Goal: Task Accomplishment & Management: Complete application form

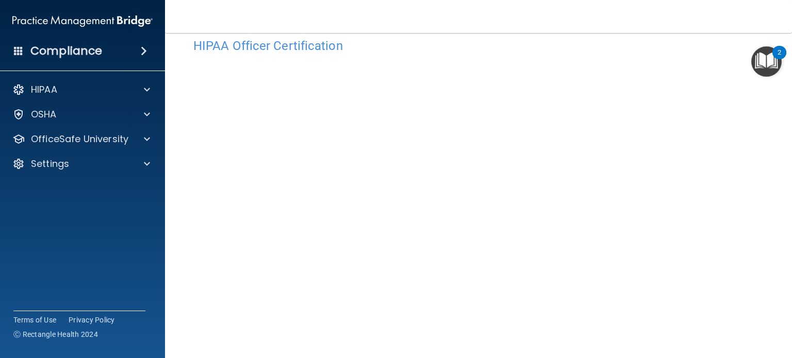
scroll to position [51, 0]
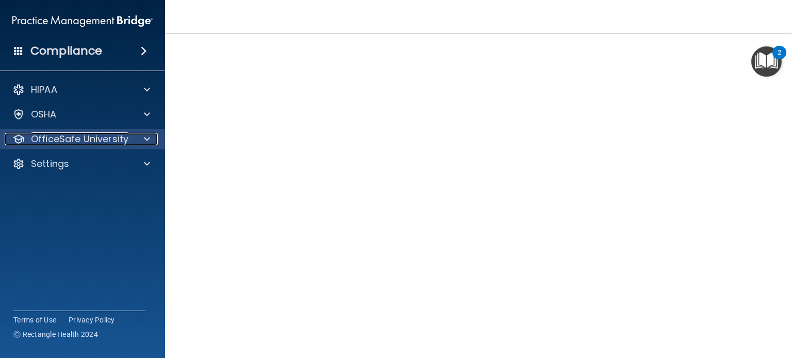
click at [145, 134] on span at bounding box center [147, 139] width 6 height 12
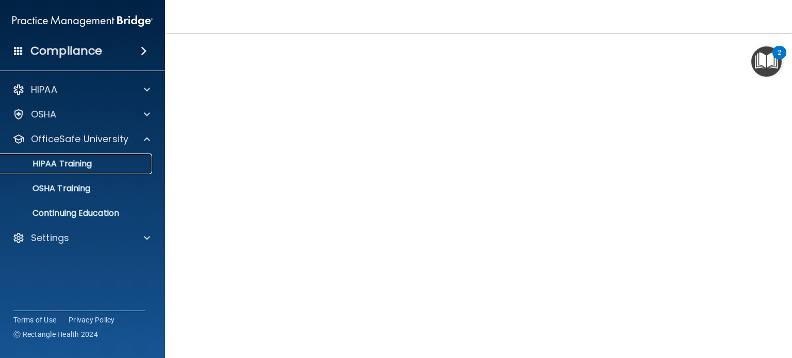
click at [101, 170] on link "HIPAA Training" at bounding box center [71, 164] width 162 height 21
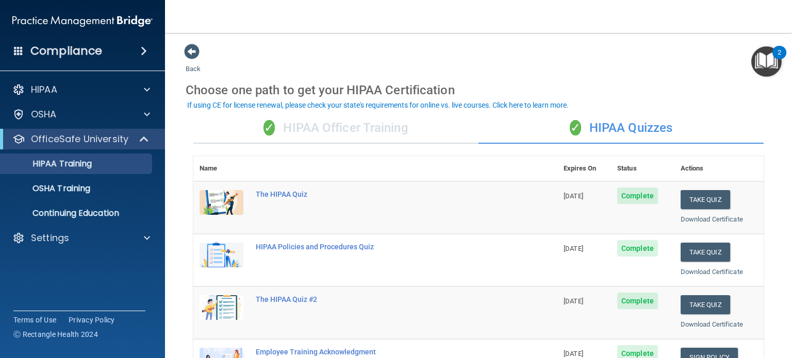
click at [351, 132] on div "✓ HIPAA Officer Training" at bounding box center [335, 128] width 285 height 31
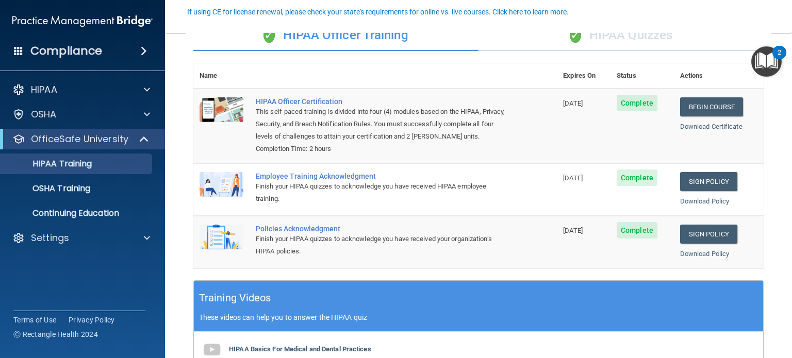
scroll to position [131, 0]
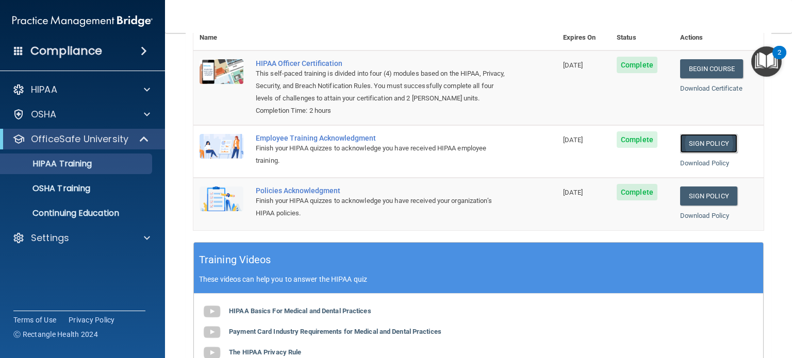
click at [702, 153] on link "Sign Policy" at bounding box center [708, 143] width 57 height 19
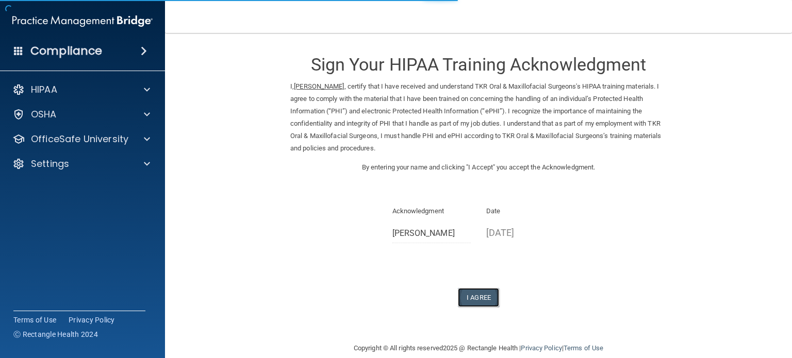
click at [462, 295] on button "I Agree" at bounding box center [478, 297] width 41 height 19
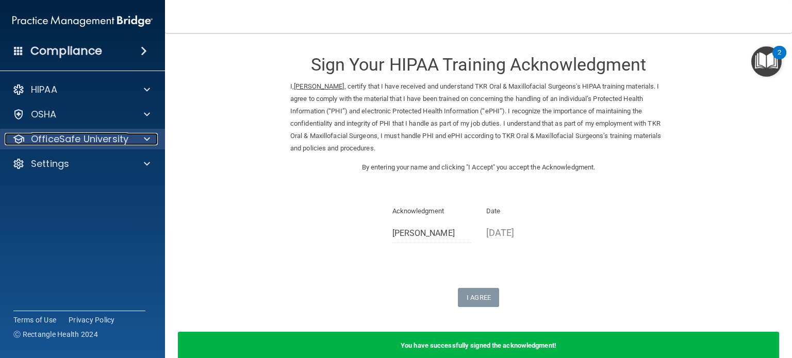
click at [58, 135] on p "OfficeSafe University" at bounding box center [79, 139] width 97 height 12
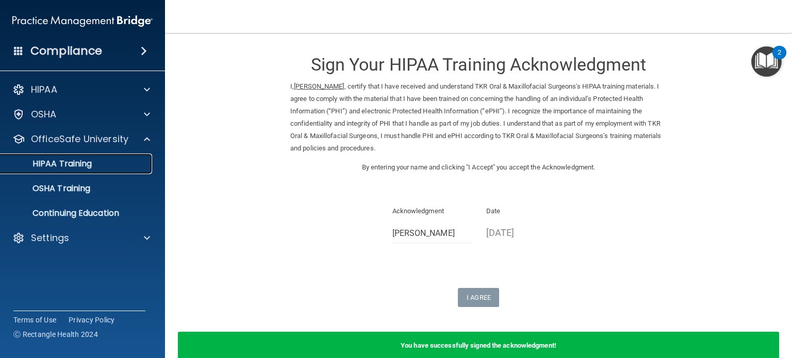
click at [98, 171] on link "HIPAA Training" at bounding box center [71, 164] width 162 height 21
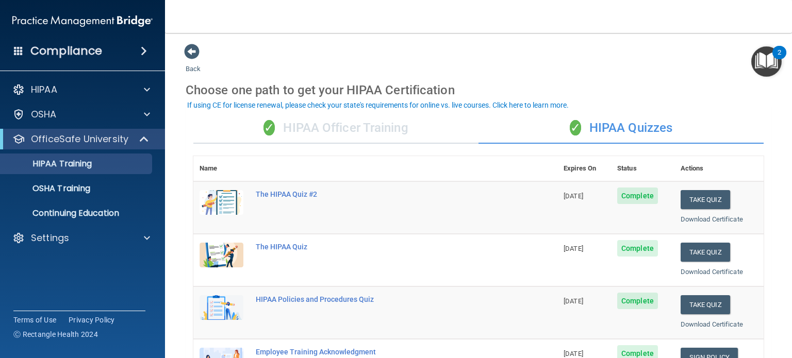
click at [373, 129] on div "✓ HIPAA Officer Training" at bounding box center [335, 128] width 285 height 31
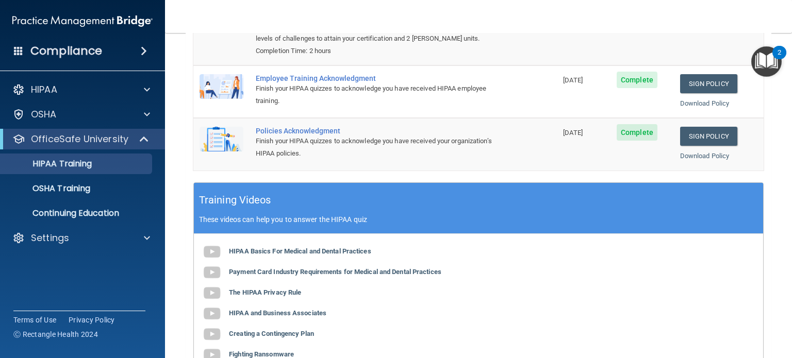
scroll to position [181, 0]
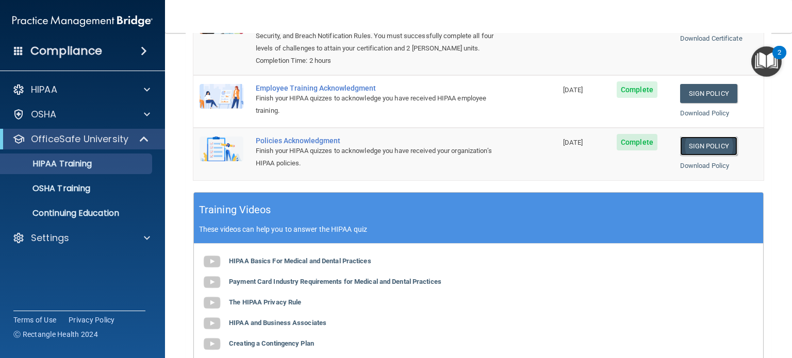
click at [695, 156] on link "Sign Policy" at bounding box center [708, 146] width 57 height 19
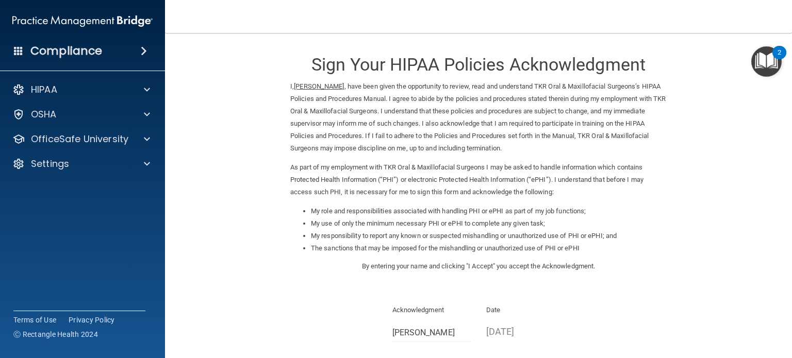
scroll to position [113, 0]
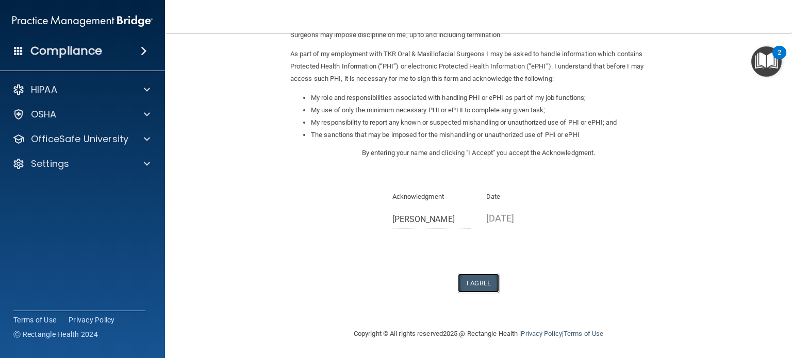
click at [478, 284] on button "I Agree" at bounding box center [478, 283] width 41 height 19
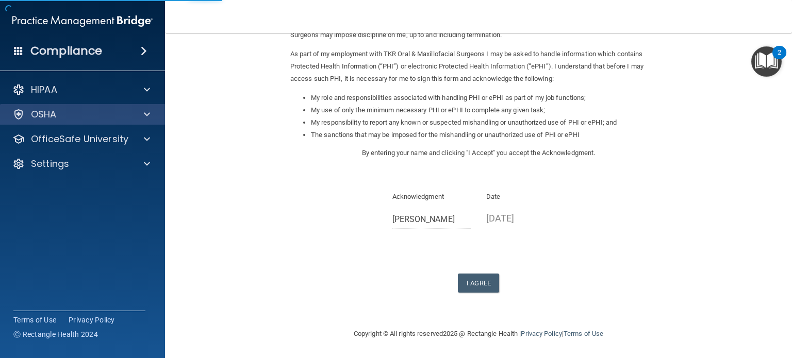
click at [85, 122] on div "OSHA" at bounding box center [82, 114] width 165 height 21
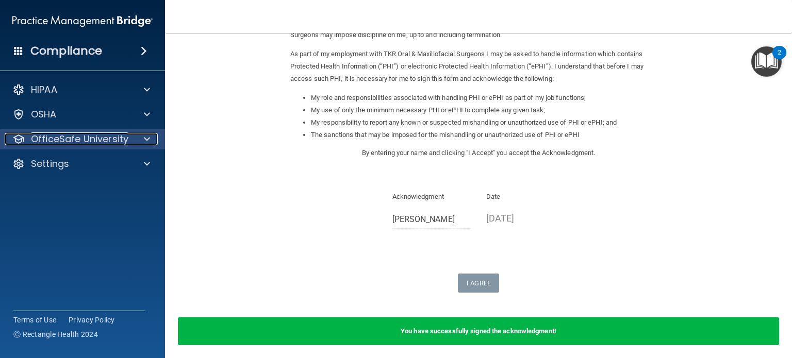
click at [123, 139] on p "OfficeSafe University" at bounding box center [79, 139] width 97 height 12
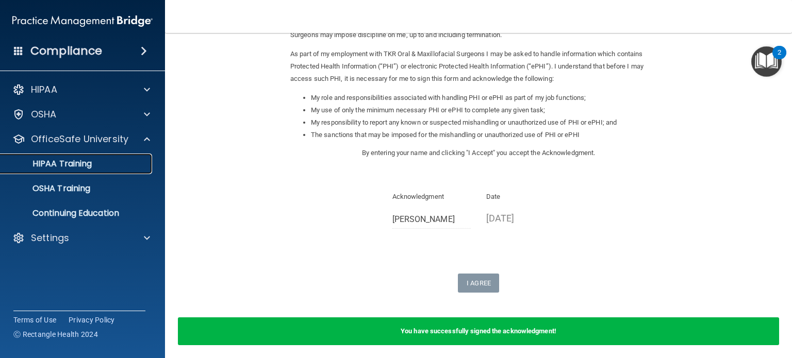
click at [130, 172] on link "HIPAA Training" at bounding box center [71, 164] width 162 height 21
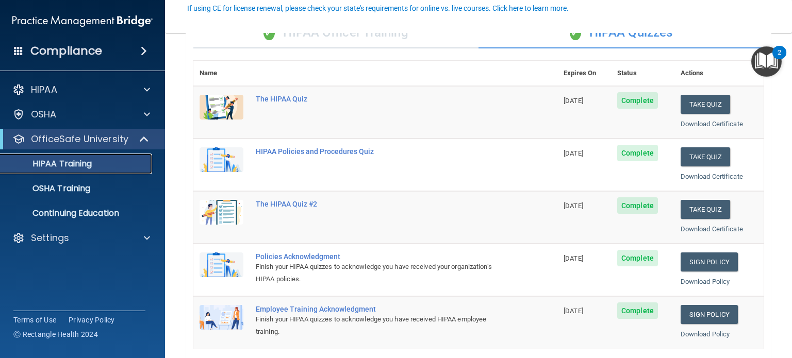
scroll to position [97, 0]
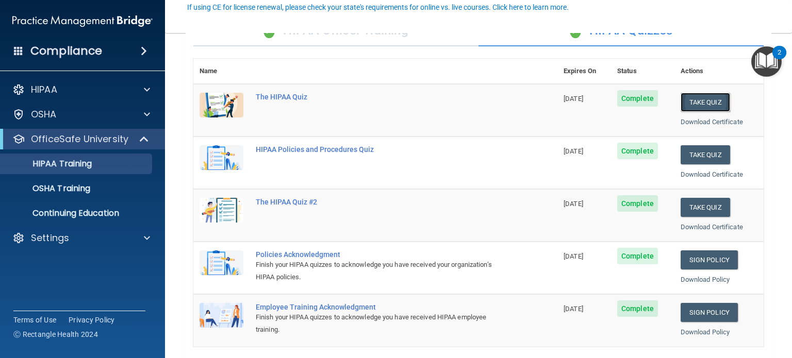
click at [701, 99] on button "Take Quiz" at bounding box center [704, 102] width 49 height 19
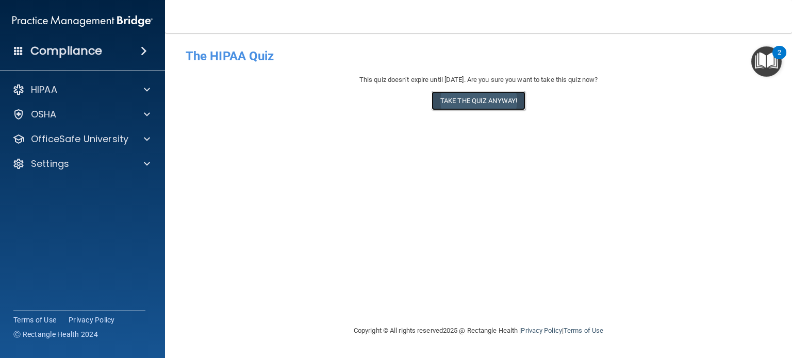
click at [475, 92] on button "Take the quiz anyway!" at bounding box center [478, 100] width 94 height 19
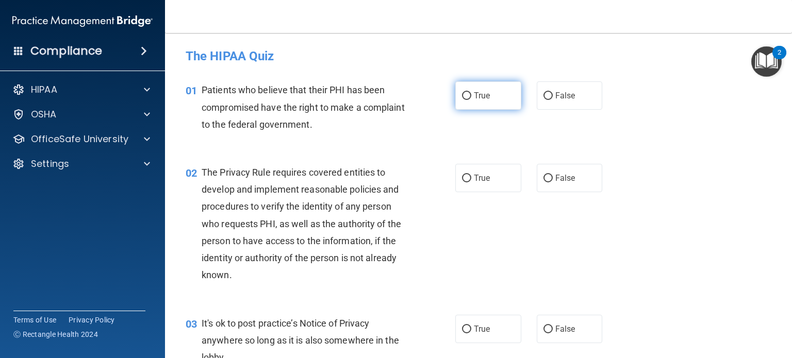
click at [494, 93] on label "True" at bounding box center [488, 95] width 66 height 28
click at [471, 93] on input "True" at bounding box center [466, 96] width 9 height 8
radio input "true"
click at [476, 186] on label "True" at bounding box center [488, 178] width 66 height 28
click at [471, 182] on input "True" at bounding box center [466, 179] width 9 height 8
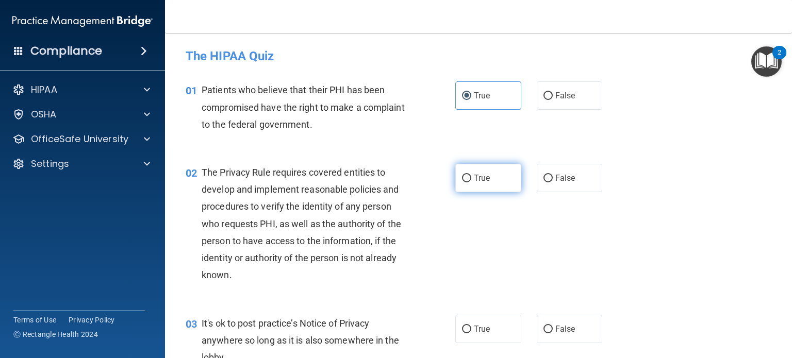
radio input "true"
click at [777, 177] on main "- The HIPAA Quiz This quiz doesn’t expire until 07/29/2026. Are you sure you wa…" at bounding box center [478, 195] width 627 height 325
click at [725, 180] on div "02 The Privacy Rule requires covered entities to develop and implement reasonab…" at bounding box center [478, 226] width 601 height 151
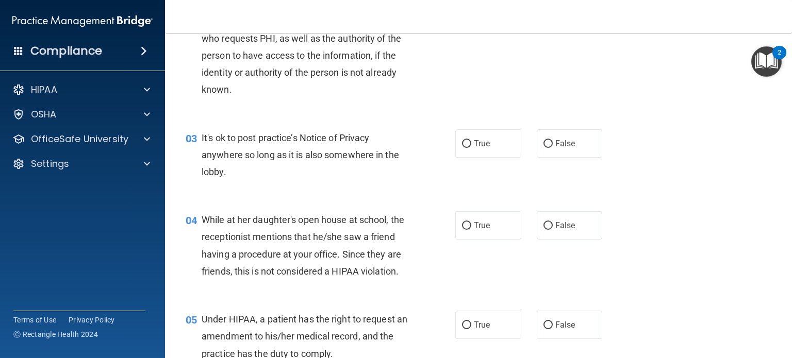
scroll to position [206, 0]
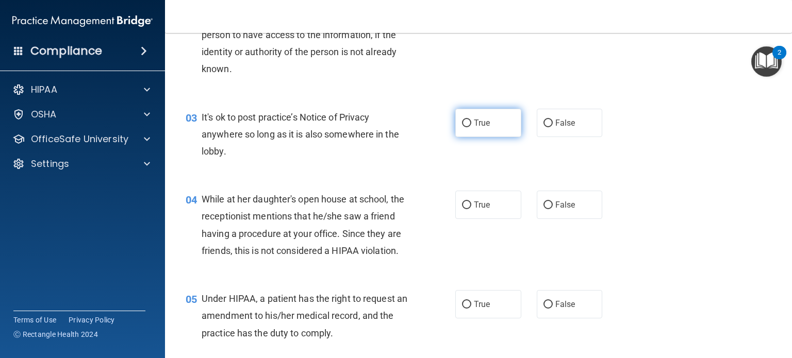
click at [462, 124] on input "True" at bounding box center [466, 124] width 9 height 8
radio input "true"
click at [658, 220] on div "04 While at her daughter's open house at school, the receptionist mentions that…" at bounding box center [478, 227] width 601 height 99
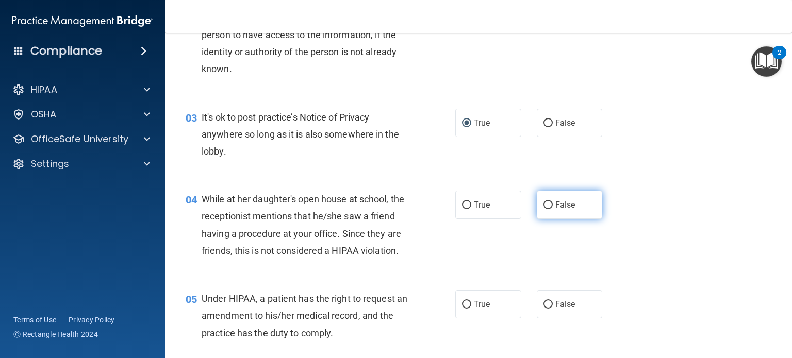
click at [555, 204] on span "False" at bounding box center [565, 205] width 20 height 10
click at [553, 204] on input "False" at bounding box center [547, 206] width 9 height 8
radio input "true"
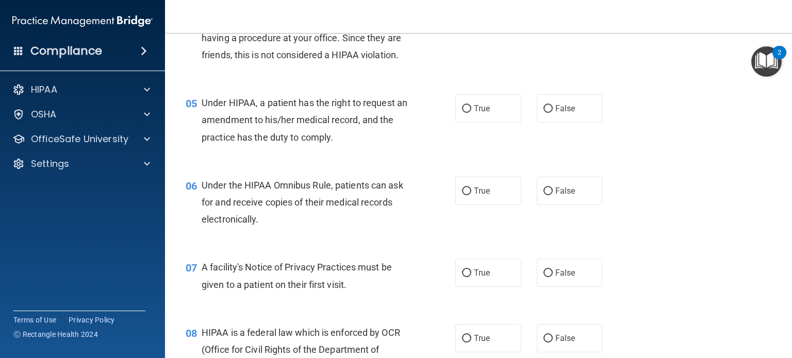
scroll to position [412, 0]
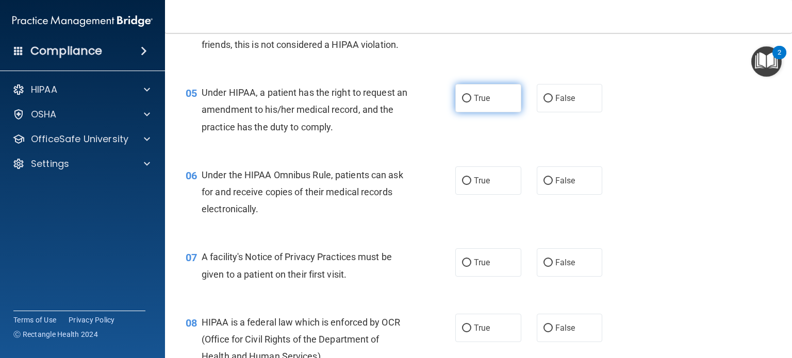
click at [489, 112] on label "True" at bounding box center [488, 98] width 66 height 28
click at [471, 103] on input "True" at bounding box center [466, 99] width 9 height 8
radio input "true"
click at [503, 195] on label "True" at bounding box center [488, 180] width 66 height 28
click at [471, 185] on input "True" at bounding box center [466, 181] width 9 height 8
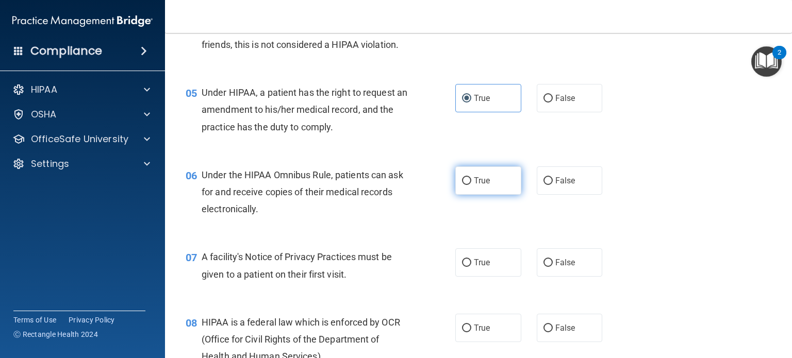
radio input "true"
click at [499, 277] on label "True" at bounding box center [488, 262] width 66 height 28
click at [471, 267] on input "True" at bounding box center [466, 263] width 9 height 8
radio input "true"
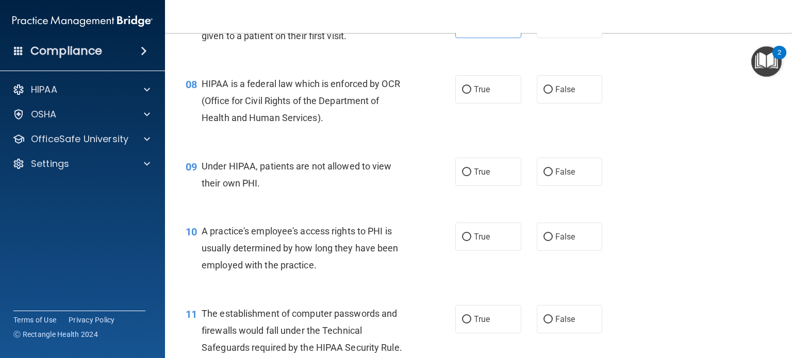
scroll to position [660, 0]
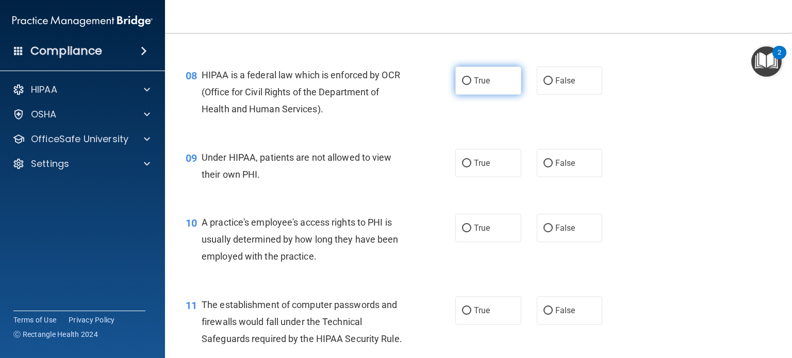
click at [484, 86] on span "True" at bounding box center [482, 81] width 16 height 10
click at [471, 85] on input "True" at bounding box center [466, 81] width 9 height 8
radio input "true"
click at [577, 177] on label "False" at bounding box center [570, 163] width 66 height 28
click at [553, 168] on input "False" at bounding box center [547, 164] width 9 height 8
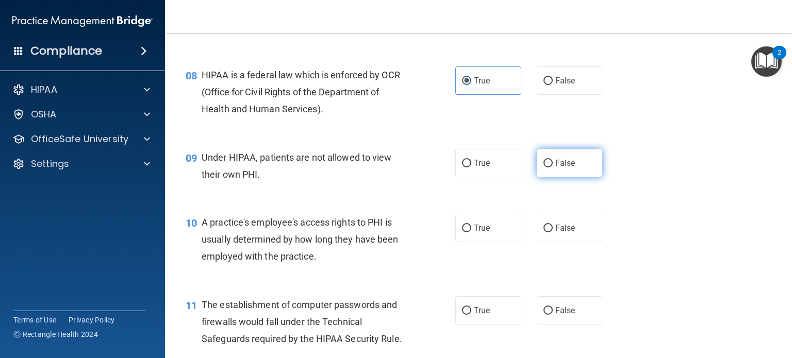
radio input "true"
click at [572, 242] on label "False" at bounding box center [570, 228] width 66 height 28
click at [553, 232] on input "False" at bounding box center [547, 229] width 9 height 8
radio input "true"
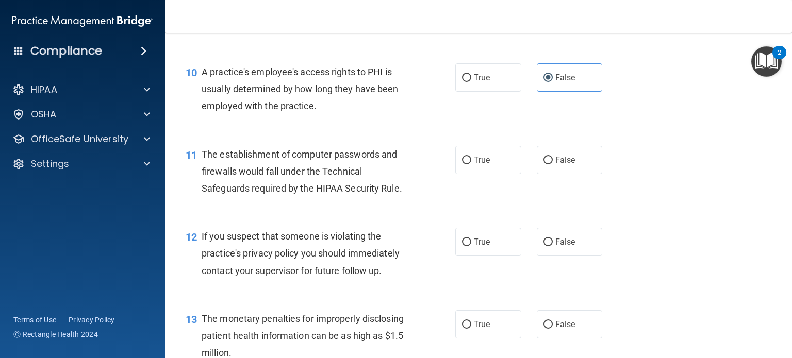
scroll to position [818, 0]
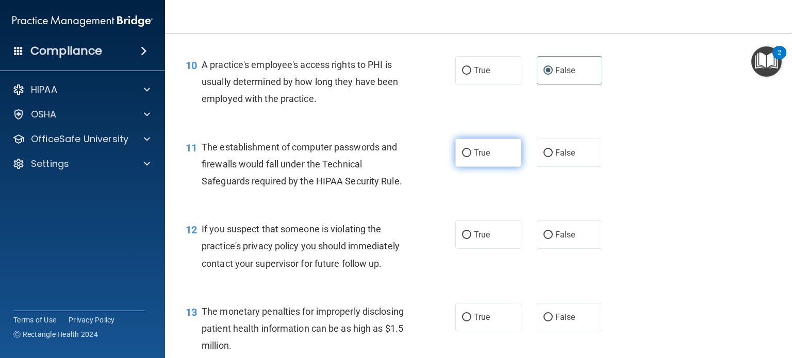
click at [487, 167] on label "True" at bounding box center [488, 153] width 66 height 28
click at [471, 157] on input "True" at bounding box center [466, 153] width 9 height 8
radio input "true"
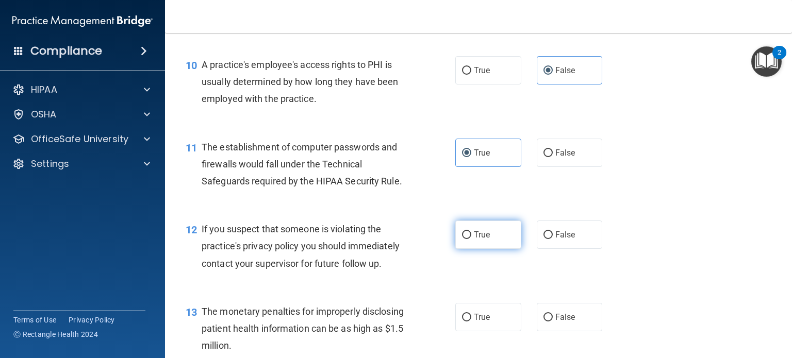
click at [497, 249] on label "True" at bounding box center [488, 235] width 66 height 28
click at [471, 239] on input "True" at bounding box center [466, 235] width 9 height 8
radio input "true"
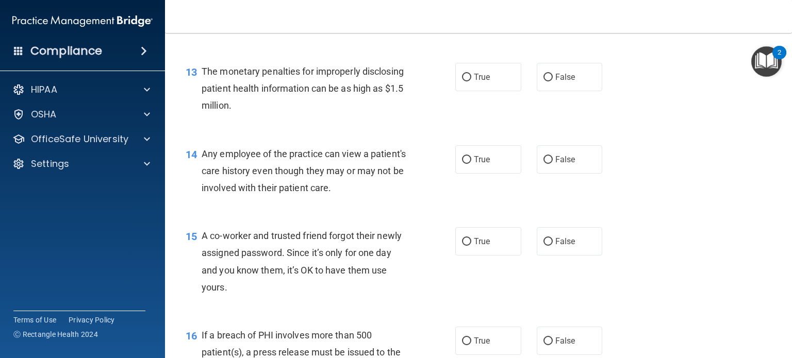
scroll to position [1078, 0]
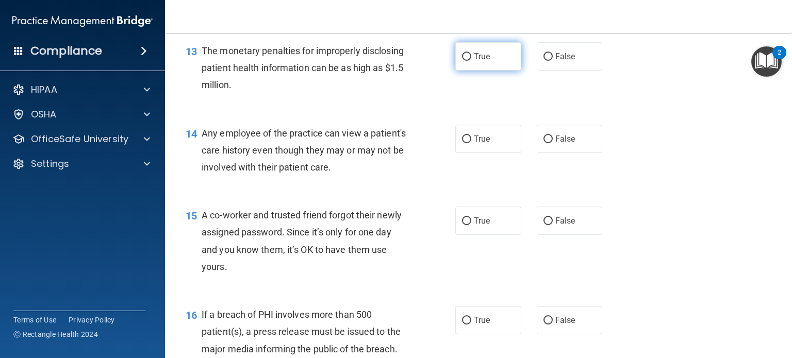
click at [468, 71] on label "True" at bounding box center [488, 56] width 66 height 28
click at [468, 61] on input "True" at bounding box center [466, 57] width 9 height 8
radio input "true"
click at [575, 153] on label "False" at bounding box center [570, 139] width 66 height 28
click at [553, 143] on input "False" at bounding box center [547, 140] width 9 height 8
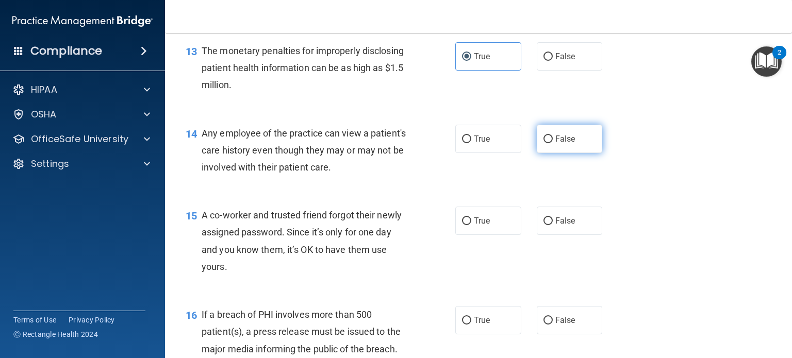
radio input "true"
click at [558, 226] on span "False" at bounding box center [565, 221] width 20 height 10
click at [553, 225] on input "False" at bounding box center [547, 222] width 9 height 8
radio input "true"
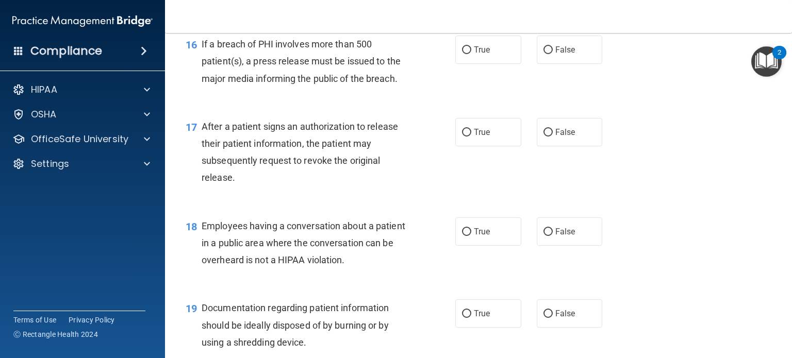
scroll to position [1354, 0]
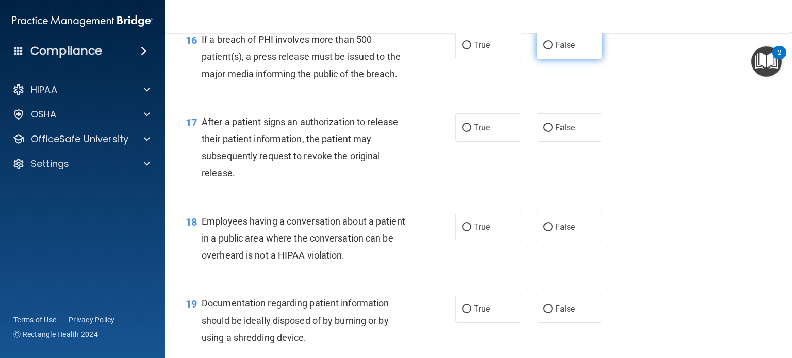
click at [562, 59] on label "False" at bounding box center [570, 45] width 66 height 28
click at [553, 49] on input "False" at bounding box center [547, 46] width 9 height 8
radio input "true"
click at [474, 132] on span "True" at bounding box center [482, 128] width 16 height 10
click at [471, 132] on input "True" at bounding box center [466, 128] width 9 height 8
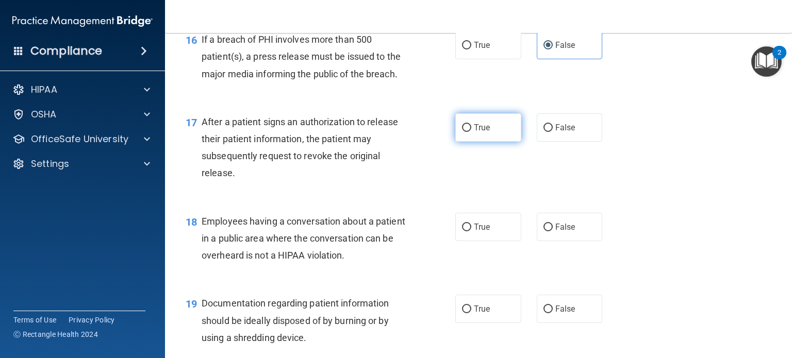
radio input "true"
click at [552, 232] on label "False" at bounding box center [570, 227] width 66 height 28
click at [552, 231] on input "False" at bounding box center [547, 228] width 9 height 8
radio input "true"
click at [662, 265] on div "18 Employees having a conversation about a patient in a public area where the c…" at bounding box center [478, 241] width 601 height 82
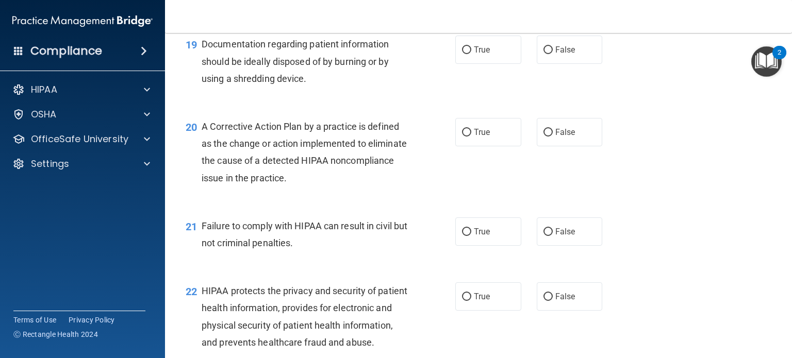
scroll to position [1622, 0]
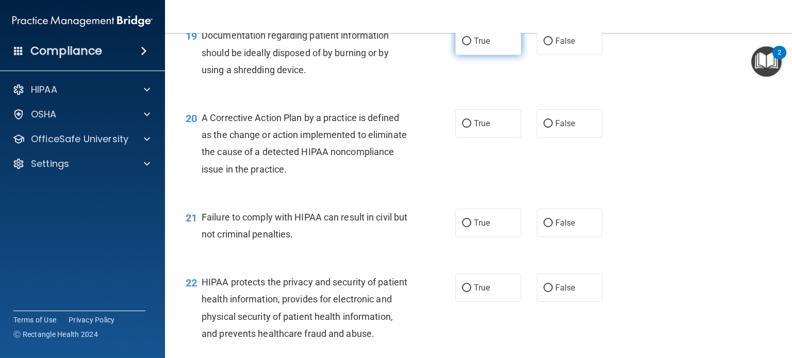
click at [490, 55] on label "True" at bounding box center [488, 41] width 66 height 28
click at [471, 45] on input "True" at bounding box center [466, 42] width 9 height 8
radio input "true"
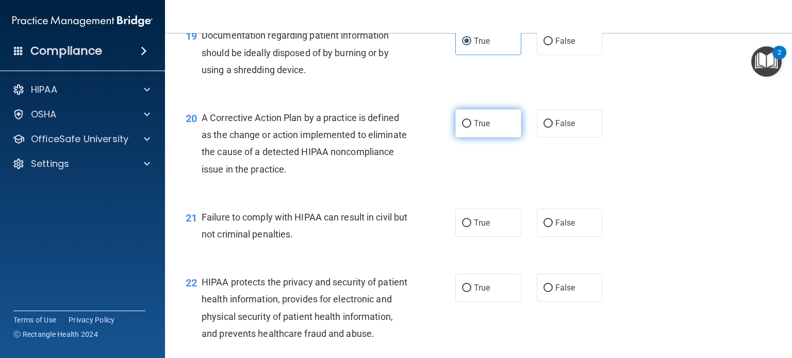
click at [493, 138] on label "True" at bounding box center [488, 123] width 66 height 28
click at [471, 128] on input "True" at bounding box center [466, 124] width 9 height 8
radio input "true"
click at [489, 237] on label "True" at bounding box center [488, 223] width 66 height 28
click at [471, 227] on input "True" at bounding box center [466, 224] width 9 height 8
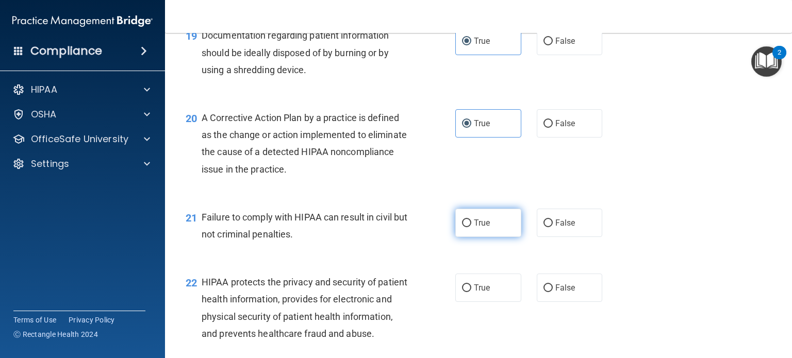
radio input "true"
click at [537, 237] on label "False" at bounding box center [570, 223] width 66 height 28
click at [543, 227] on input "False" at bounding box center [547, 224] width 9 height 8
radio input "true"
radio input "false"
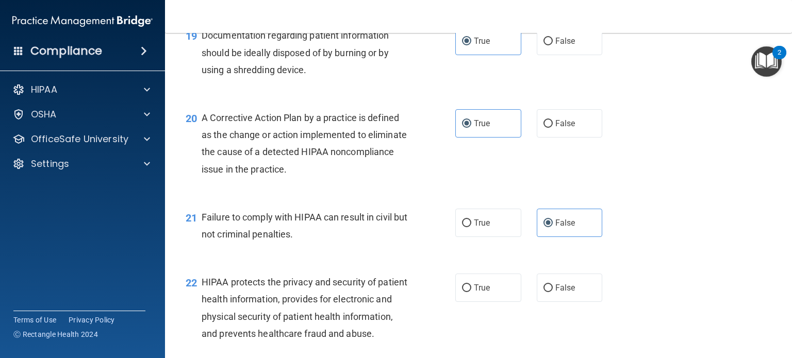
click at [678, 261] on div "21 Failure to comply with HIPAA can result in civil but not criminal penalties.…" at bounding box center [478, 228] width 601 height 65
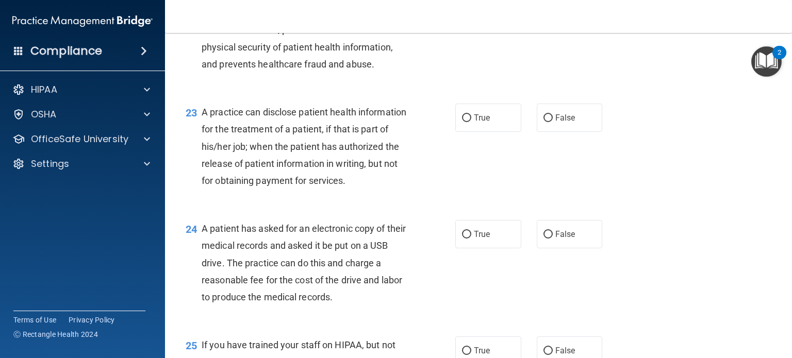
scroll to position [1864, 0]
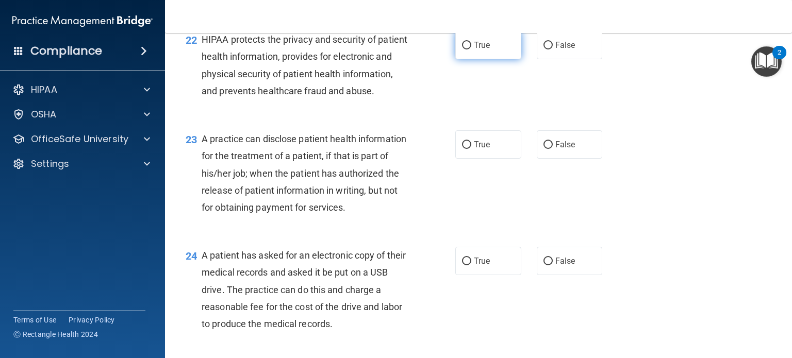
click at [501, 59] on label "True" at bounding box center [488, 45] width 66 height 28
click at [471, 49] on input "True" at bounding box center [466, 46] width 9 height 8
radio input "true"
click at [487, 159] on label "True" at bounding box center [488, 144] width 66 height 28
click at [471, 149] on input "True" at bounding box center [466, 145] width 9 height 8
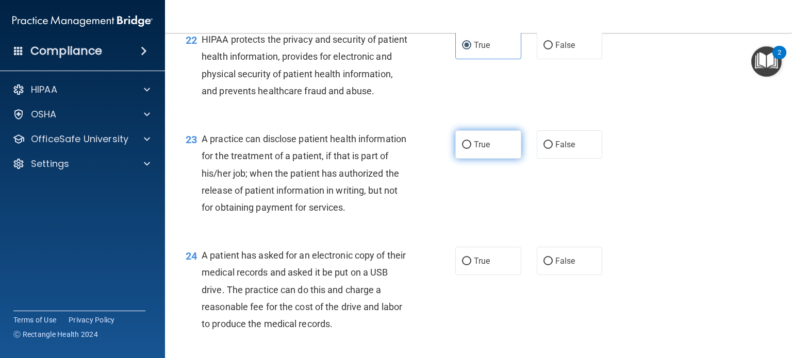
radio input "true"
click at [491, 234] on div "23 A practice can disclose patient health information for the treatment of a pa…" at bounding box center [478, 176] width 601 height 116
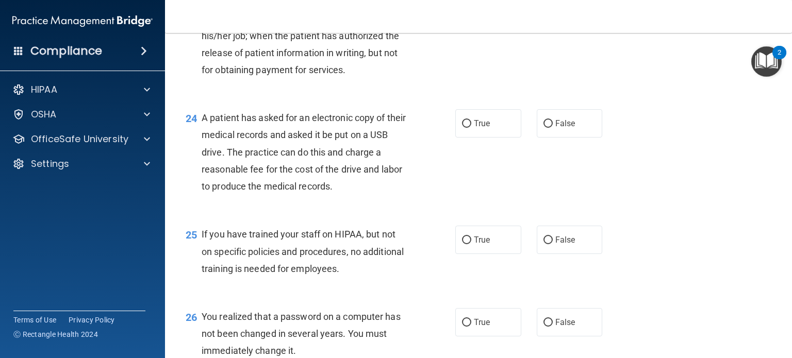
scroll to position [2028, 0]
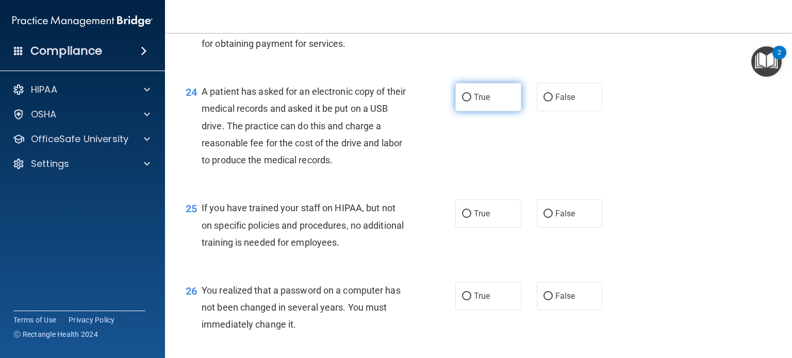
click at [478, 102] on span "True" at bounding box center [482, 97] width 16 height 10
click at [471, 102] on input "True" at bounding box center [466, 98] width 9 height 8
radio input "true"
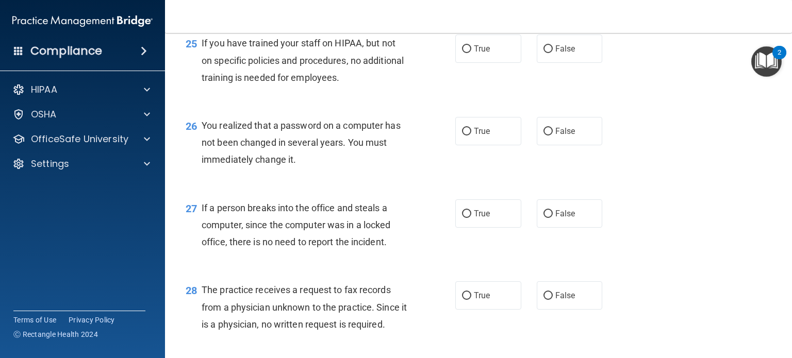
scroll to position [2214, 0]
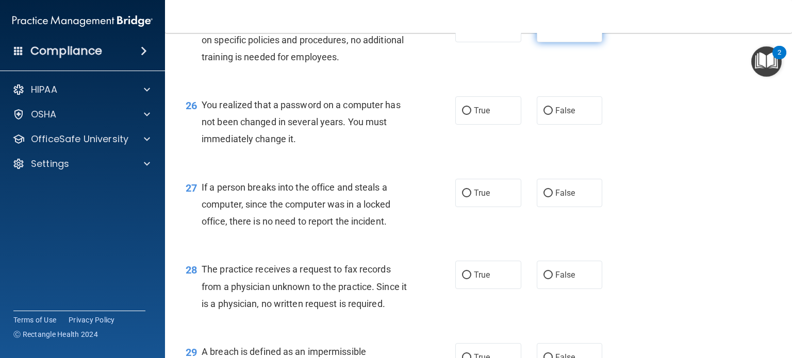
click at [556, 42] on label "False" at bounding box center [570, 28] width 66 height 28
click at [553, 32] on input "False" at bounding box center [547, 29] width 9 height 8
radio input "true"
click at [501, 125] on label "True" at bounding box center [488, 110] width 66 height 28
click at [471, 115] on input "True" at bounding box center [466, 111] width 9 height 8
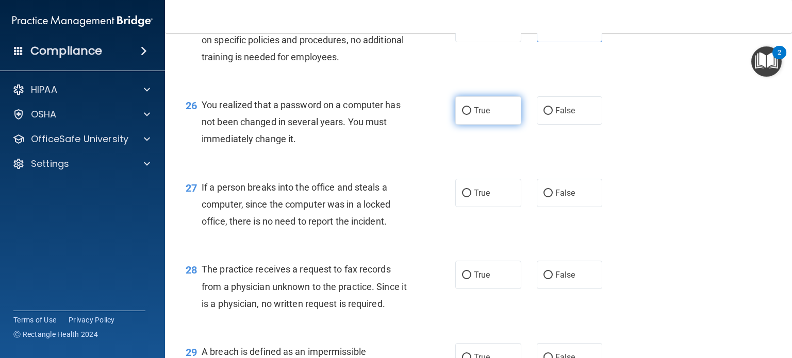
radio input "true"
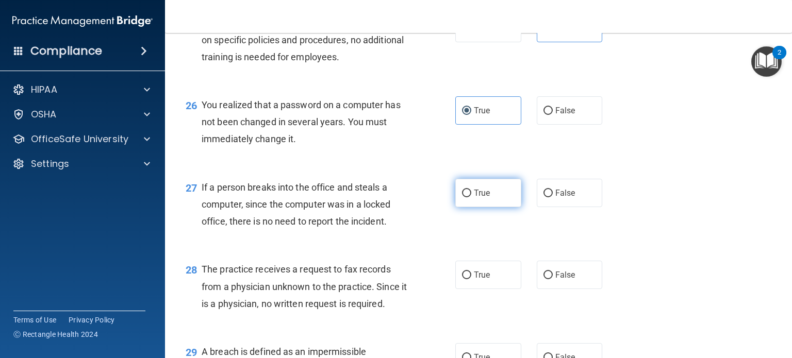
click at [487, 207] on label "True" at bounding box center [488, 193] width 66 height 28
click at [471, 197] on input "True" at bounding box center [466, 194] width 9 height 8
radio input "true"
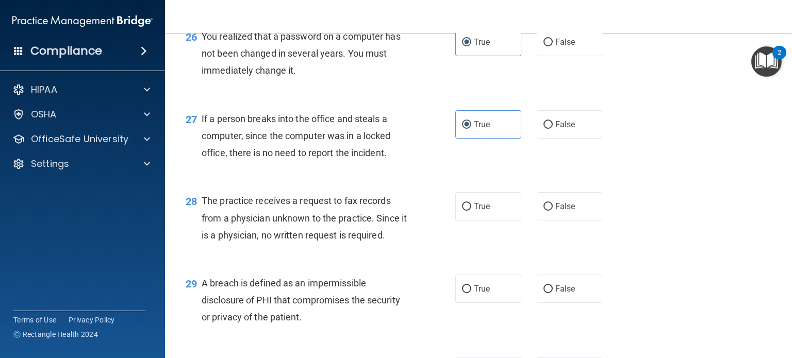
scroll to position [2331, 0]
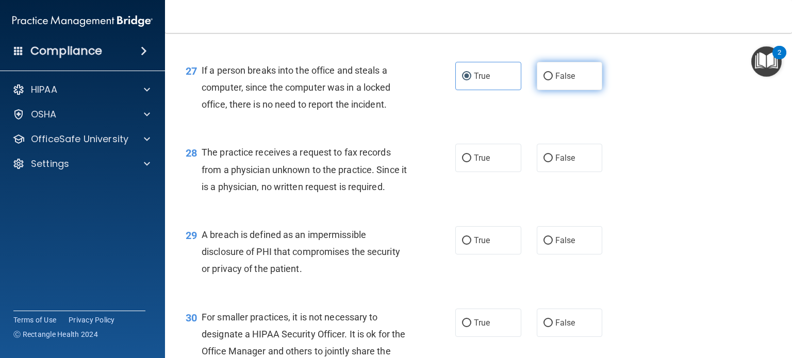
click at [575, 90] on label "False" at bounding box center [570, 76] width 66 height 28
click at [553, 80] on input "False" at bounding box center [547, 77] width 9 height 8
radio input "true"
radio input "false"
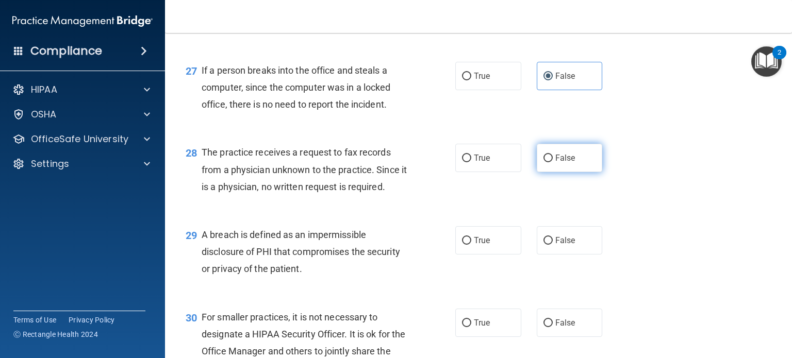
click at [563, 172] on label "False" at bounding box center [570, 158] width 66 height 28
click at [553, 162] on input "False" at bounding box center [547, 159] width 9 height 8
radio input "true"
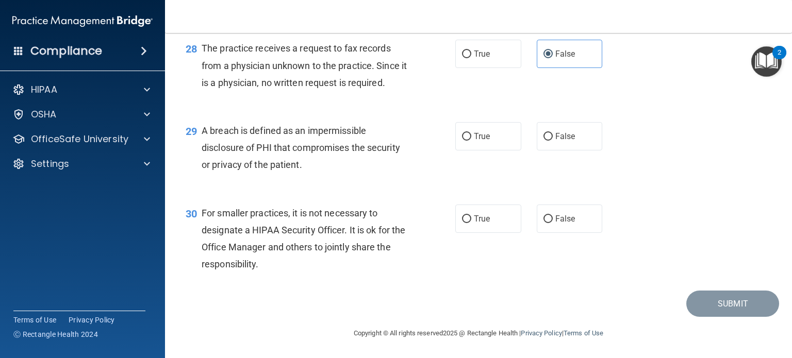
scroll to position [2487, 0]
click at [474, 134] on span "True" at bounding box center [482, 136] width 16 height 10
click at [471, 134] on input "True" at bounding box center [466, 137] width 9 height 8
radio input "true"
click at [583, 222] on label "False" at bounding box center [570, 219] width 66 height 28
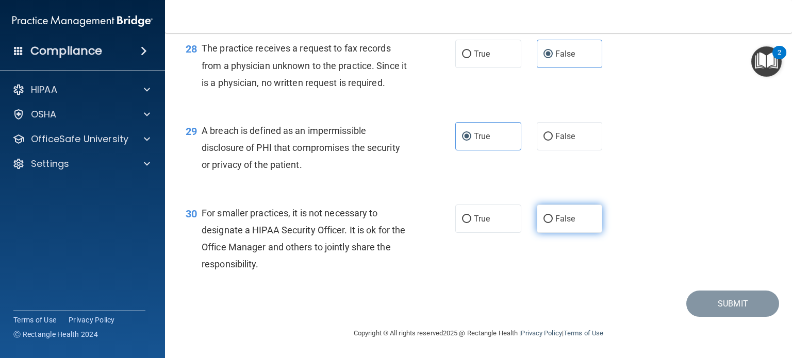
click at [553, 222] on input "False" at bounding box center [547, 219] width 9 height 8
radio input "true"
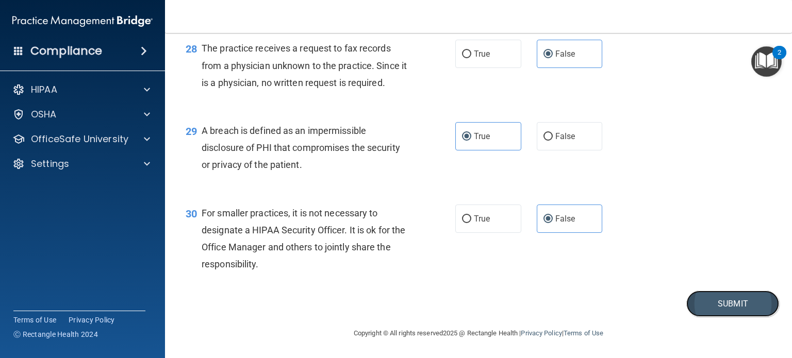
click at [698, 316] on button "Submit" at bounding box center [732, 304] width 93 height 26
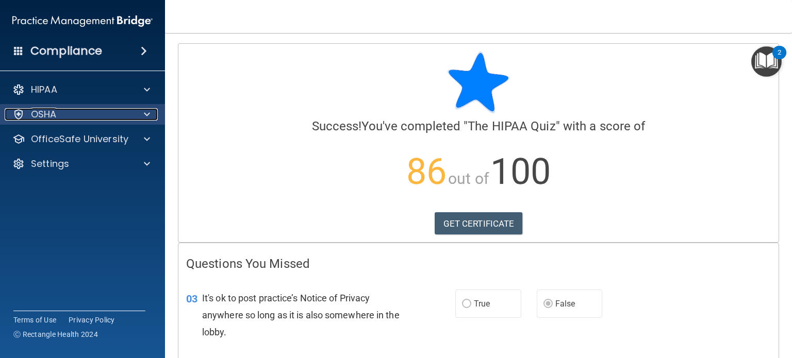
click at [140, 120] on div at bounding box center [145, 114] width 26 height 12
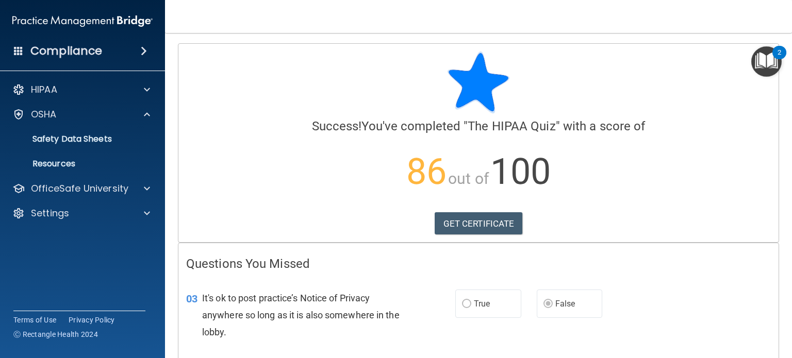
click at [122, 199] on div "HIPAA Documents and Policies Report an Incident Business Associates Emergency P…" at bounding box center [82, 153] width 165 height 157
click at [130, 192] on div "OfficeSafe University" at bounding box center [69, 188] width 128 height 12
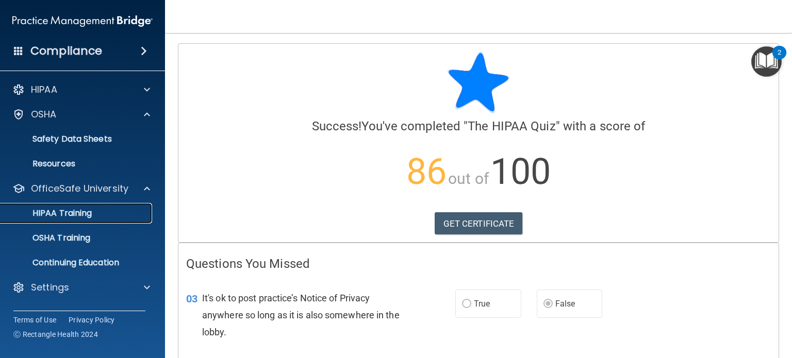
click at [113, 214] on div "HIPAA Training" at bounding box center [77, 213] width 141 height 10
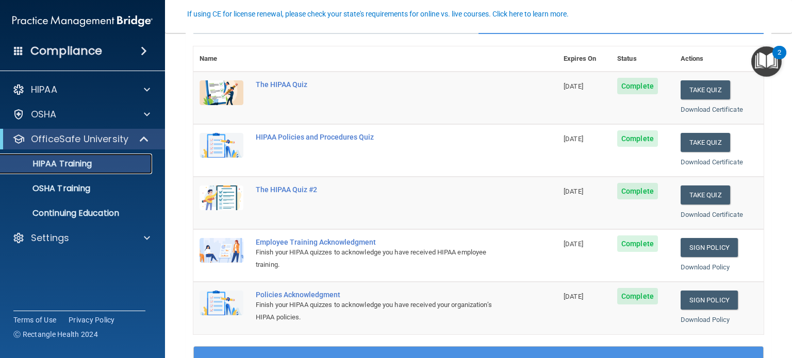
scroll to position [119, 0]
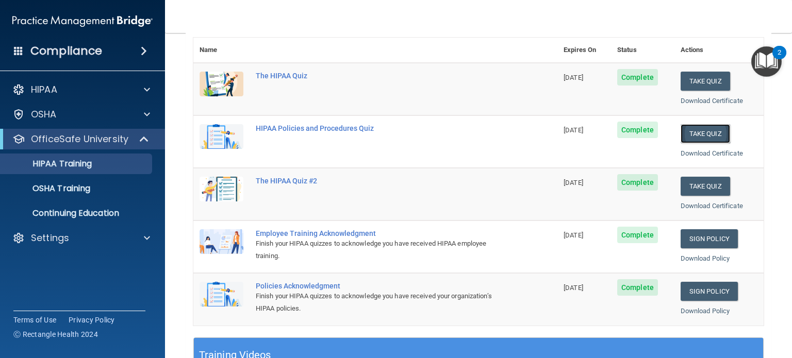
click at [718, 130] on button "Take Quiz" at bounding box center [704, 133] width 49 height 19
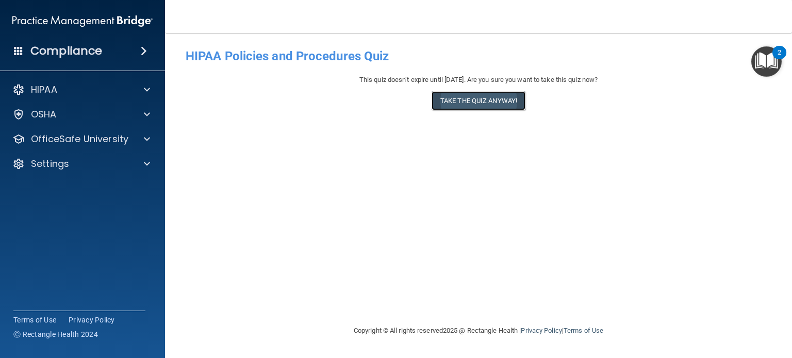
click at [498, 103] on button "Take the quiz anyway!" at bounding box center [478, 100] width 94 height 19
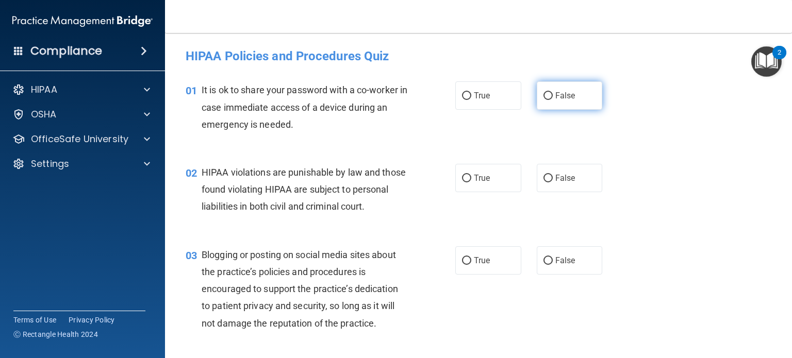
click at [562, 98] on span "False" at bounding box center [565, 96] width 20 height 10
click at [553, 98] on input "False" at bounding box center [547, 96] width 9 height 8
radio input "true"
click at [463, 178] on input "True" at bounding box center [466, 179] width 9 height 8
radio input "true"
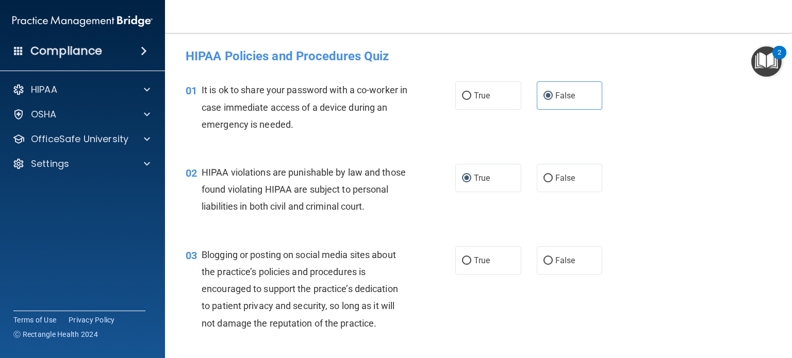
click at [426, 221] on div "02 HIPAA violations are punishable by law and those found violating HIPAA are s…" at bounding box center [320, 192] width 301 height 57
click at [559, 275] on label "False" at bounding box center [570, 260] width 66 height 28
click at [553, 265] on input "False" at bounding box center [547, 261] width 9 height 8
radio input "true"
click at [496, 292] on div "03 Blogging or posting on social media sites about the practice’s policies and …" at bounding box center [478, 292] width 601 height 116
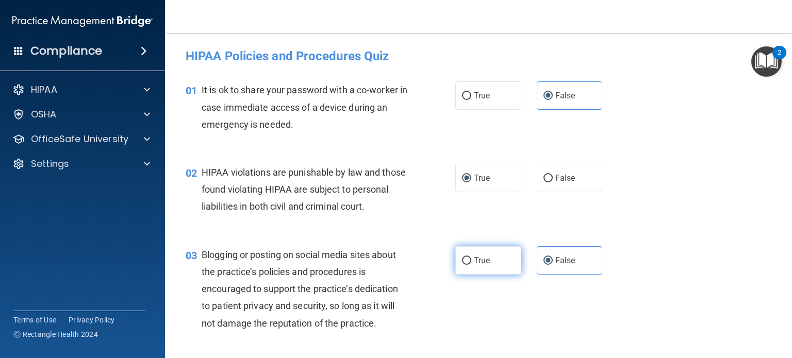
click at [474, 265] on span "True" at bounding box center [482, 261] width 16 height 10
click at [470, 265] on input "True" at bounding box center [466, 261] width 9 height 8
radio input "true"
radio input "false"
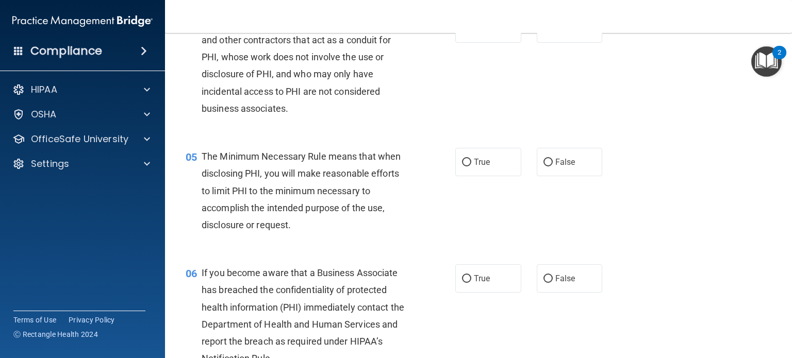
scroll to position [351, 0]
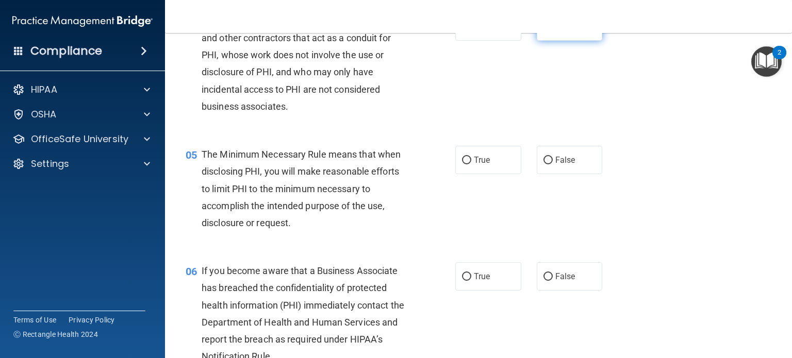
click at [548, 41] on label "False" at bounding box center [570, 26] width 66 height 28
click at [548, 31] on input "False" at bounding box center [547, 27] width 9 height 8
radio input "true"
click at [468, 41] on label "True" at bounding box center [488, 26] width 66 height 28
click at [468, 31] on input "True" at bounding box center [466, 27] width 9 height 8
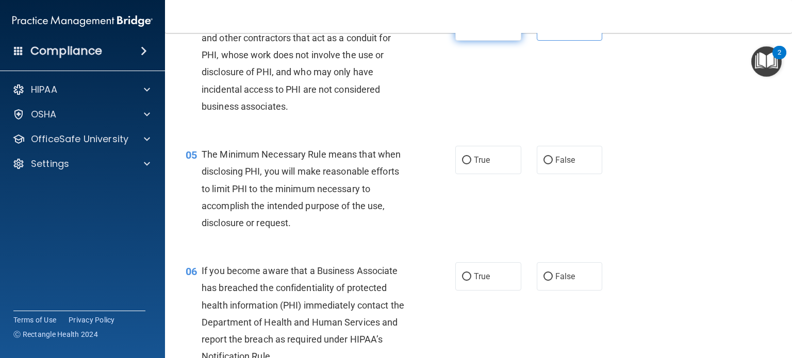
radio input "true"
radio input "false"
click at [481, 196] on div "05 The Minimum Necessary Rule means that when disclosing PHI, you will make rea…" at bounding box center [478, 191] width 601 height 116
click at [481, 165] on span "True" at bounding box center [482, 160] width 16 height 10
click at [471, 164] on input "True" at bounding box center [466, 161] width 9 height 8
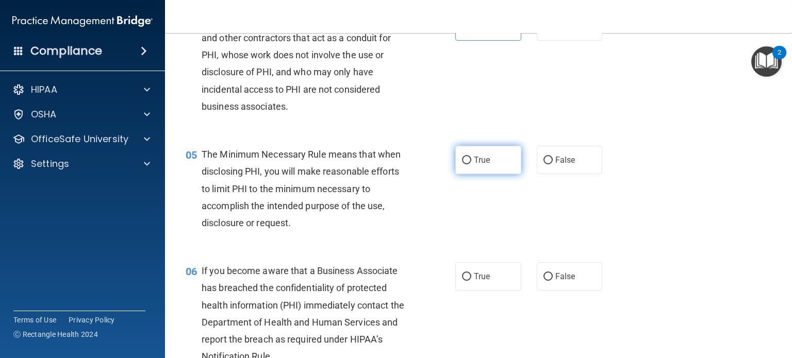
radio input "true"
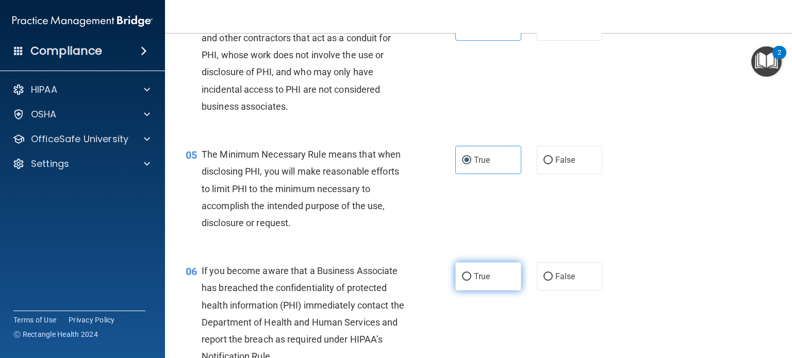
click at [465, 288] on label "True" at bounding box center [488, 276] width 66 height 28
click at [465, 281] on input "True" at bounding box center [466, 277] width 9 height 8
radio input "true"
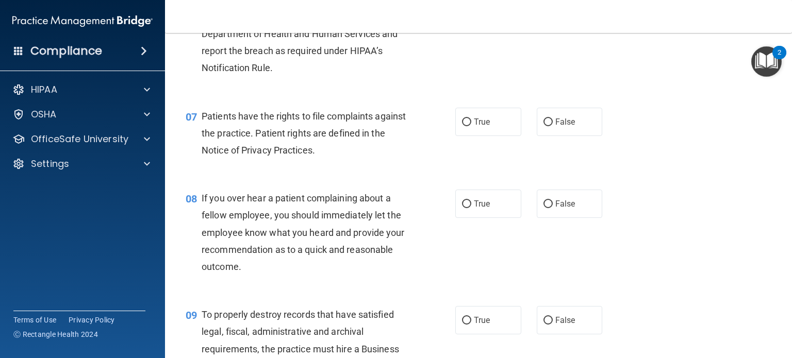
scroll to position [660, 0]
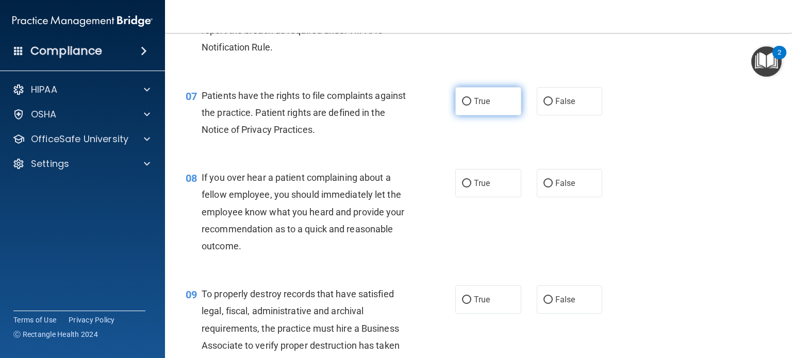
click at [498, 115] on label "True" at bounding box center [488, 101] width 66 height 28
click at [471, 106] on input "True" at bounding box center [466, 102] width 9 height 8
radio input "true"
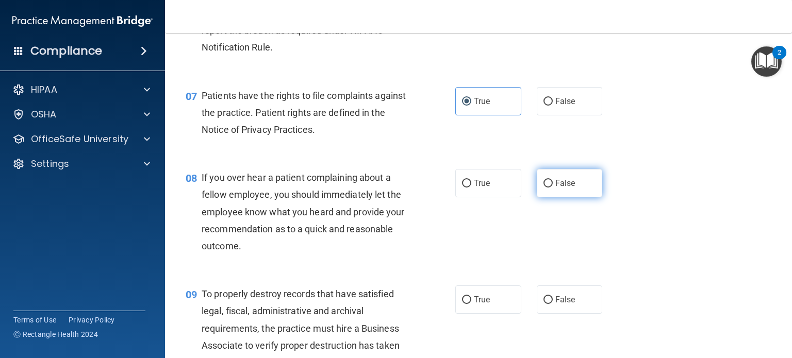
click at [565, 195] on label "False" at bounding box center [570, 183] width 66 height 28
click at [553, 188] on input "False" at bounding box center [547, 184] width 9 height 8
radio input "true"
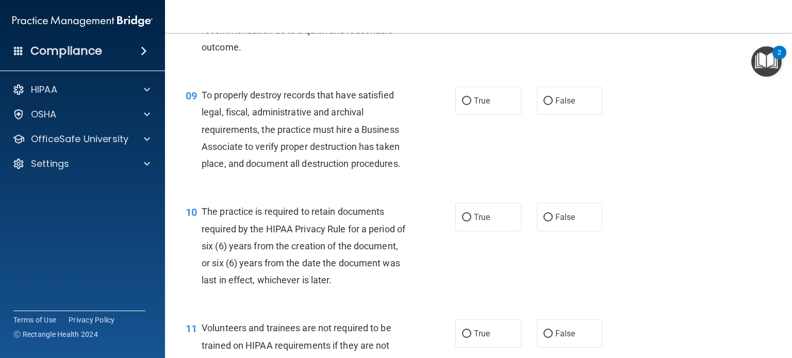
scroll to position [879, 0]
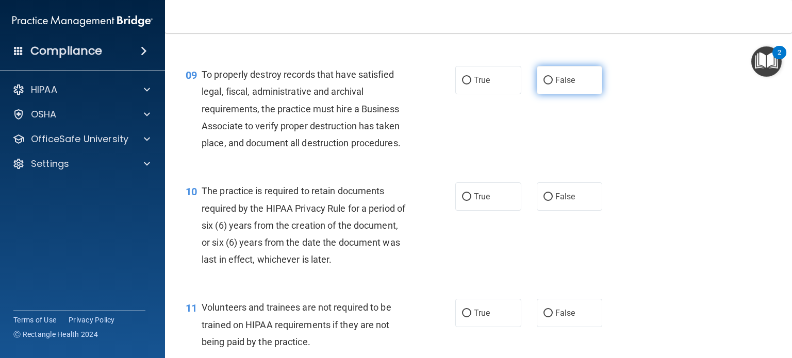
click at [579, 87] on label "False" at bounding box center [570, 80] width 66 height 28
click at [553, 85] on input "False" at bounding box center [547, 81] width 9 height 8
radio input "true"
click at [496, 196] on div "10 The practice is required to retain documents required by the HIPAA Privacy R…" at bounding box center [478, 228] width 601 height 116
click at [495, 207] on label "True" at bounding box center [488, 196] width 66 height 28
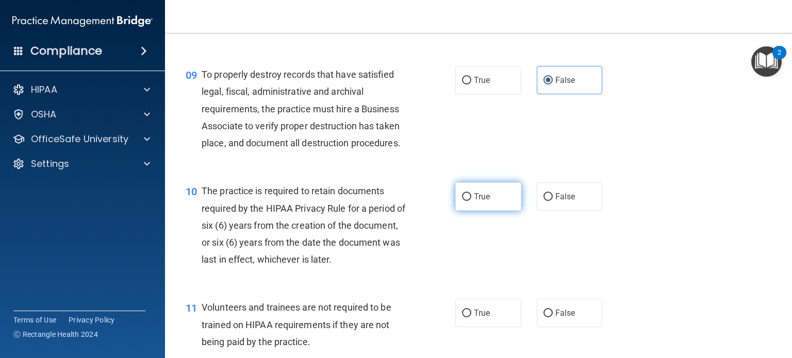
click at [471, 201] on input "True" at bounding box center [466, 197] width 9 height 8
radio input "true"
click at [563, 318] on span "False" at bounding box center [565, 313] width 20 height 10
click at [553, 318] on input "False" at bounding box center [547, 314] width 9 height 8
radio input "true"
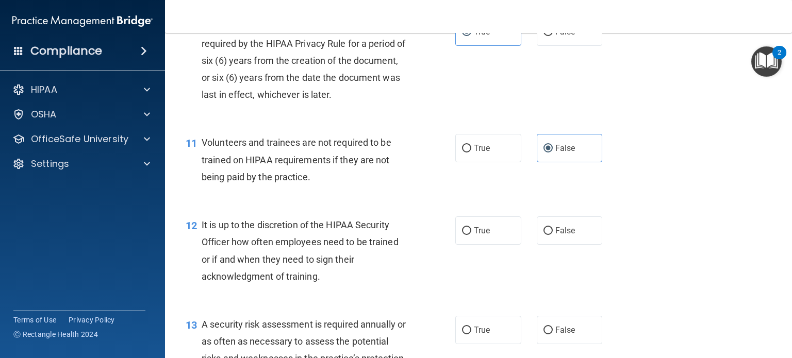
scroll to position [1065, 0]
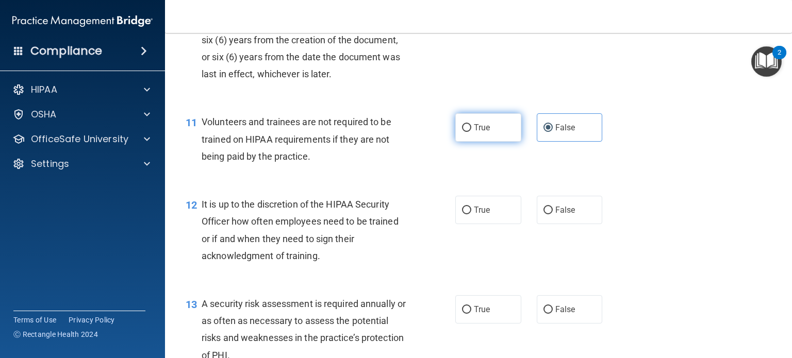
click at [481, 132] on span "True" at bounding box center [482, 128] width 16 height 10
click at [471, 132] on input "True" at bounding box center [466, 128] width 9 height 8
radio input "true"
radio input "false"
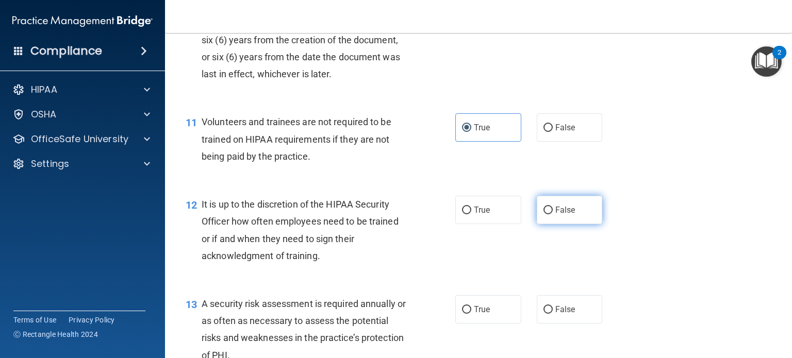
click at [587, 224] on label "False" at bounding box center [570, 210] width 66 height 28
click at [553, 214] on input "False" at bounding box center [547, 211] width 9 height 8
radio input "true"
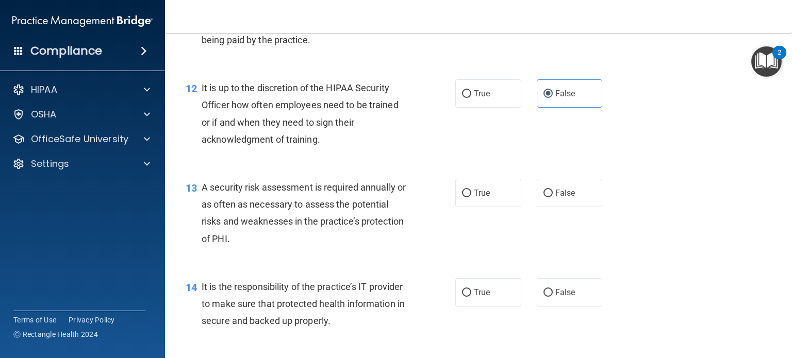
scroll to position [1216, 0]
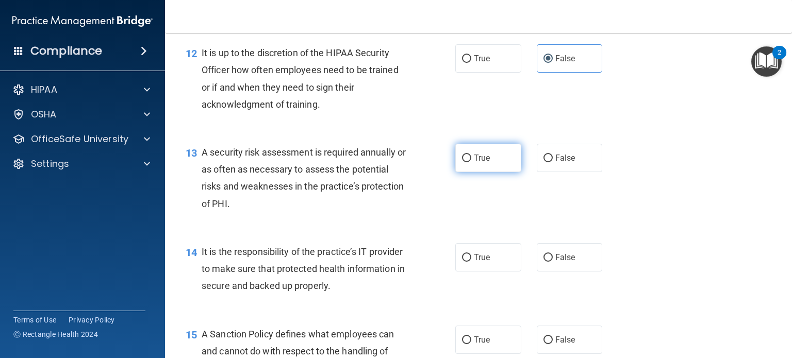
click at [477, 163] on span "True" at bounding box center [482, 158] width 16 height 10
click at [471, 162] on input "True" at bounding box center [466, 159] width 9 height 8
radio input "true"
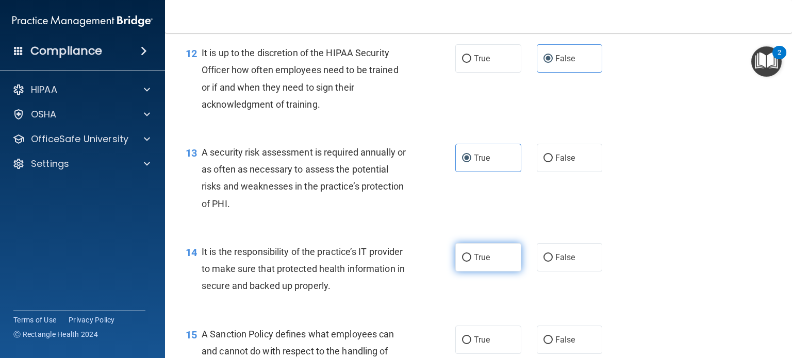
click at [489, 271] on label "True" at bounding box center [488, 257] width 66 height 28
click at [471, 262] on input "True" at bounding box center [466, 258] width 9 height 8
radio input "true"
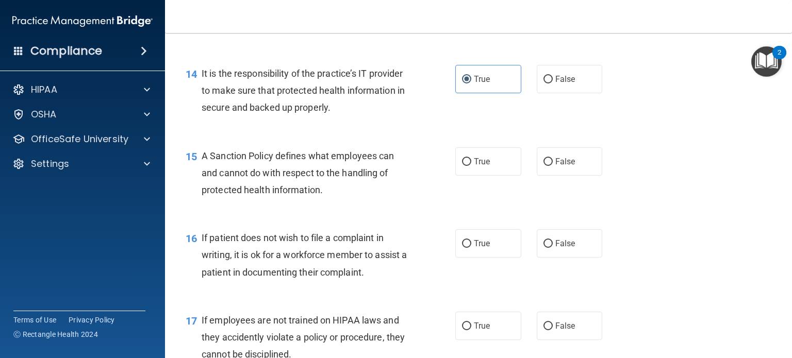
scroll to position [1464, 0]
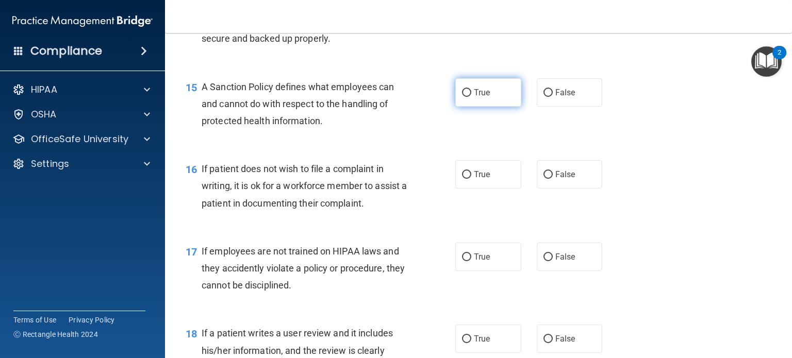
click at [489, 107] on label "True" at bounding box center [488, 92] width 66 height 28
click at [471, 97] on input "True" at bounding box center [466, 93] width 9 height 8
radio input "true"
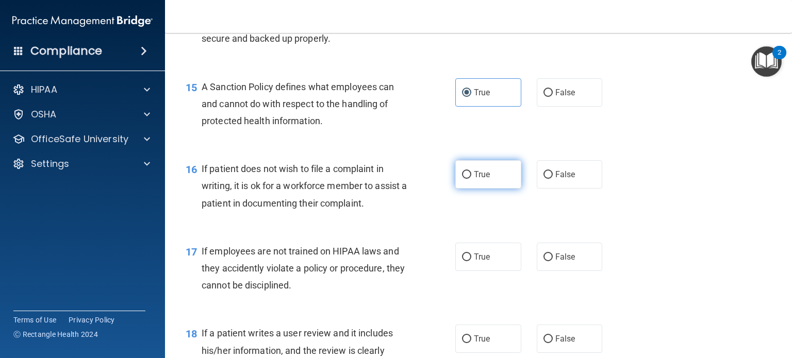
click at [462, 179] on input "True" at bounding box center [466, 175] width 9 height 8
radio input "true"
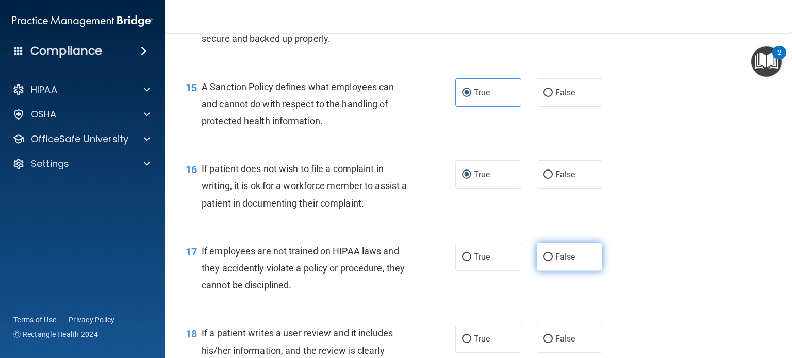
click at [578, 271] on label "False" at bounding box center [570, 257] width 66 height 28
click at [553, 261] on input "False" at bounding box center [547, 258] width 9 height 8
radio input "true"
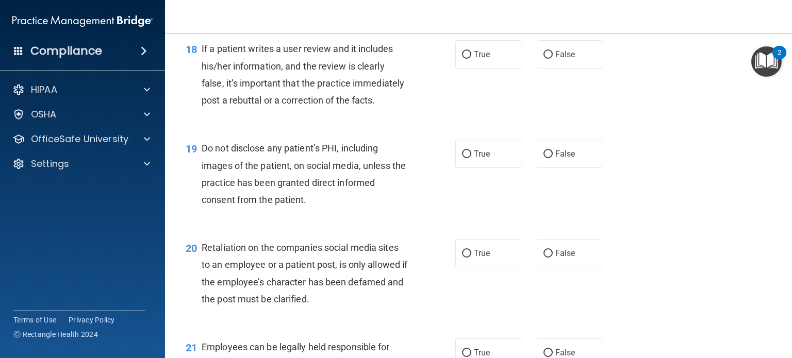
scroll to position [1753, 0]
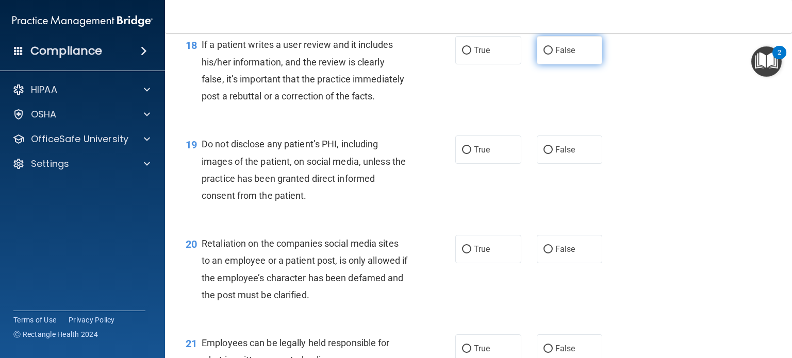
click at [555, 55] on span "False" at bounding box center [565, 50] width 20 height 10
click at [553, 55] on input "False" at bounding box center [547, 51] width 9 height 8
radio input "true"
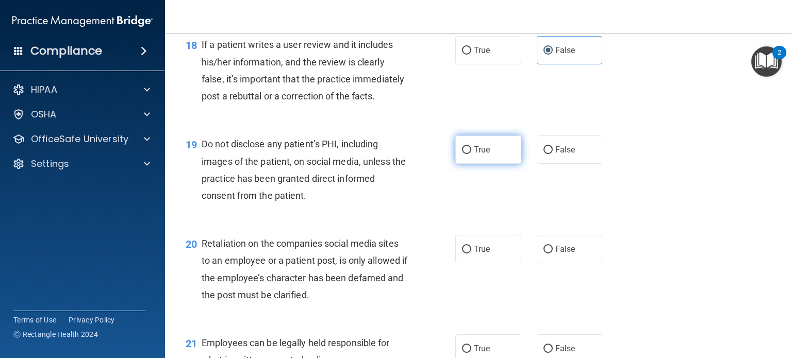
click at [479, 155] on span "True" at bounding box center [482, 150] width 16 height 10
click at [471, 154] on input "True" at bounding box center [466, 150] width 9 height 8
radio input "true"
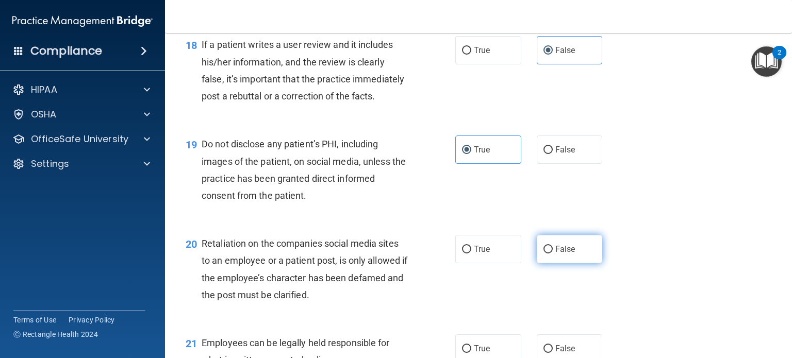
click at [567, 254] on span "False" at bounding box center [565, 249] width 20 height 10
click at [553, 254] on input "False" at bounding box center [547, 250] width 9 height 8
radio input "true"
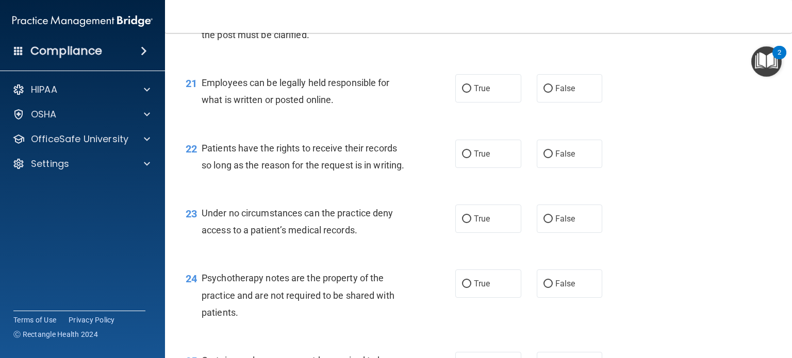
scroll to position [2061, 0]
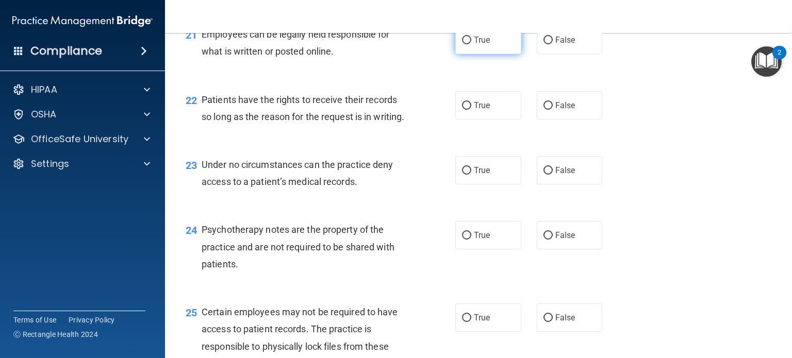
click at [486, 54] on label "True" at bounding box center [488, 40] width 66 height 28
click at [471, 44] on input "True" at bounding box center [466, 41] width 9 height 8
radio input "true"
click at [497, 120] on label "True" at bounding box center [488, 105] width 66 height 28
click at [471, 110] on input "True" at bounding box center [466, 106] width 9 height 8
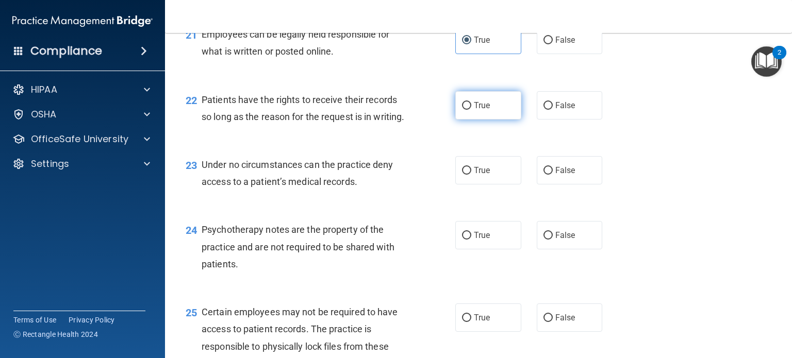
radio input "true"
click at [491, 185] on label "True" at bounding box center [488, 170] width 66 height 28
click at [471, 175] on input "True" at bounding box center [466, 171] width 9 height 8
radio input "true"
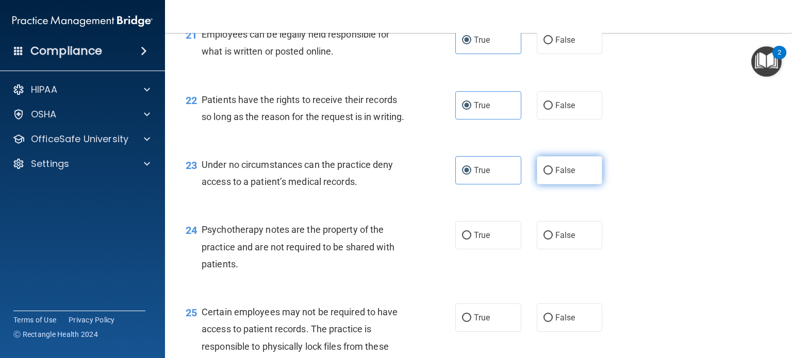
click at [577, 185] on label "False" at bounding box center [570, 170] width 66 height 28
click at [553, 175] on input "False" at bounding box center [547, 171] width 9 height 8
radio input "true"
radio input "false"
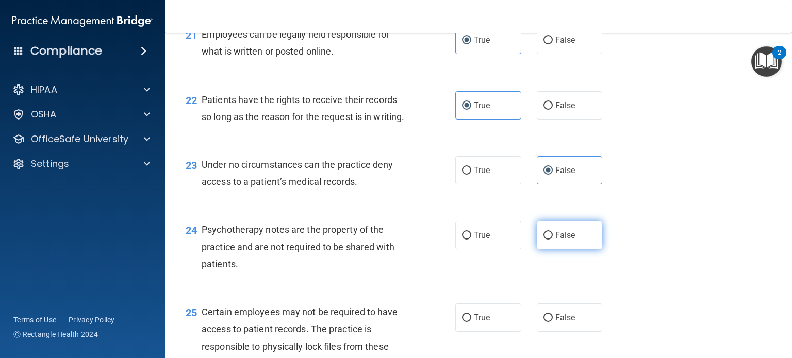
click at [562, 240] on span "False" at bounding box center [565, 235] width 20 height 10
click at [553, 240] on input "False" at bounding box center [547, 236] width 9 height 8
radio input "true"
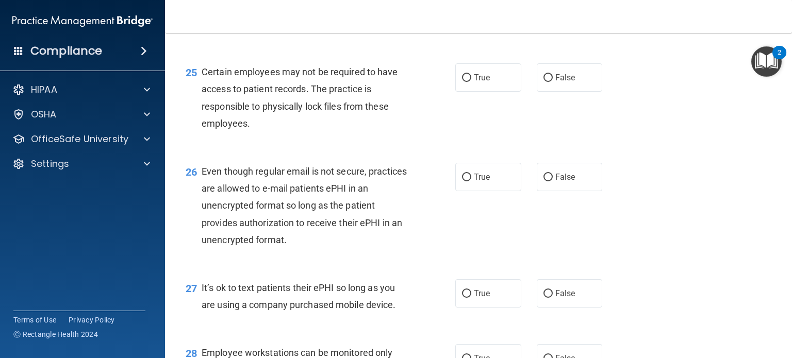
scroll to position [2336, 0]
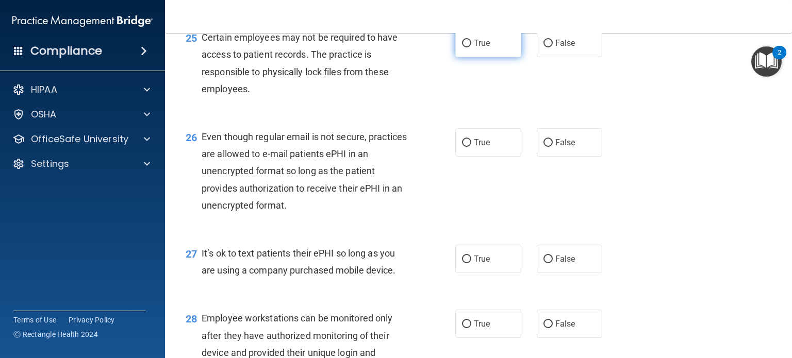
click at [496, 57] on label "True" at bounding box center [488, 43] width 66 height 28
click at [471, 47] on input "True" at bounding box center [466, 44] width 9 height 8
radio input "true"
click at [500, 157] on label "True" at bounding box center [488, 142] width 66 height 28
click at [471, 147] on input "True" at bounding box center [466, 143] width 9 height 8
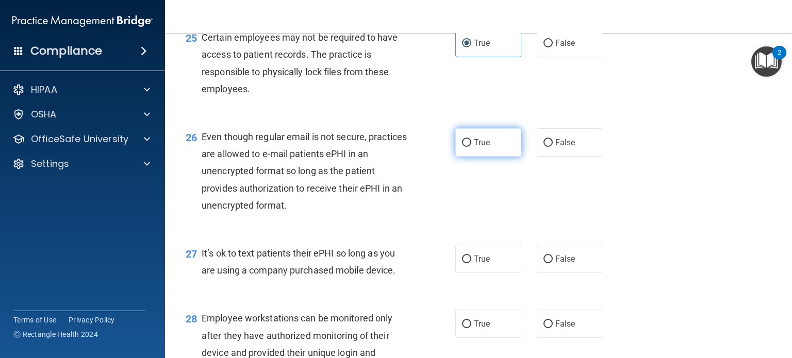
radio input "true"
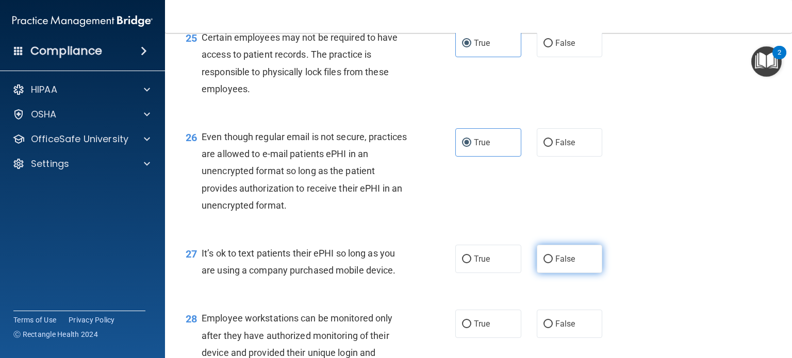
click at [571, 273] on label "False" at bounding box center [570, 259] width 66 height 28
click at [553, 263] on input "False" at bounding box center [547, 260] width 9 height 8
radio input "true"
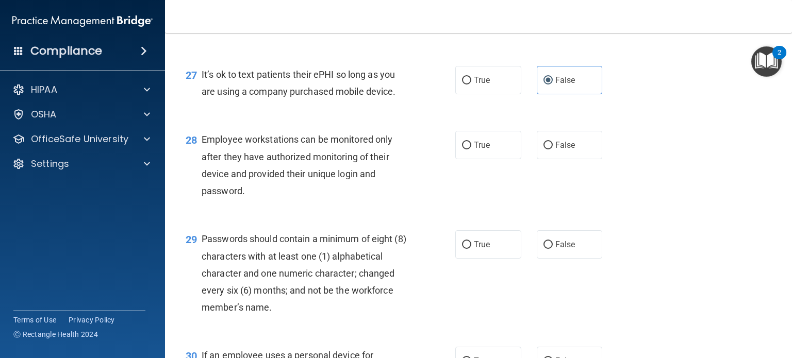
scroll to position [2577, 0]
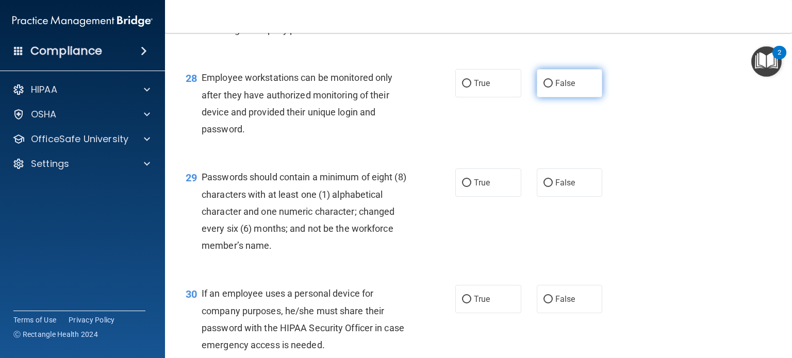
click at [555, 97] on label "False" at bounding box center [570, 83] width 66 height 28
click at [553, 88] on input "False" at bounding box center [547, 84] width 9 height 8
radio input "true"
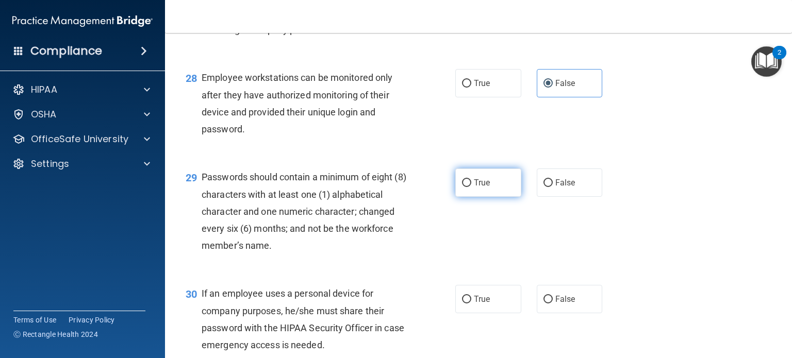
click at [508, 197] on label "True" at bounding box center [488, 183] width 66 height 28
click at [471, 187] on input "True" at bounding box center [466, 183] width 9 height 8
radio input "true"
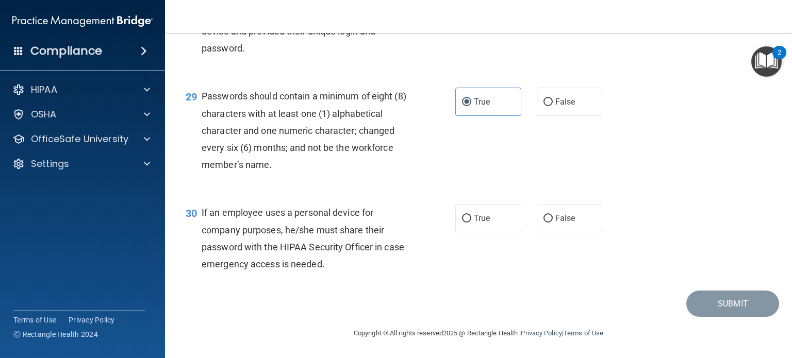
scroll to position [2709, 0]
click at [493, 222] on label "True" at bounding box center [488, 218] width 66 height 28
click at [471, 222] on input "True" at bounding box center [466, 219] width 9 height 8
radio input "true"
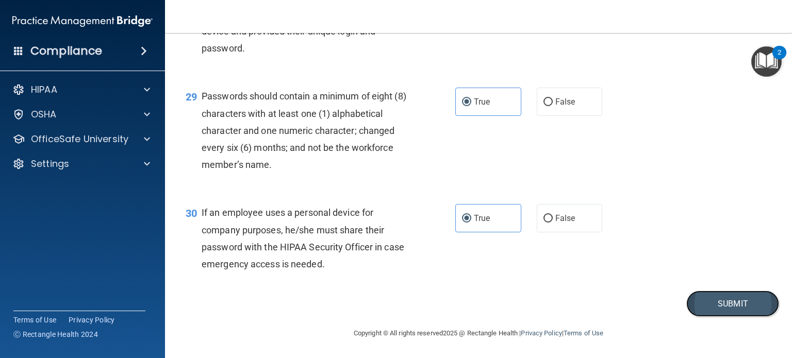
click at [696, 311] on button "Submit" at bounding box center [732, 304] width 93 height 26
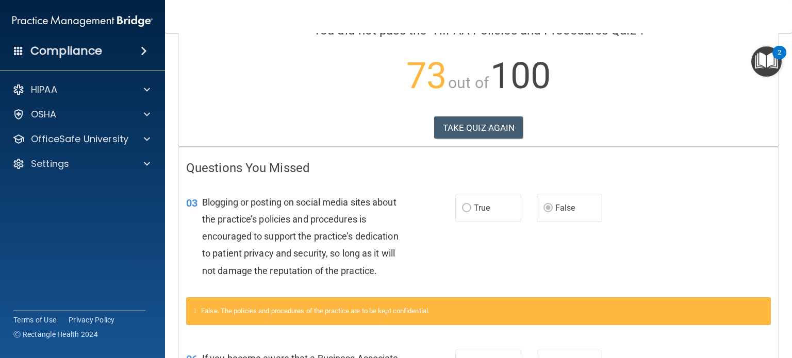
scroll to position [83, 0]
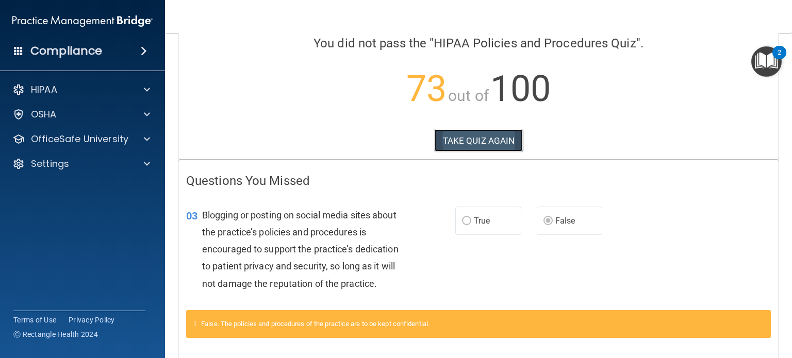
click at [506, 138] on button "TAKE QUIZ AGAIN" at bounding box center [478, 140] width 89 height 23
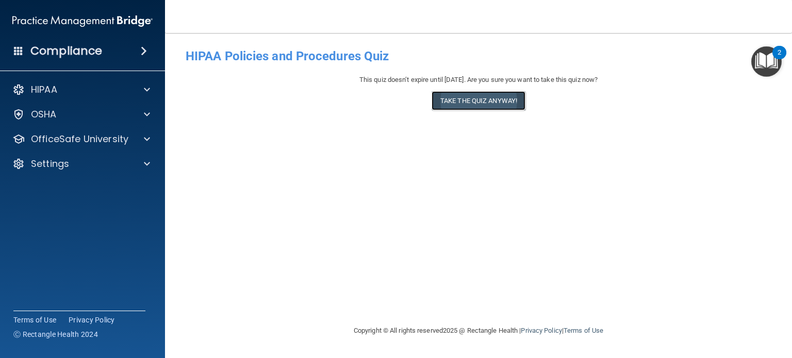
click at [499, 105] on button "Take the quiz anyway!" at bounding box center [478, 100] width 94 height 19
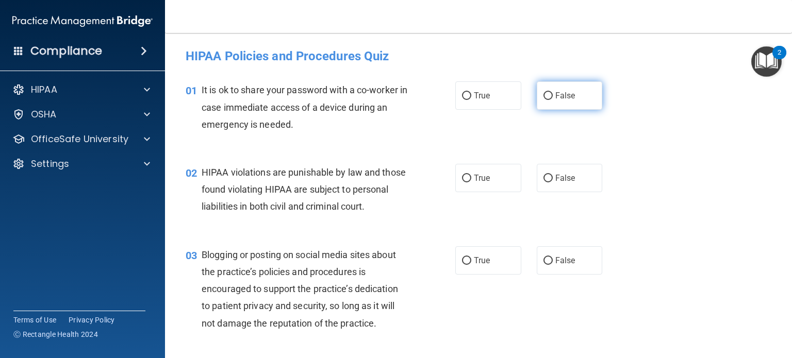
click at [537, 101] on label "False" at bounding box center [570, 95] width 66 height 28
click at [543, 100] on input "False" at bounding box center [547, 96] width 9 height 8
radio input "true"
click at [550, 270] on label "False" at bounding box center [570, 260] width 66 height 28
click at [550, 265] on input "False" at bounding box center [547, 261] width 9 height 8
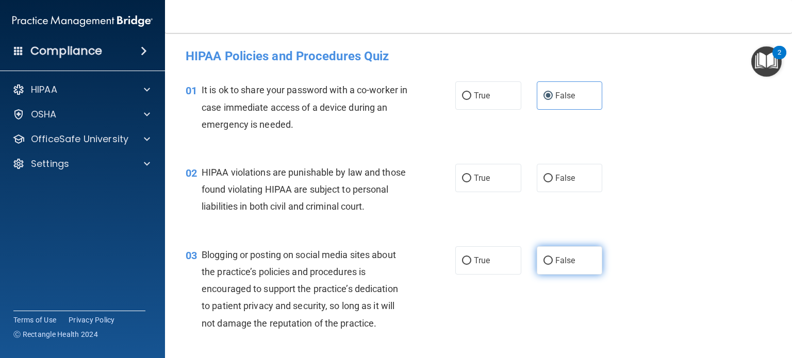
radio input "true"
click at [491, 173] on label "True" at bounding box center [488, 178] width 66 height 28
click at [471, 175] on input "True" at bounding box center [466, 179] width 9 height 8
radio input "true"
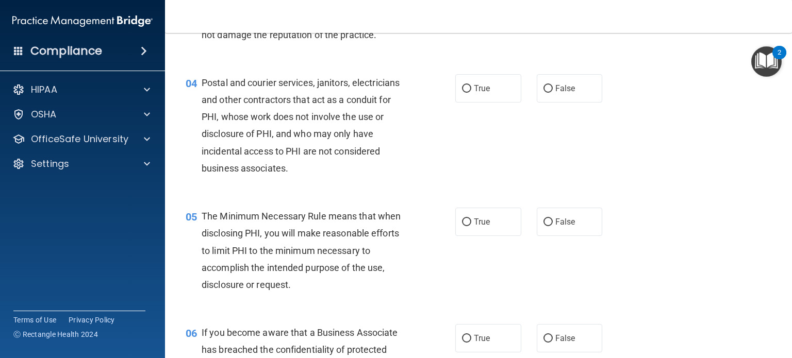
scroll to position [309, 0]
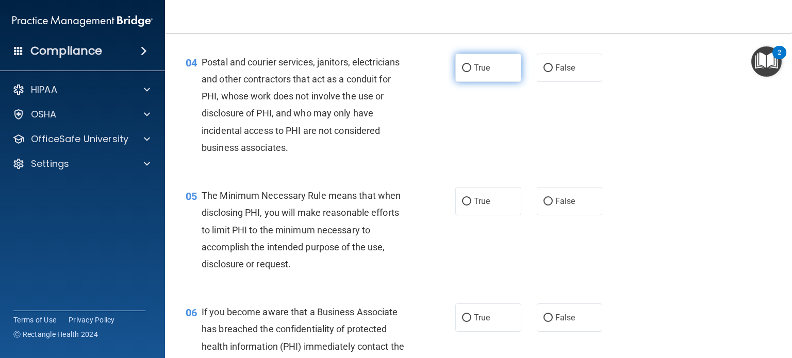
click at [506, 82] on label "True" at bounding box center [488, 68] width 66 height 28
click at [471, 72] on input "True" at bounding box center [466, 68] width 9 height 8
radio input "true"
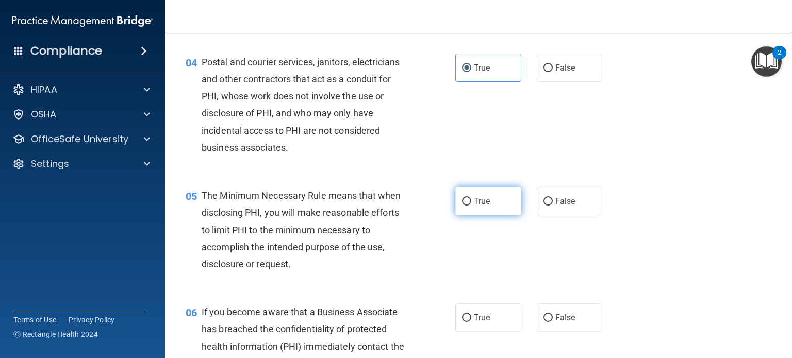
click at [503, 215] on label "True" at bounding box center [488, 201] width 66 height 28
click at [471, 206] on input "True" at bounding box center [466, 202] width 9 height 8
radio input "true"
click at [496, 254] on div "05 The Minimum Necessary Rule means that when disclosing PHI, you will make rea…" at bounding box center [478, 232] width 601 height 116
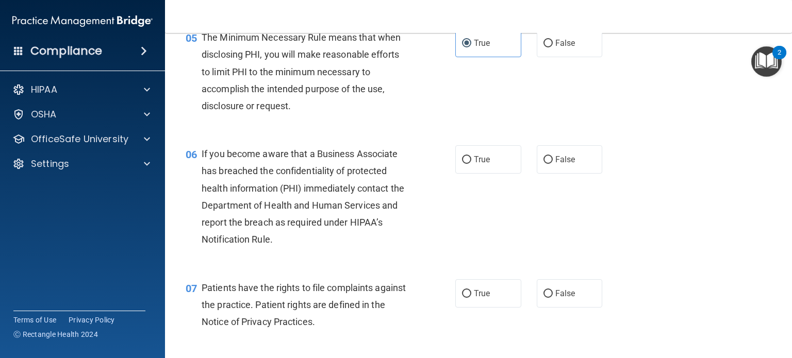
scroll to position [474, 0]
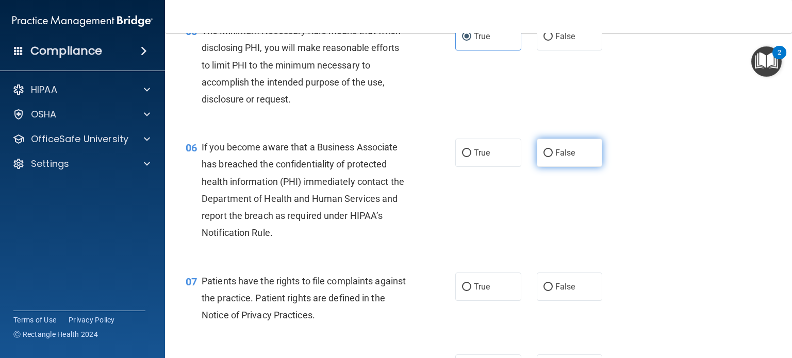
click at [537, 167] on label "False" at bounding box center [570, 153] width 66 height 28
click at [543, 157] on input "False" at bounding box center [547, 153] width 9 height 8
radio input "true"
click at [504, 222] on div "06 If you become aware that a Business Associate has breached the confidentiali…" at bounding box center [478, 193] width 601 height 134
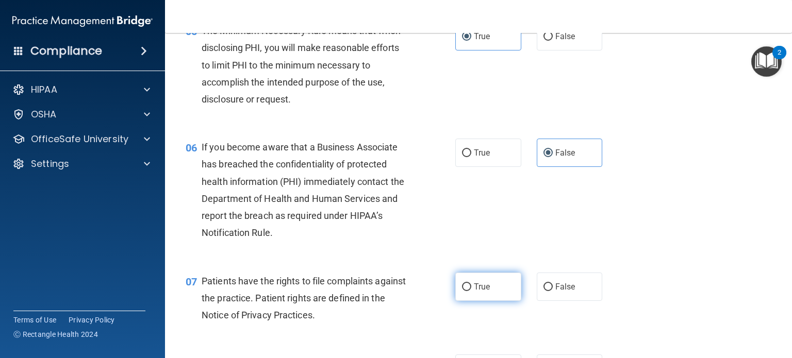
click at [494, 298] on label "True" at bounding box center [488, 287] width 66 height 28
click at [471, 291] on input "True" at bounding box center [466, 288] width 9 height 8
radio input "true"
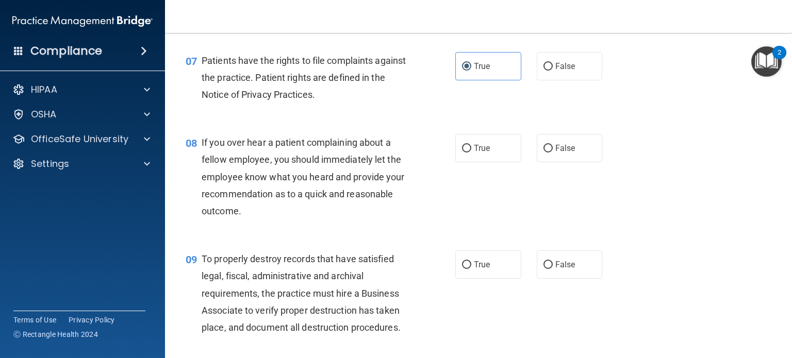
scroll to position [701, 0]
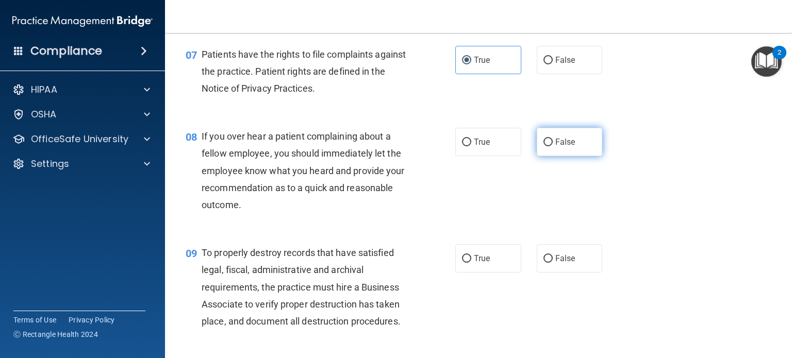
click at [548, 156] on label "False" at bounding box center [570, 142] width 66 height 28
click at [548, 146] on input "False" at bounding box center [547, 143] width 9 height 8
radio input "true"
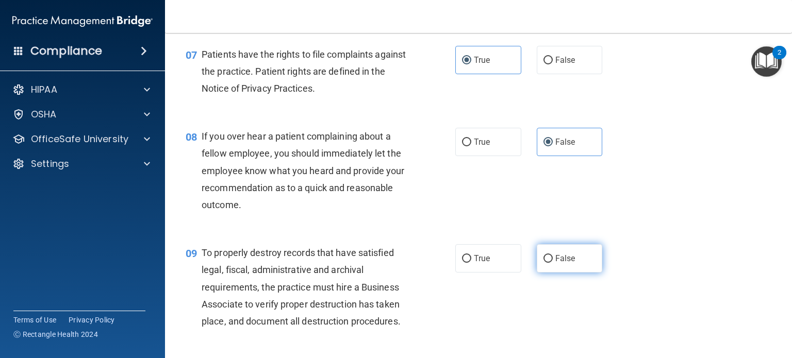
click at [563, 263] on span "False" at bounding box center [565, 259] width 20 height 10
click at [553, 263] on input "False" at bounding box center [547, 259] width 9 height 8
radio input "true"
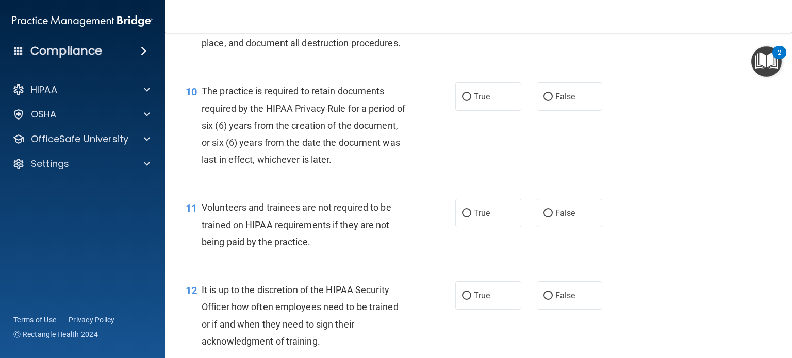
scroll to position [990, 0]
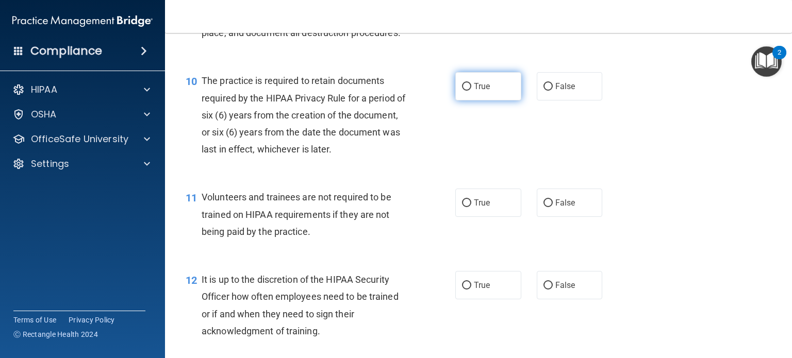
click at [457, 101] on label "True" at bounding box center [488, 86] width 66 height 28
click at [462, 91] on input "True" at bounding box center [466, 87] width 9 height 8
radio input "true"
click at [537, 217] on label "False" at bounding box center [570, 203] width 66 height 28
click at [543, 207] on input "False" at bounding box center [547, 203] width 9 height 8
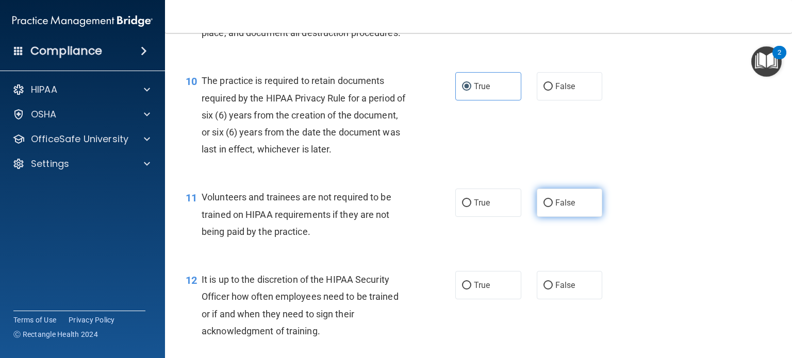
radio input "true"
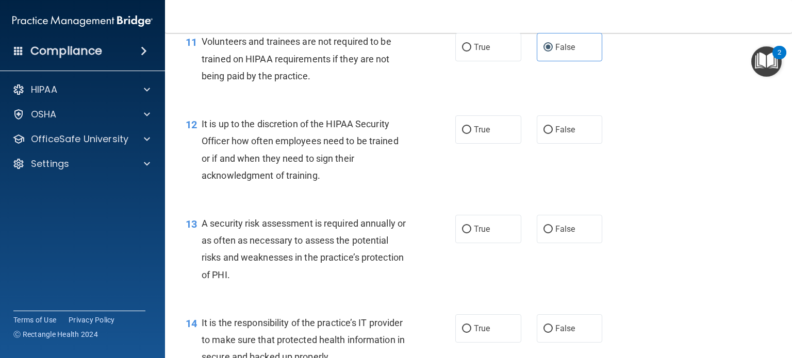
scroll to position [1155, 0]
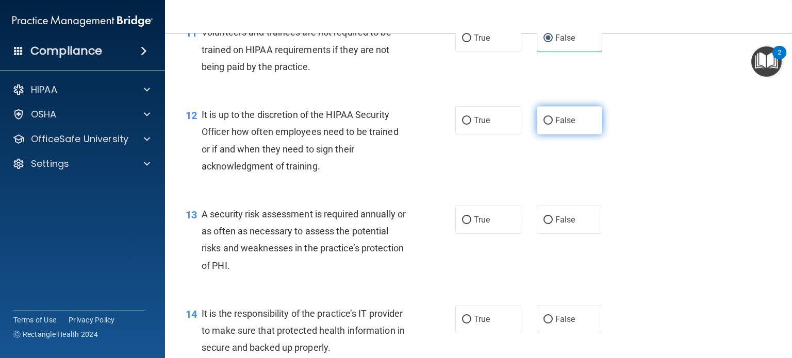
click at [537, 135] on label "False" at bounding box center [570, 120] width 66 height 28
click at [543, 125] on input "False" at bounding box center [547, 121] width 9 height 8
radio input "true"
click at [496, 234] on label "True" at bounding box center [488, 220] width 66 height 28
click at [471, 224] on input "True" at bounding box center [466, 220] width 9 height 8
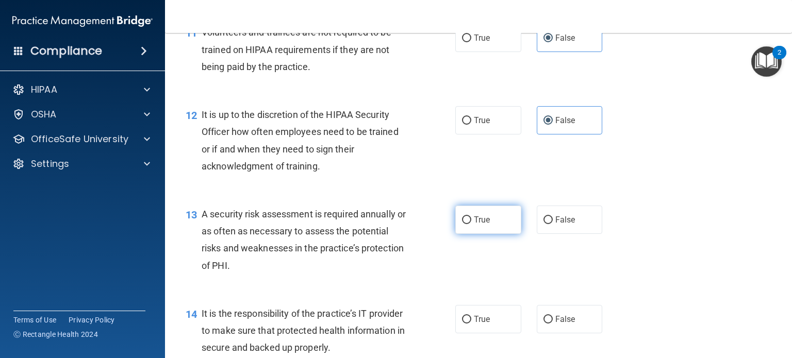
radio input "true"
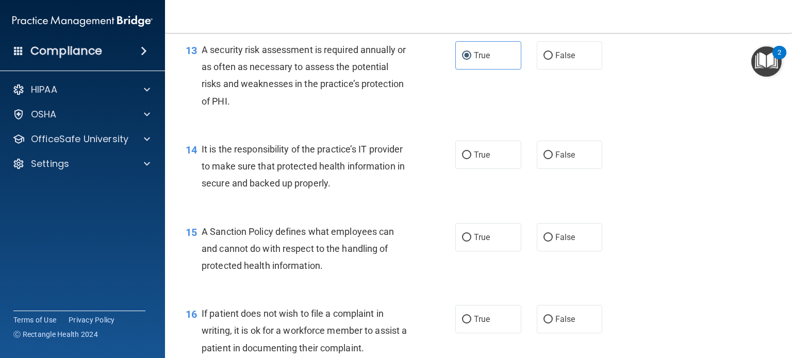
scroll to position [1320, 0]
click at [558, 163] on label "False" at bounding box center [570, 154] width 66 height 28
click at [553, 159] on input "False" at bounding box center [547, 155] width 9 height 8
radio input "true"
click at [587, 251] on label "False" at bounding box center [570, 237] width 66 height 28
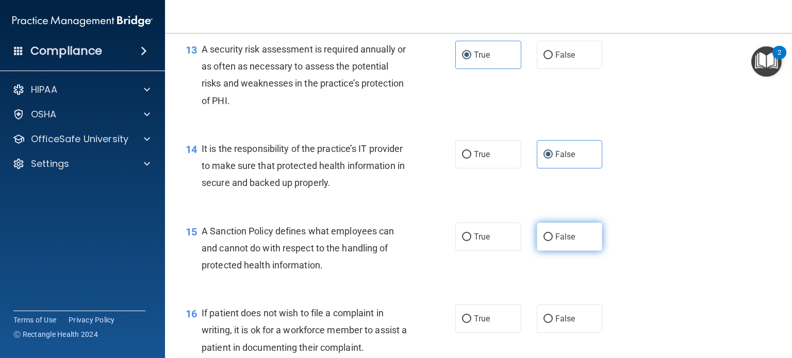
click at [553, 241] on input "False" at bounding box center [547, 238] width 9 height 8
radio input "true"
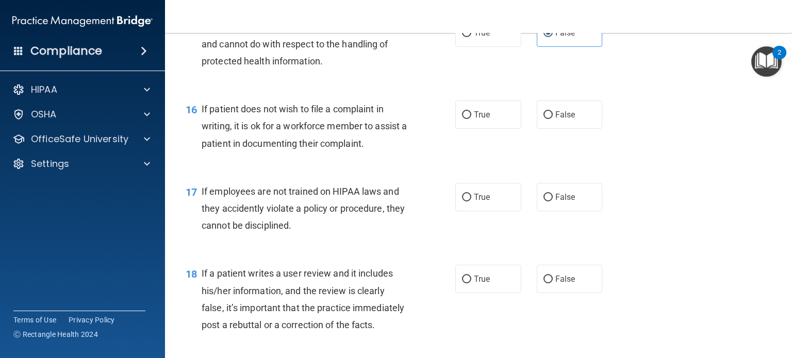
scroll to position [1526, 0]
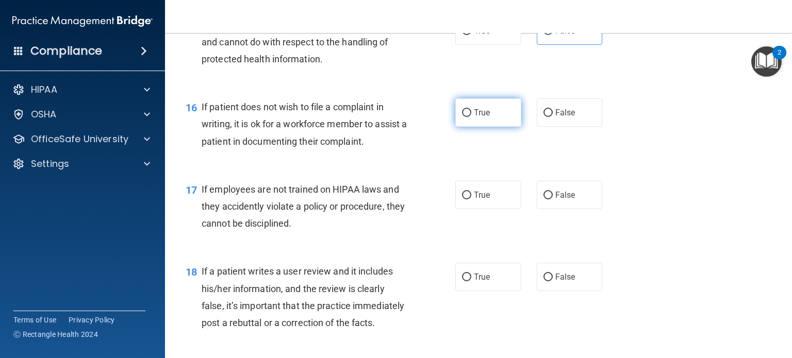
click at [504, 127] on label "True" at bounding box center [488, 112] width 66 height 28
click at [471, 117] on input "True" at bounding box center [466, 113] width 9 height 8
radio input "true"
click at [572, 209] on label "False" at bounding box center [570, 195] width 66 height 28
click at [553, 199] on input "False" at bounding box center [547, 196] width 9 height 8
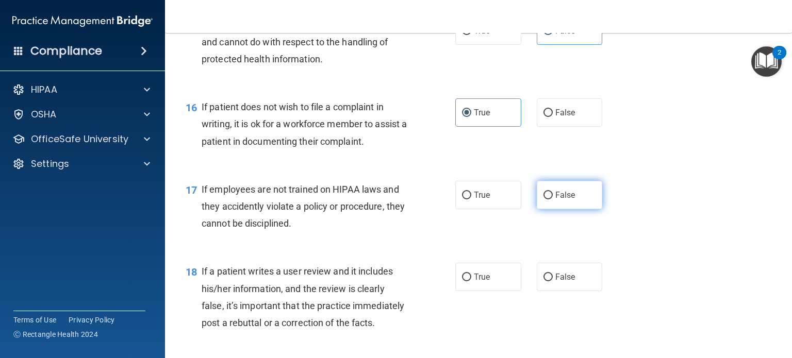
radio input "true"
click at [582, 291] on label "False" at bounding box center [570, 277] width 66 height 28
click at [553, 281] on input "False" at bounding box center [547, 278] width 9 height 8
radio input "true"
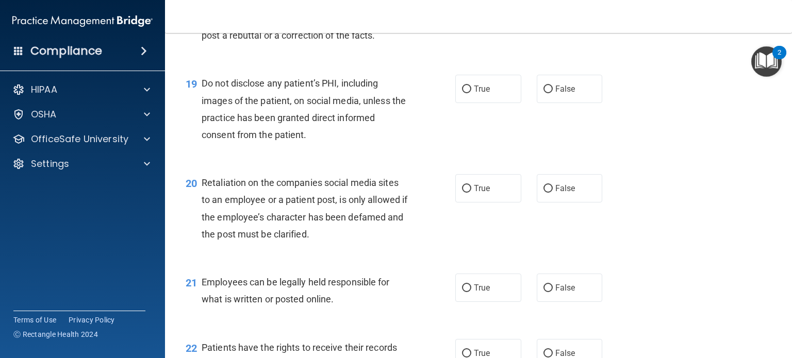
scroll to position [1835, 0]
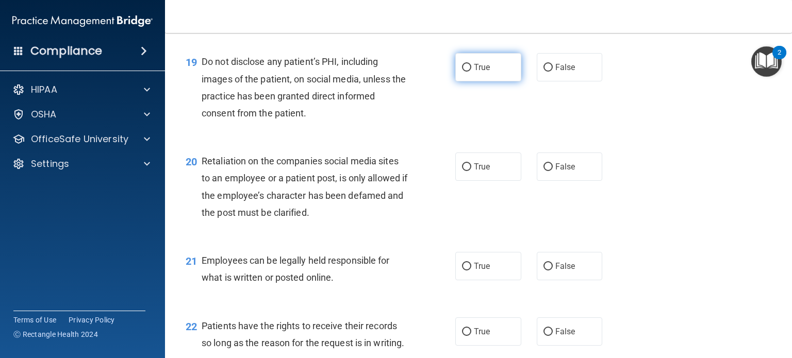
click at [485, 72] on span "True" at bounding box center [482, 67] width 16 height 10
click at [471, 72] on input "True" at bounding box center [466, 68] width 9 height 8
radio input "true"
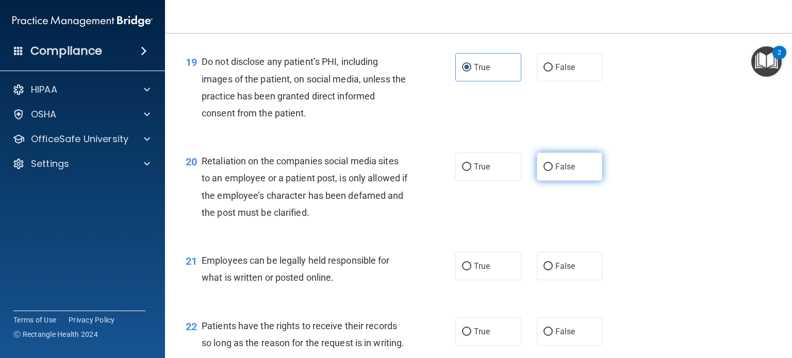
click at [570, 181] on label "False" at bounding box center [570, 167] width 66 height 28
click at [553, 171] on input "False" at bounding box center [547, 167] width 9 height 8
radio input "true"
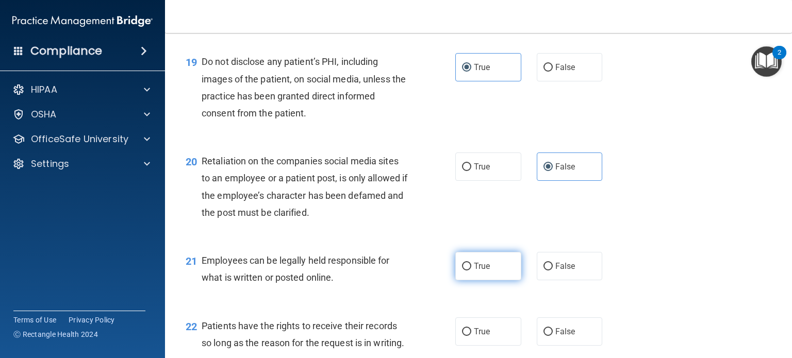
click at [499, 280] on label "True" at bounding box center [488, 266] width 66 height 28
click at [471, 271] on input "True" at bounding box center [466, 267] width 9 height 8
radio input "true"
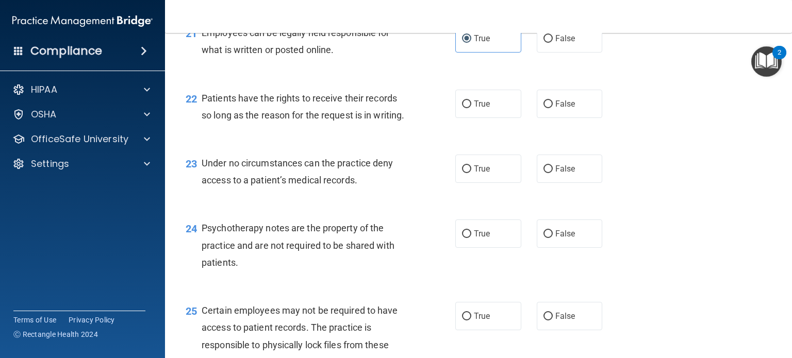
scroll to position [2082, 0]
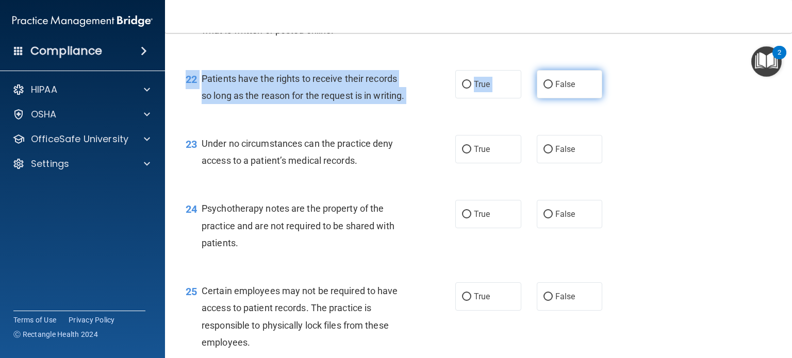
drag, startPoint x: 551, startPoint y: 138, endPoint x: 553, endPoint y: 121, distance: 16.6
click at [553, 121] on div "22 Patients have the rights to receive their records so long as the reason for …" at bounding box center [478, 89] width 601 height 65
click at [555, 89] on span "False" at bounding box center [565, 84] width 20 height 10
click at [553, 89] on input "False" at bounding box center [547, 85] width 9 height 8
radio input "true"
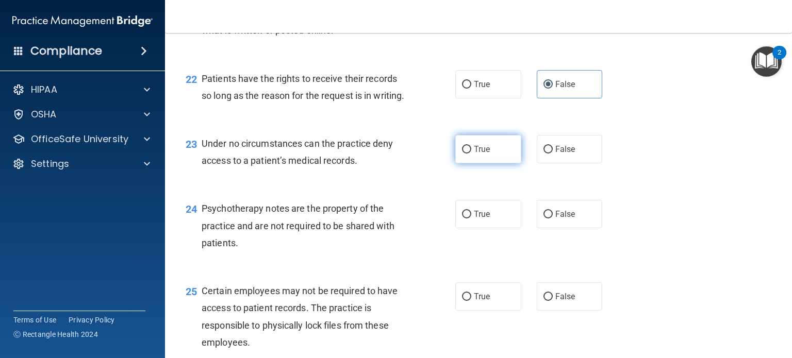
click at [512, 163] on label "True" at bounding box center [488, 149] width 66 height 28
click at [471, 154] on input "True" at bounding box center [466, 150] width 9 height 8
radio input "true"
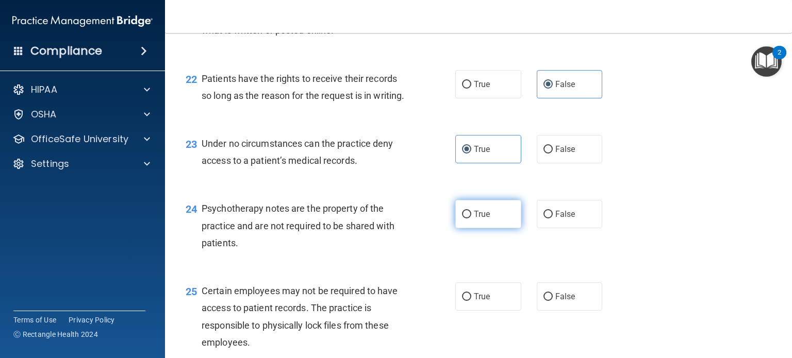
click at [507, 228] on label "True" at bounding box center [488, 214] width 66 height 28
click at [471, 219] on input "True" at bounding box center [466, 215] width 9 height 8
radio input "true"
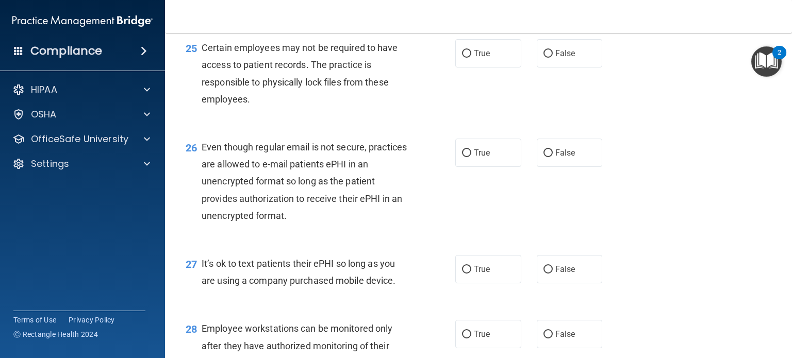
scroll to position [2350, 0]
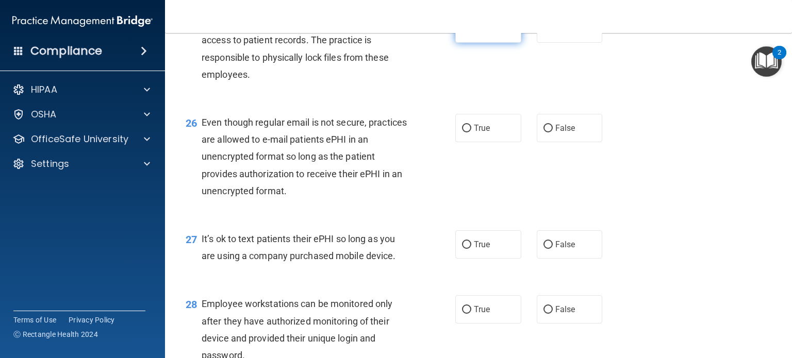
click at [481, 43] on label "True" at bounding box center [488, 28] width 66 height 28
click at [471, 33] on input "True" at bounding box center [466, 29] width 9 height 8
radio input "true"
click at [475, 142] on label "True" at bounding box center [488, 128] width 66 height 28
click at [471, 132] on input "True" at bounding box center [466, 129] width 9 height 8
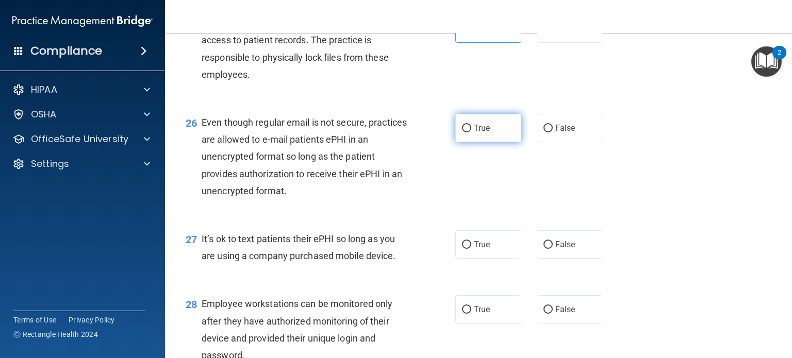
radio input "true"
click at [567, 249] on span "False" at bounding box center [565, 245] width 20 height 10
click at [553, 249] on input "False" at bounding box center [547, 245] width 9 height 8
radio input "true"
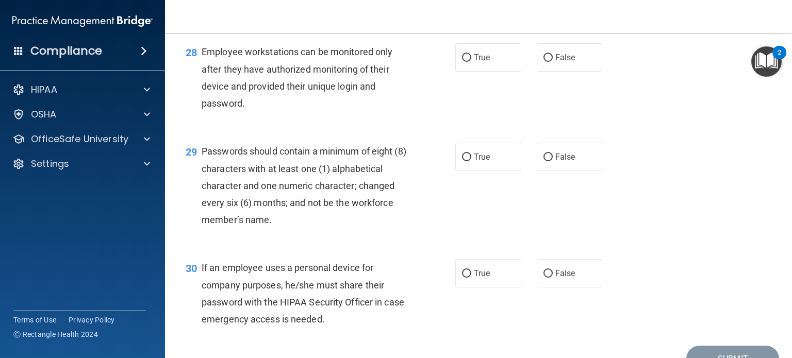
scroll to position [2619, 0]
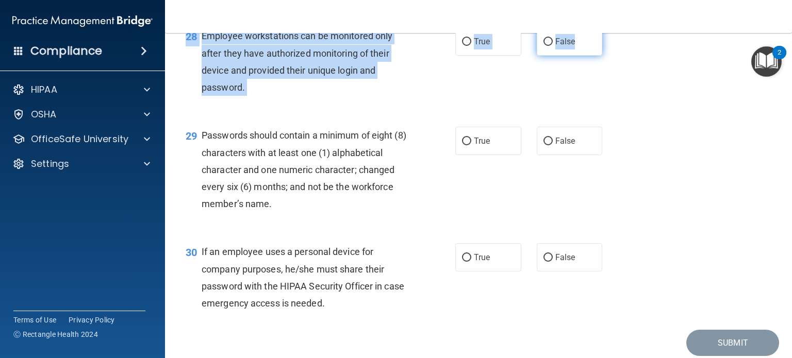
drag, startPoint x: 576, startPoint y: 110, endPoint x: 570, endPoint y: 99, distance: 12.5
click at [570, 99] on div "28 Employee workstations can be monitored only after they have authorized monit…" at bounding box center [478, 63] width 601 height 99
click at [570, 56] on label "False" at bounding box center [570, 41] width 66 height 28
click at [553, 46] on input "False" at bounding box center [547, 42] width 9 height 8
radio input "true"
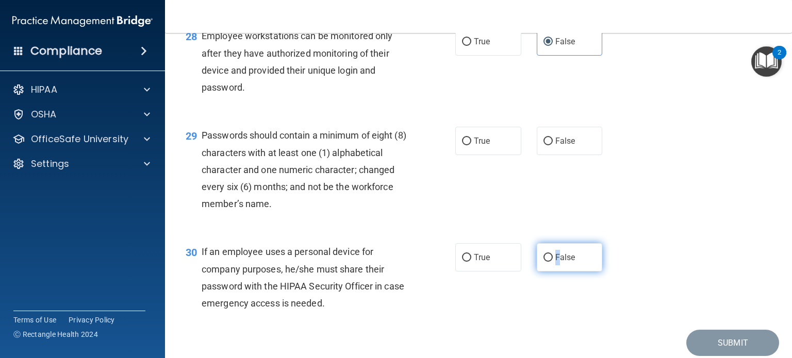
drag, startPoint x: 531, startPoint y: 303, endPoint x: 557, endPoint y: 306, distance: 26.0
click at [557, 272] on div "True False" at bounding box center [534, 257] width 158 height 28
click at [557, 262] on span "False" at bounding box center [565, 258] width 20 height 10
click at [553, 262] on input "False" at bounding box center [547, 258] width 9 height 8
radio input "true"
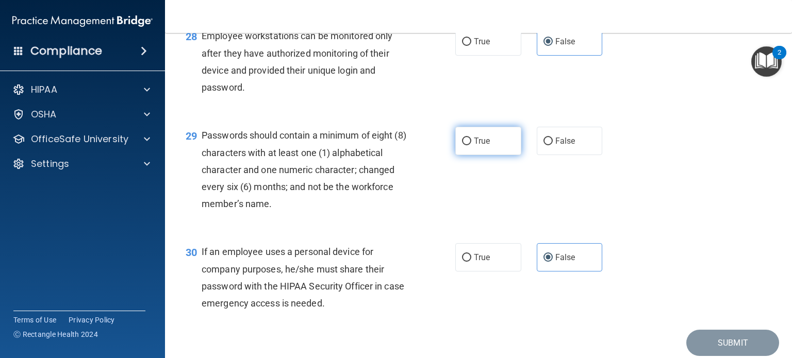
click at [485, 155] on label "True" at bounding box center [488, 141] width 66 height 28
click at [471, 145] on input "True" at bounding box center [466, 142] width 9 height 8
radio input "true"
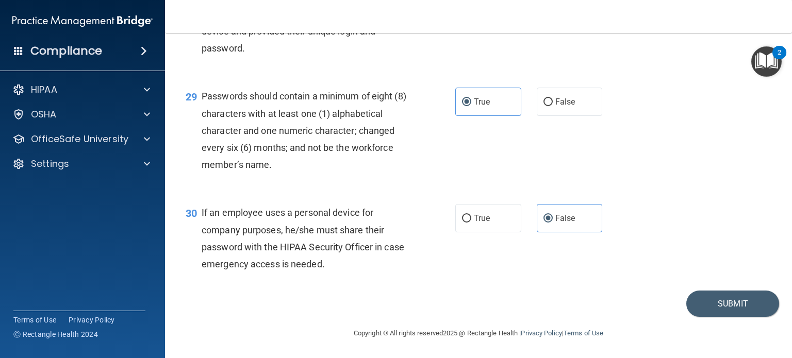
scroll to position [2709, 0]
click at [722, 307] on button "Submit" at bounding box center [732, 304] width 93 height 26
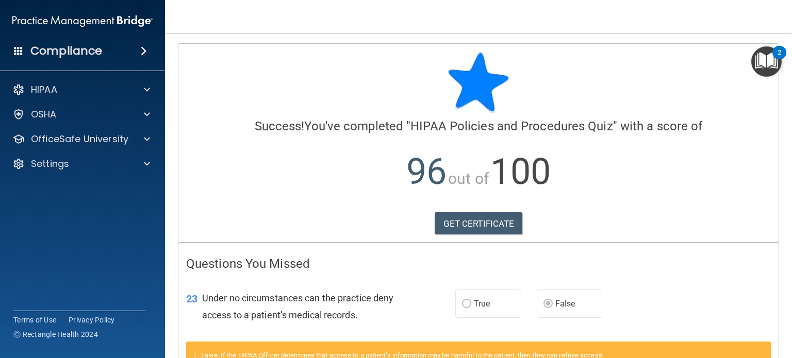
click at [705, 237] on div "Calculating your score.... Success! You've completed " HIPAA Policies and Proce…" at bounding box center [478, 143] width 600 height 198
click at [140, 136] on div at bounding box center [145, 139] width 26 height 12
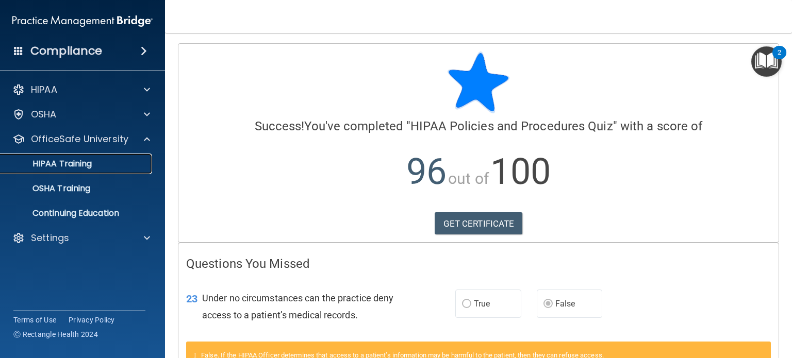
click at [128, 163] on div "HIPAA Training" at bounding box center [77, 164] width 141 height 10
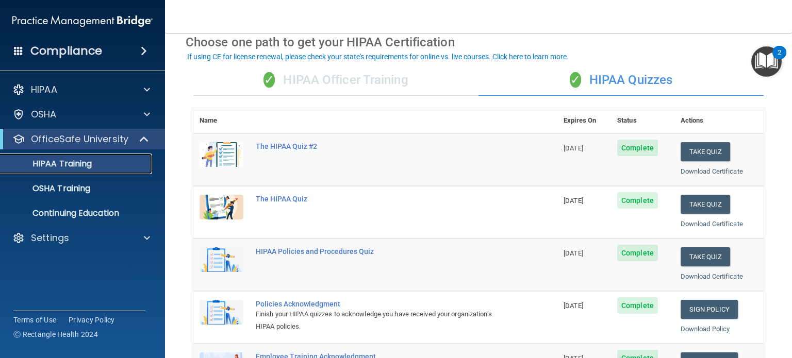
scroll to position [47, 0]
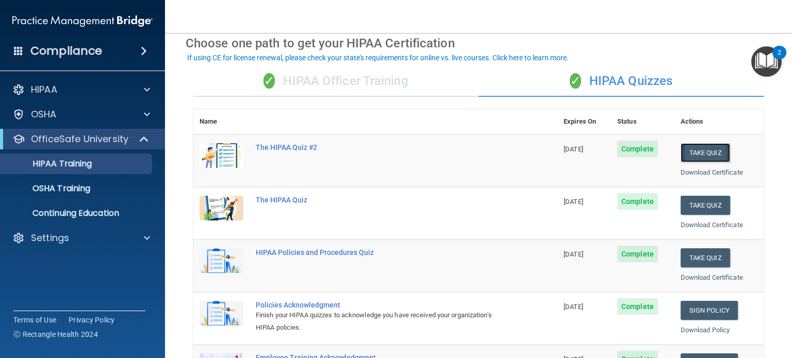
click at [698, 160] on button "Take Quiz" at bounding box center [704, 152] width 49 height 19
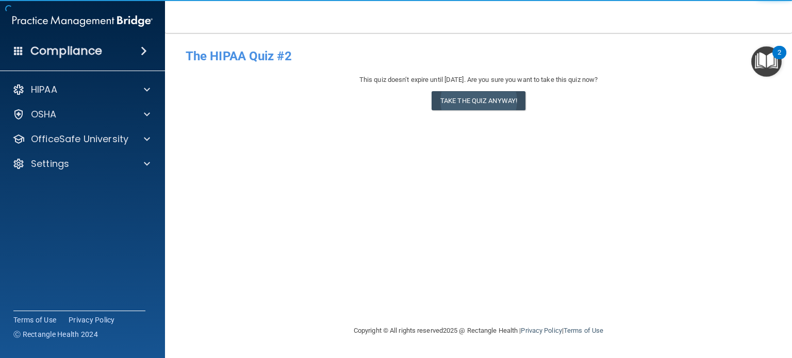
drag, startPoint x: 503, startPoint y: 91, endPoint x: 503, endPoint y: 101, distance: 10.3
click at [503, 101] on div "This quiz doesn’t expire until 07/29/2026. Are you sure you want to take this q…" at bounding box center [479, 95] width 586 height 42
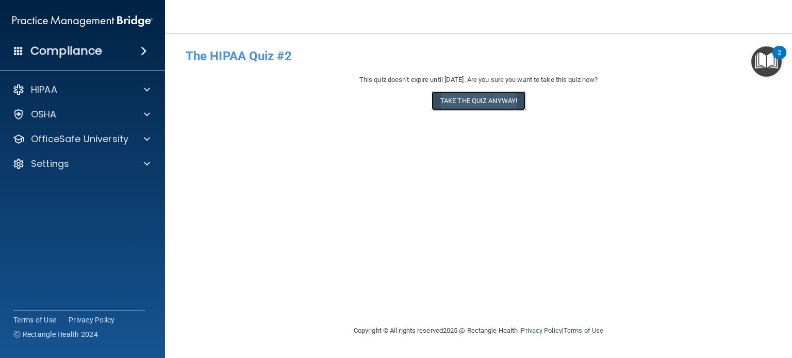
click at [503, 101] on button "Take the quiz anyway!" at bounding box center [478, 100] width 94 height 19
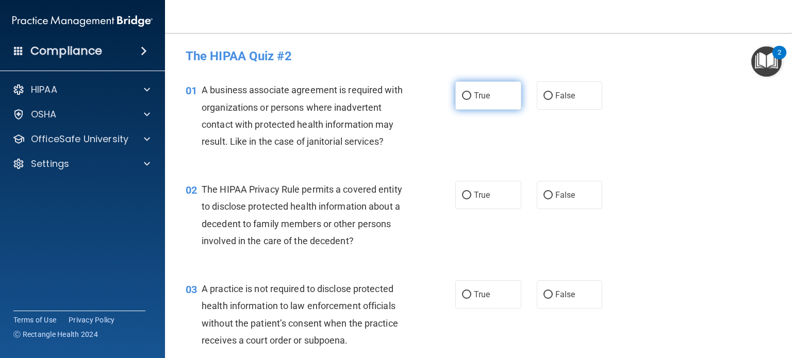
click at [486, 96] on label "True" at bounding box center [488, 95] width 66 height 28
click at [471, 96] on input "True" at bounding box center [466, 96] width 9 height 8
radio input "true"
click at [501, 198] on label "True" at bounding box center [488, 195] width 66 height 28
click at [471, 198] on input "True" at bounding box center [466, 196] width 9 height 8
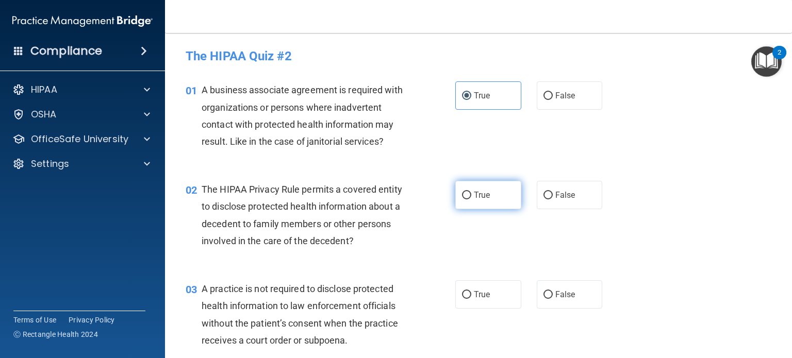
radio input "true"
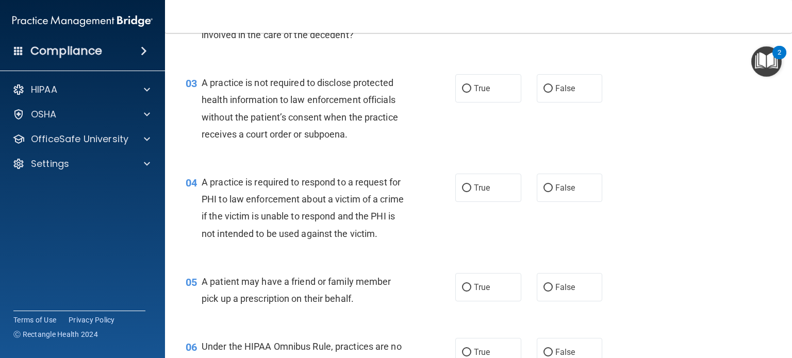
scroll to position [227, 0]
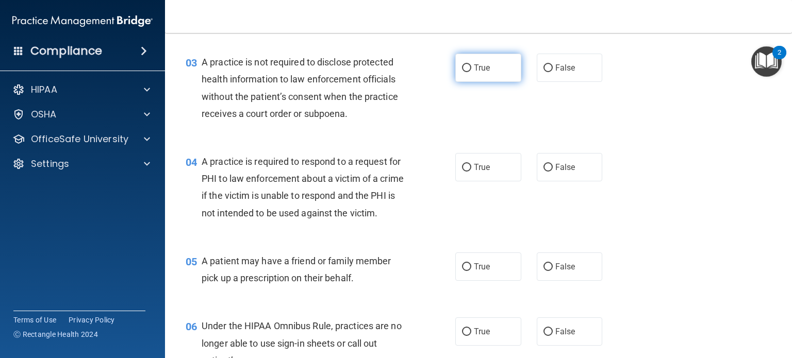
click at [474, 65] on span "True" at bounding box center [482, 68] width 16 height 10
click at [471, 65] on input "True" at bounding box center [466, 68] width 9 height 8
radio input "true"
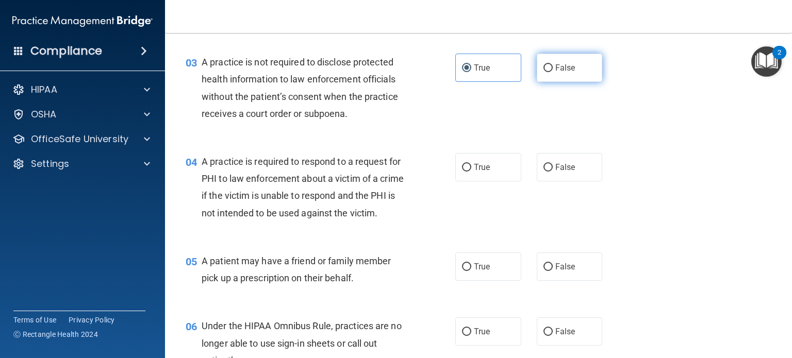
click at [544, 74] on label "False" at bounding box center [570, 68] width 66 height 28
click at [544, 72] on input "False" at bounding box center [547, 68] width 9 height 8
radio input "true"
radio input "false"
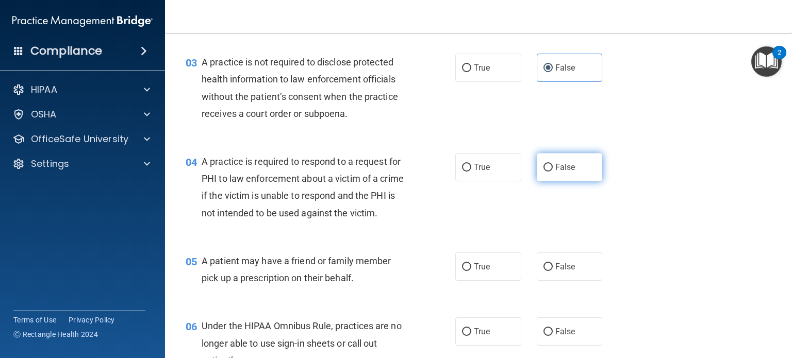
click at [586, 157] on label "False" at bounding box center [570, 167] width 66 height 28
click at [553, 164] on input "False" at bounding box center [547, 168] width 9 height 8
radio input "true"
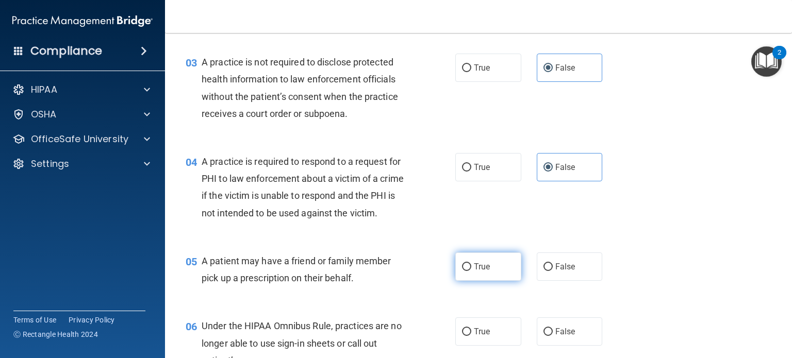
click at [497, 281] on label "True" at bounding box center [488, 267] width 66 height 28
click at [471, 271] on input "True" at bounding box center [466, 267] width 9 height 8
radio input "true"
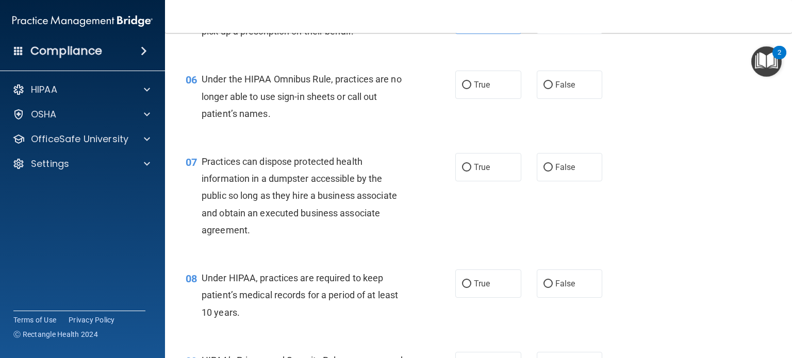
scroll to position [495, 0]
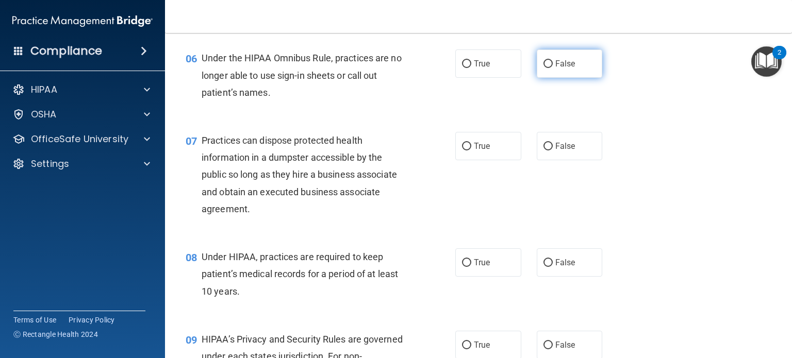
click at [554, 78] on label "False" at bounding box center [570, 63] width 66 height 28
click at [553, 68] on input "False" at bounding box center [547, 64] width 9 height 8
radio input "true"
click at [569, 158] on label "False" at bounding box center [570, 146] width 66 height 28
click at [553, 151] on input "False" at bounding box center [547, 147] width 9 height 8
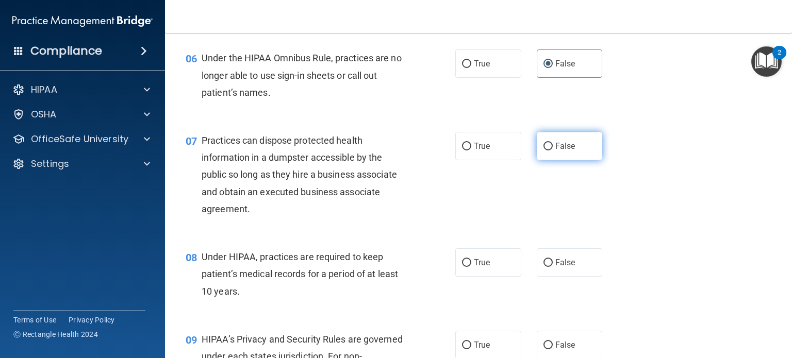
radio input "true"
click at [492, 277] on label "True" at bounding box center [488, 262] width 66 height 28
click at [471, 267] on input "True" at bounding box center [466, 263] width 9 height 8
radio input "true"
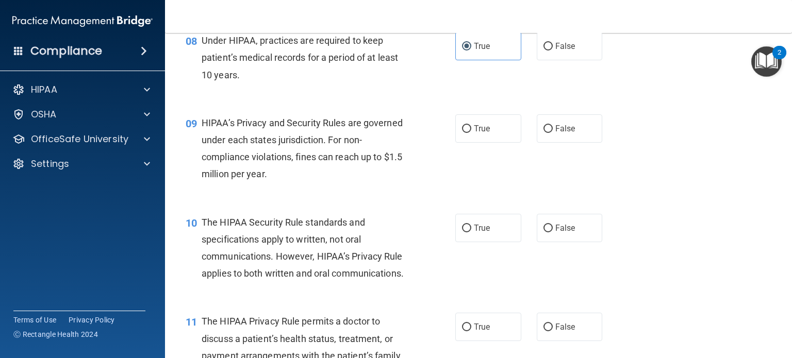
scroll to position [722, 0]
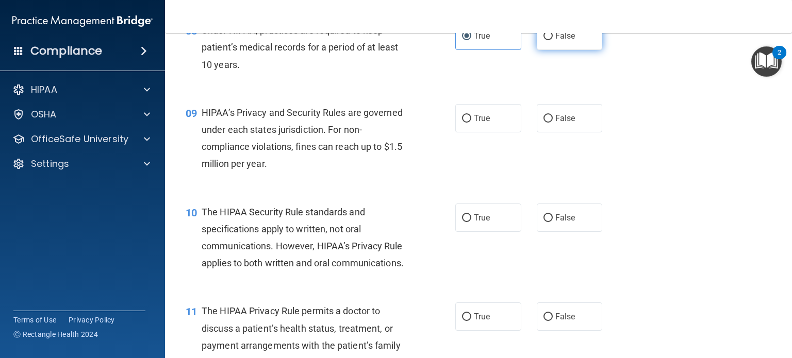
click at [570, 50] on label "False" at bounding box center [570, 36] width 66 height 28
click at [553, 40] on input "False" at bounding box center [547, 36] width 9 height 8
radio input "true"
radio input "false"
click at [496, 132] on label "True" at bounding box center [488, 118] width 66 height 28
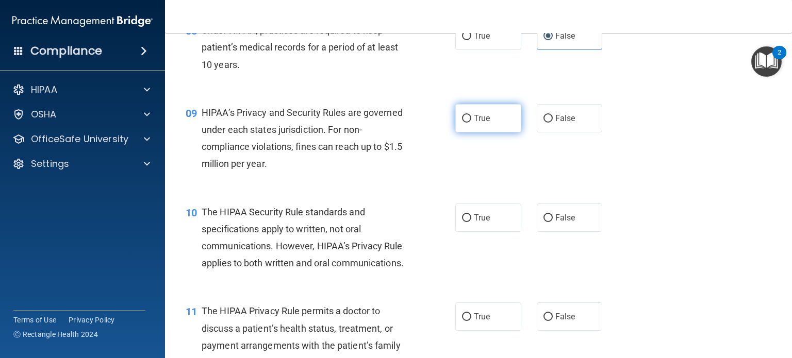
click at [471, 123] on input "True" at bounding box center [466, 119] width 9 height 8
radio input "true"
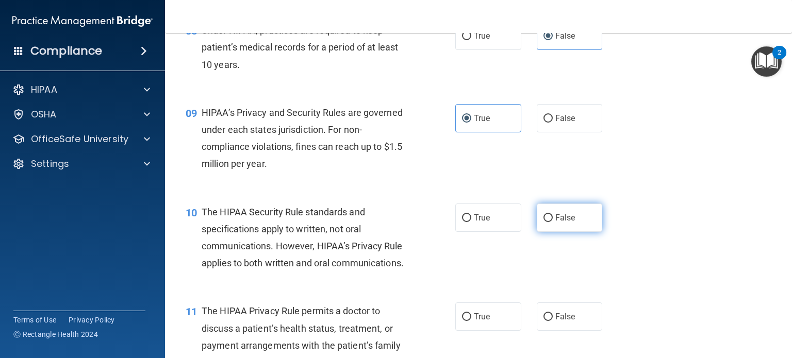
click at [546, 232] on label "False" at bounding box center [570, 218] width 66 height 28
click at [546, 222] on input "False" at bounding box center [547, 218] width 9 height 8
radio input "true"
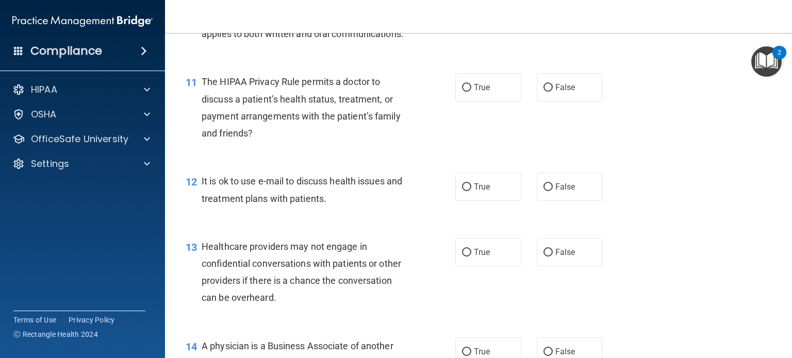
scroll to position [969, 0]
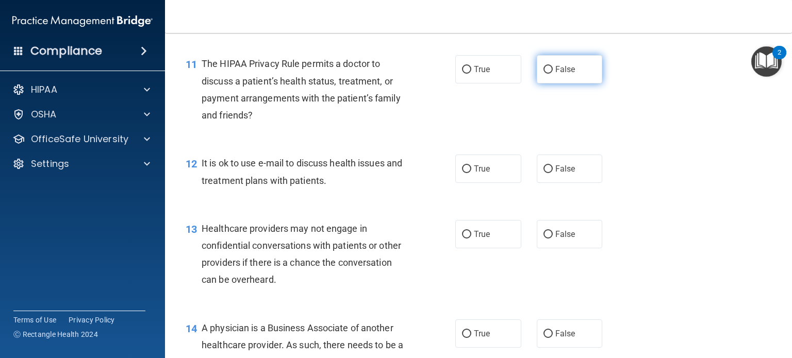
click at [575, 84] on label "False" at bounding box center [570, 69] width 66 height 28
click at [553, 74] on input "False" at bounding box center [547, 70] width 9 height 8
radio input "true"
click at [552, 183] on label "False" at bounding box center [570, 169] width 66 height 28
click at [552, 173] on input "False" at bounding box center [547, 169] width 9 height 8
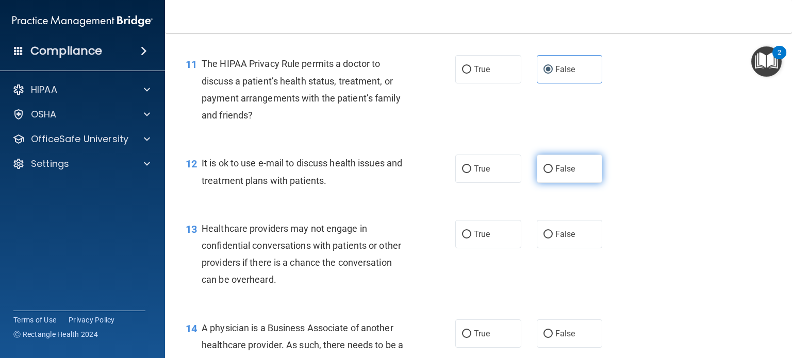
radio input "true"
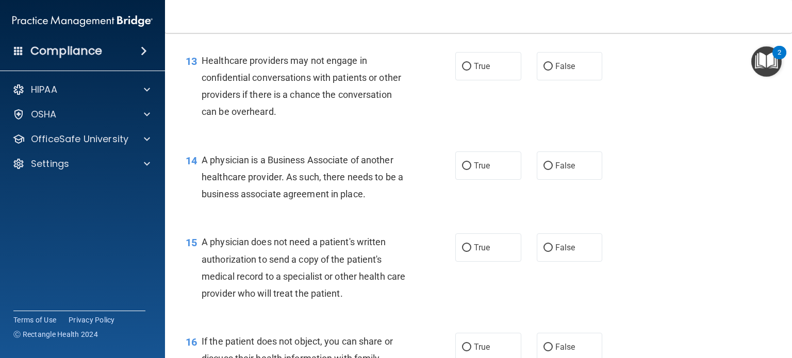
scroll to position [1155, 0]
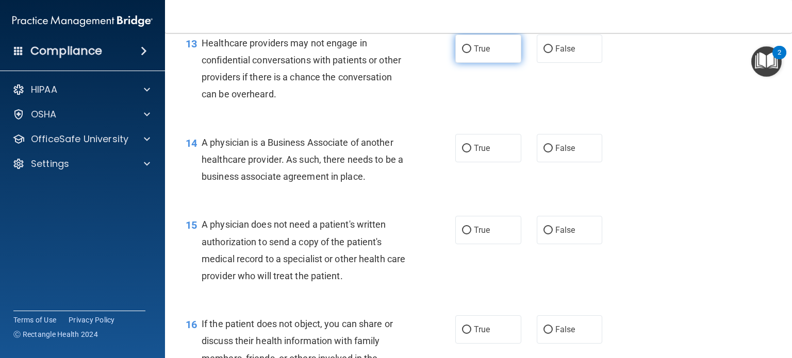
click at [506, 63] on label "True" at bounding box center [488, 49] width 66 height 28
click at [471, 53] on input "True" at bounding box center [466, 49] width 9 height 8
radio input "true"
click at [591, 162] on label "False" at bounding box center [570, 148] width 66 height 28
click at [553, 153] on input "False" at bounding box center [547, 149] width 9 height 8
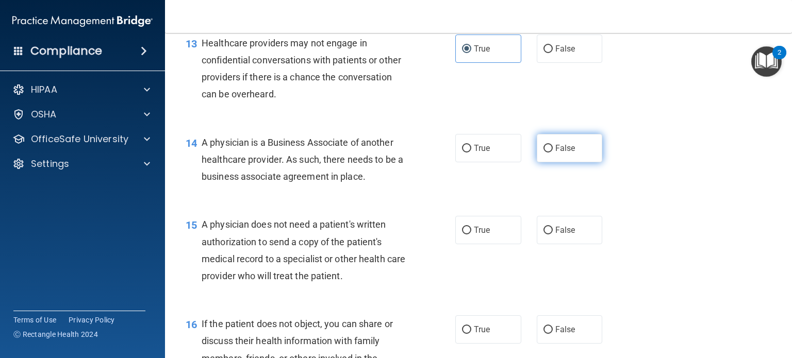
radio input "true"
click at [462, 235] on input "True" at bounding box center [466, 231] width 9 height 8
radio input "true"
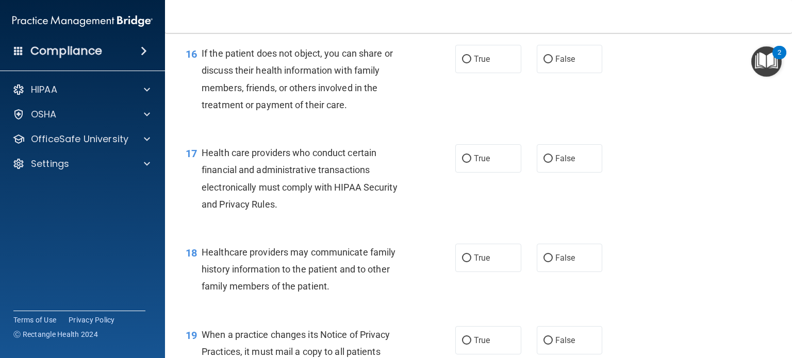
scroll to position [1443, 0]
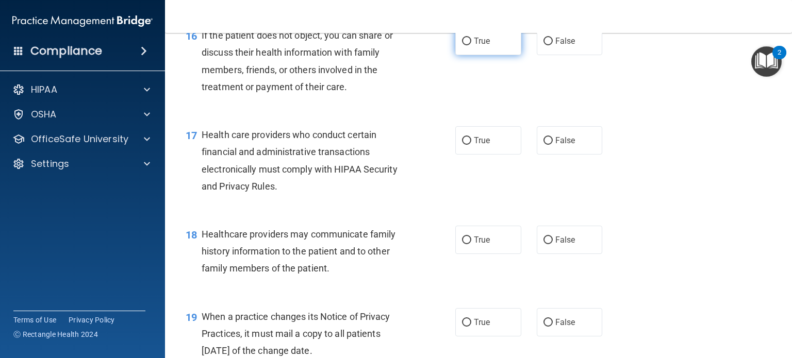
click at [472, 55] on label "True" at bounding box center [488, 41] width 66 height 28
click at [471, 45] on input "True" at bounding box center [466, 42] width 9 height 8
radio input "true"
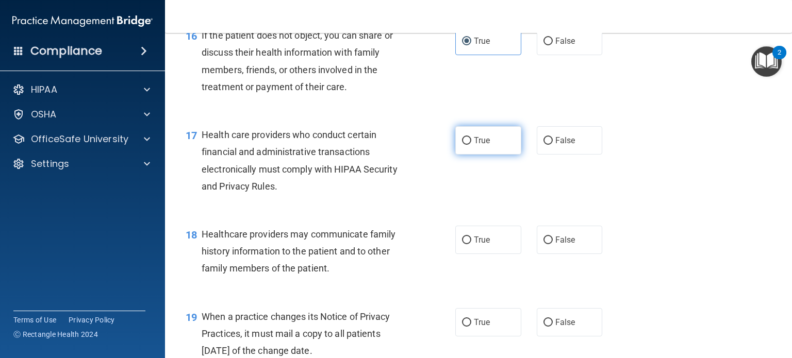
click at [488, 155] on label "True" at bounding box center [488, 140] width 66 height 28
click at [471, 145] on input "True" at bounding box center [466, 141] width 9 height 8
radio input "true"
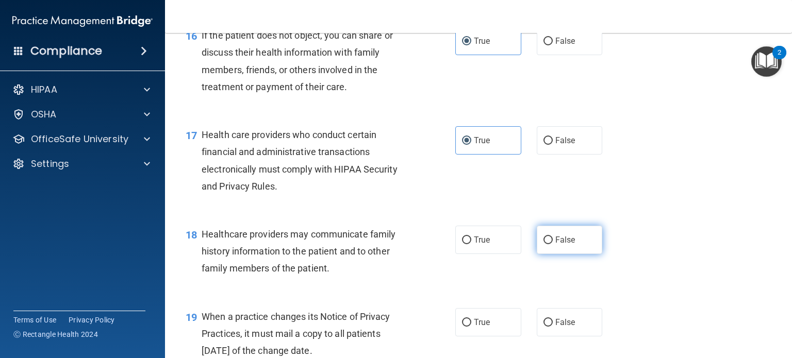
click at [579, 254] on label "False" at bounding box center [570, 240] width 66 height 28
click at [553, 244] on input "False" at bounding box center [547, 241] width 9 height 8
radio input "true"
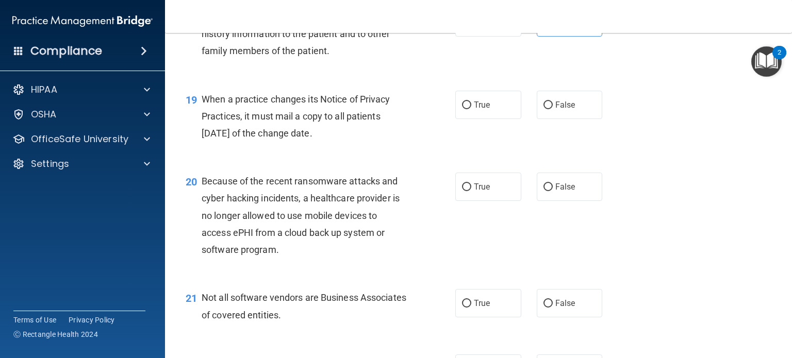
scroll to position [1670, 0]
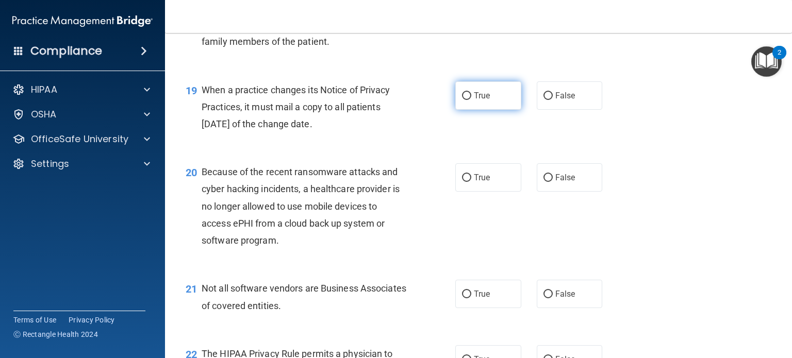
click at [488, 110] on label "True" at bounding box center [488, 95] width 66 height 28
click at [471, 100] on input "True" at bounding box center [466, 96] width 9 height 8
radio input "true"
click at [556, 192] on label "False" at bounding box center [570, 177] width 66 height 28
click at [553, 182] on input "False" at bounding box center [547, 178] width 9 height 8
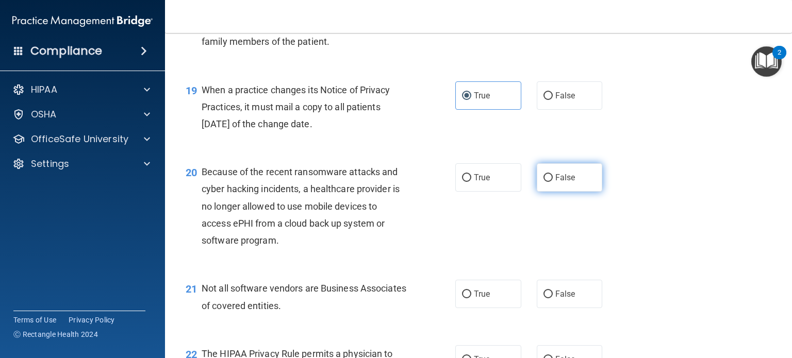
radio input "true"
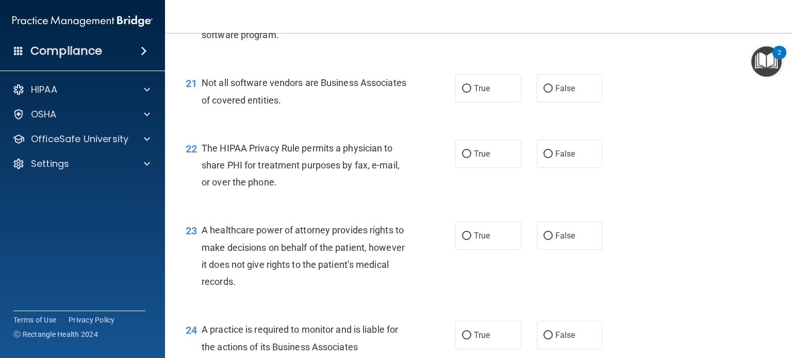
scroll to position [1876, 0]
click at [482, 102] on label "True" at bounding box center [488, 88] width 66 height 28
click at [471, 92] on input "True" at bounding box center [466, 89] width 9 height 8
radio input "true"
click at [482, 168] on label "True" at bounding box center [488, 153] width 66 height 28
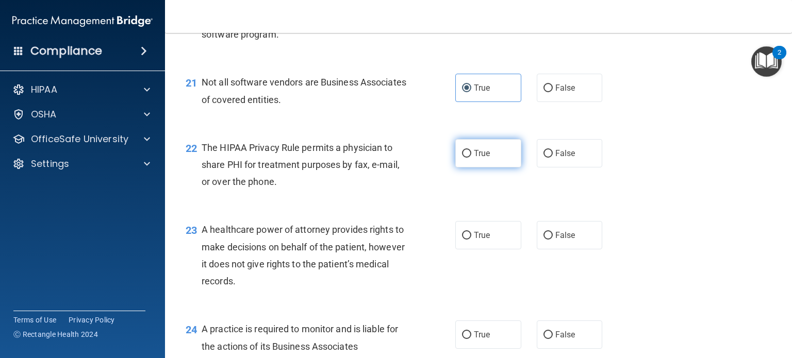
click at [471, 158] on input "True" at bounding box center [466, 154] width 9 height 8
radio input "true"
click at [497, 249] on label "True" at bounding box center [488, 235] width 66 height 28
click at [471, 240] on input "True" at bounding box center [466, 236] width 9 height 8
radio input "true"
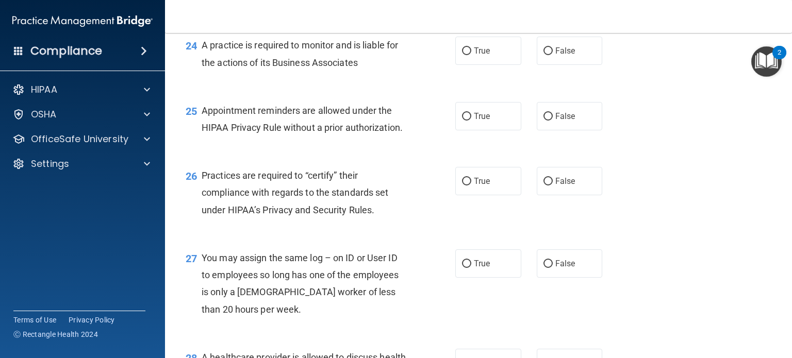
scroll to position [2165, 0]
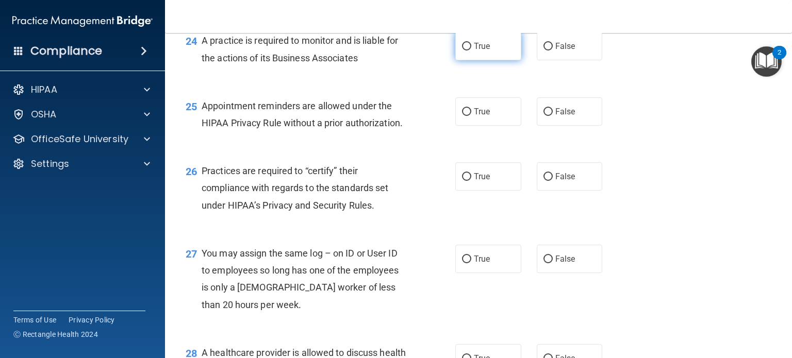
click at [468, 60] on label "True" at bounding box center [488, 46] width 66 height 28
click at [468, 51] on input "True" at bounding box center [466, 47] width 9 height 8
radio input "true"
click at [511, 126] on label "True" at bounding box center [488, 111] width 66 height 28
click at [471, 116] on input "True" at bounding box center [466, 112] width 9 height 8
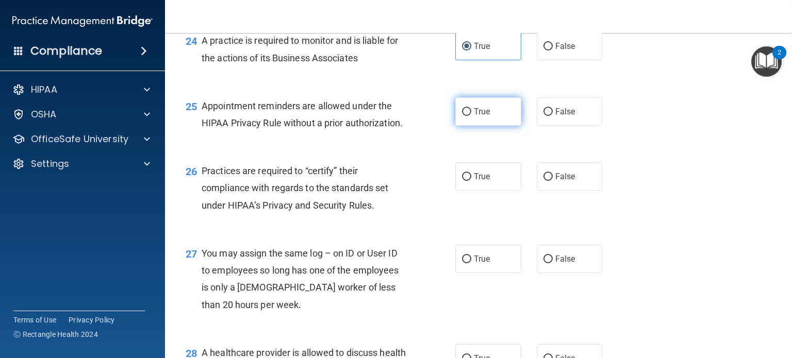
radio input "true"
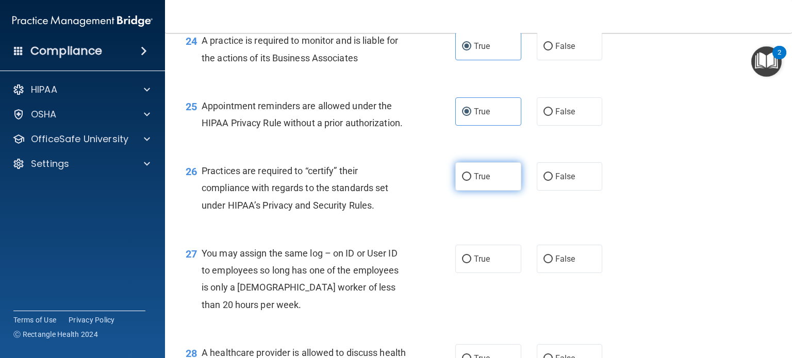
click at [508, 191] on label "True" at bounding box center [488, 176] width 66 height 28
click at [471, 181] on input "True" at bounding box center [466, 177] width 9 height 8
radio input "true"
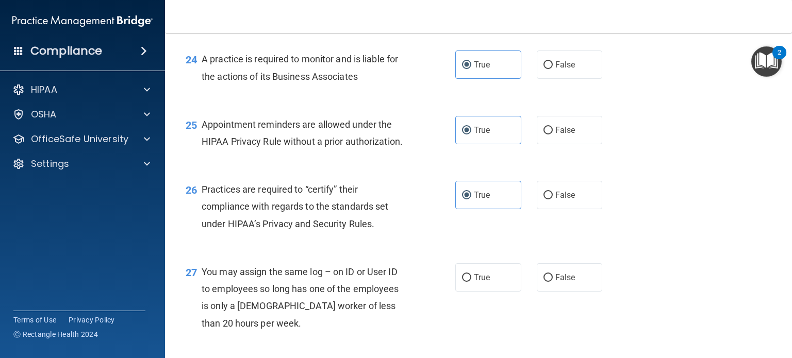
scroll to position [2144, 0]
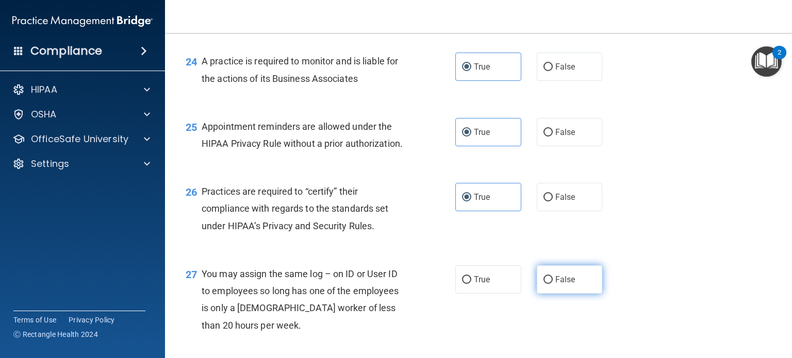
click at [551, 294] on label "False" at bounding box center [570, 279] width 66 height 28
click at [551, 284] on input "False" at bounding box center [547, 280] width 9 height 8
radio input "true"
click at [670, 315] on div "27 You may assign the same log – on ID or User ID to employees so long has one …" at bounding box center [478, 302] width 601 height 99
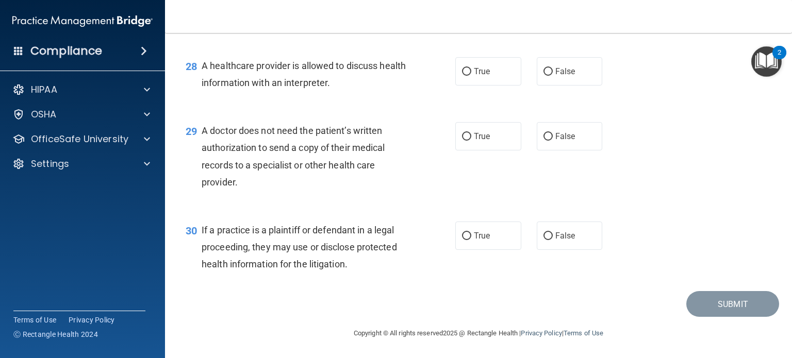
scroll to position [2454, 0]
click at [498, 86] on label "True" at bounding box center [488, 71] width 66 height 28
click at [471, 76] on input "True" at bounding box center [466, 72] width 9 height 8
radio input "true"
click at [492, 151] on label "True" at bounding box center [488, 136] width 66 height 28
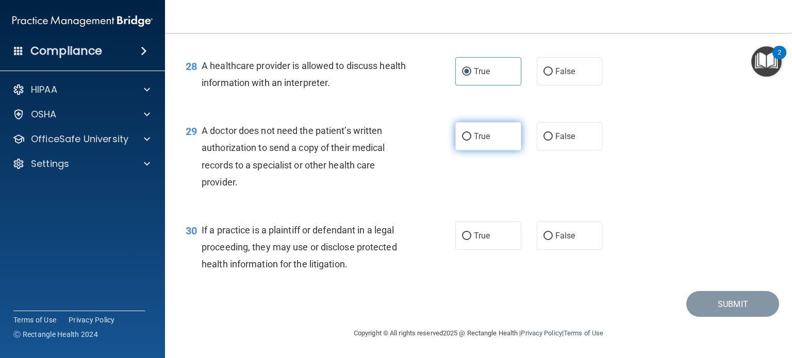
click at [471, 141] on input "True" at bounding box center [466, 137] width 9 height 8
radio input "true"
click at [503, 250] on label "True" at bounding box center [488, 236] width 66 height 28
click at [471, 240] on input "True" at bounding box center [466, 236] width 9 height 8
radio input "true"
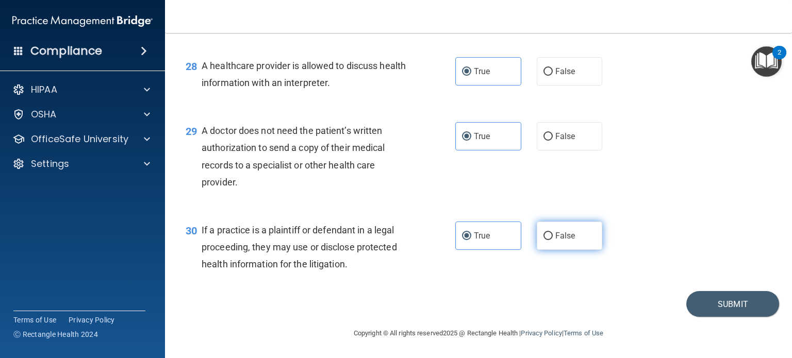
click at [558, 241] on span "False" at bounding box center [565, 236] width 20 height 10
click at [553, 240] on input "False" at bounding box center [547, 236] width 9 height 8
radio input "true"
radio input "false"
click at [697, 318] on button "Submit" at bounding box center [732, 304] width 93 height 26
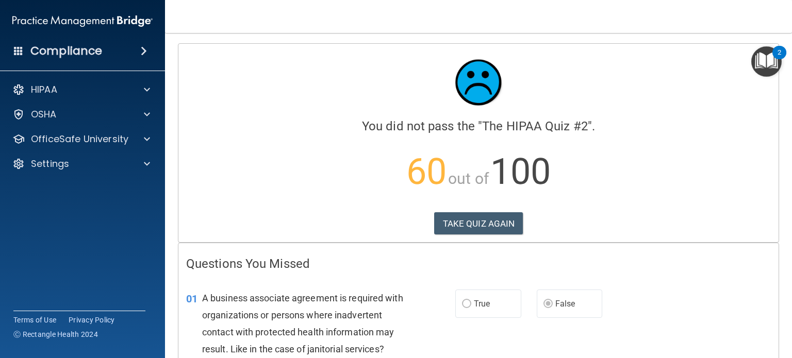
click at [728, 187] on p "60 out of 100" at bounding box center [478, 172] width 585 height 66
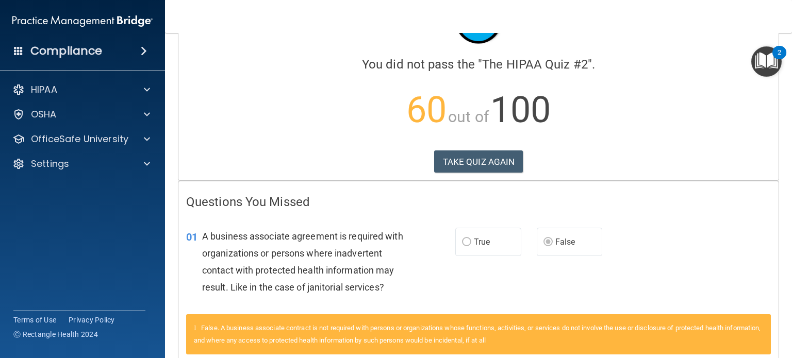
scroll to position [82, 0]
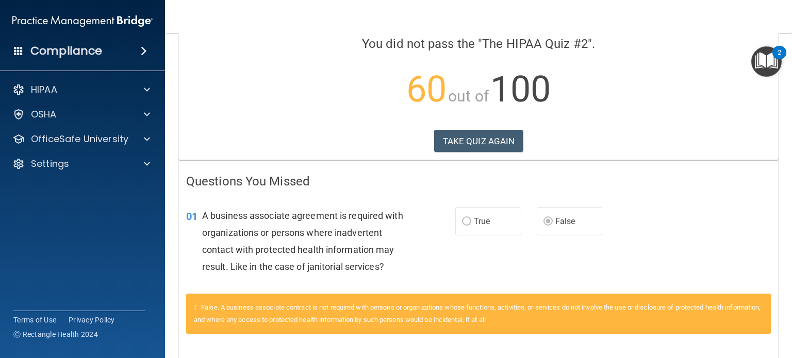
click at [736, 272] on div "01 A business associate agreement is required with organizations or persons whe…" at bounding box center [478, 243] width 600 height 99
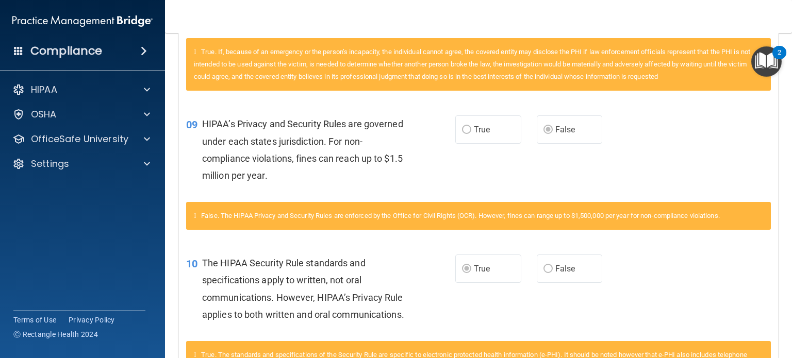
scroll to position [0, 0]
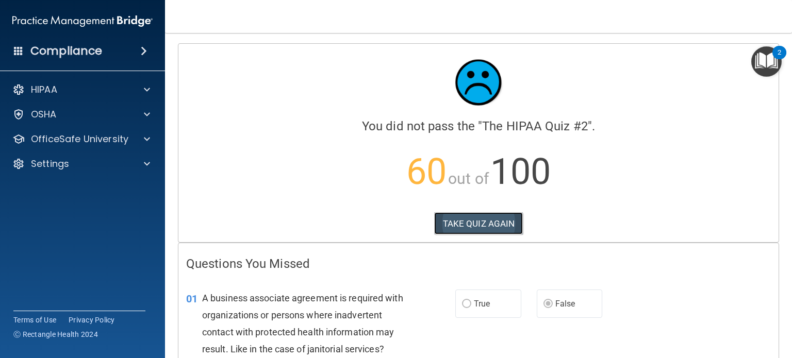
click at [471, 213] on button "TAKE QUIZ AGAIN" at bounding box center [478, 223] width 89 height 23
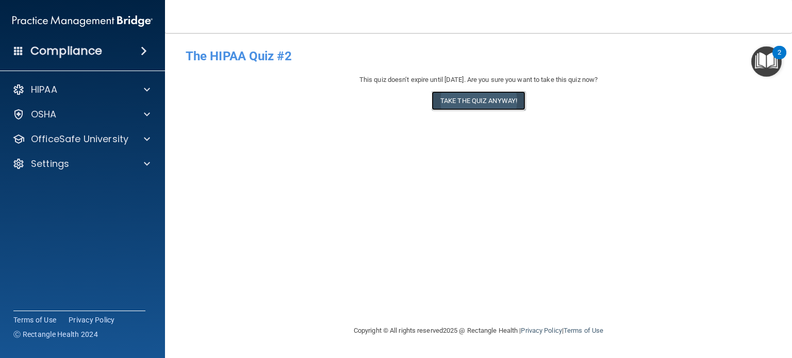
click at [472, 94] on button "Take the quiz anyway!" at bounding box center [478, 100] width 94 height 19
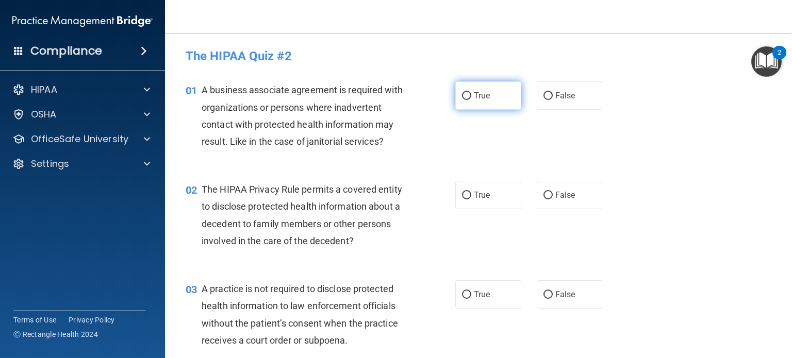
click at [476, 98] on span "True" at bounding box center [482, 96] width 16 height 10
click at [471, 98] on input "True" at bounding box center [466, 96] width 9 height 8
radio input "true"
click at [485, 197] on span "True" at bounding box center [482, 195] width 16 height 10
click at [471, 197] on input "True" at bounding box center [466, 196] width 9 height 8
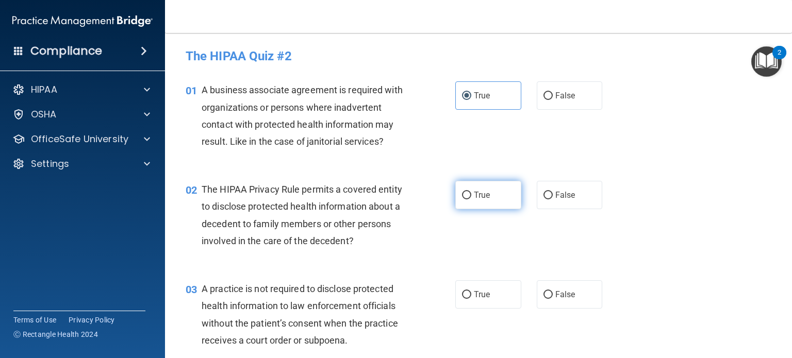
radio input "true"
click at [543, 294] on input "False" at bounding box center [547, 295] width 9 height 8
radio input "true"
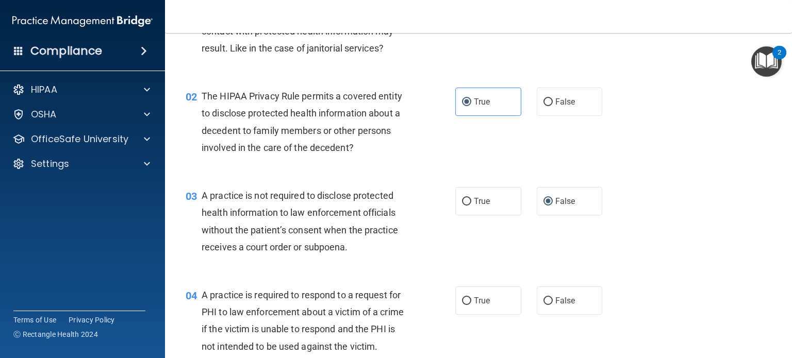
scroll to position [103, 0]
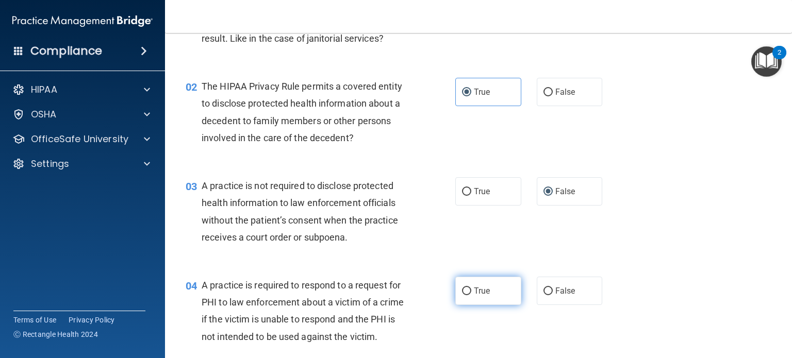
drag, startPoint x: 516, startPoint y: 296, endPoint x: 498, endPoint y: 291, distance: 18.8
click at [498, 291] on div "True False" at bounding box center [534, 291] width 158 height 28
click at [498, 291] on label "True" at bounding box center [488, 291] width 66 height 28
click at [471, 291] on input "True" at bounding box center [466, 292] width 9 height 8
radio input "true"
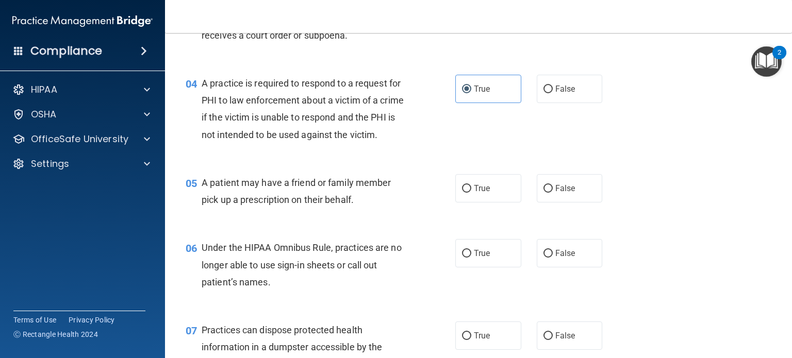
scroll to position [309, 0]
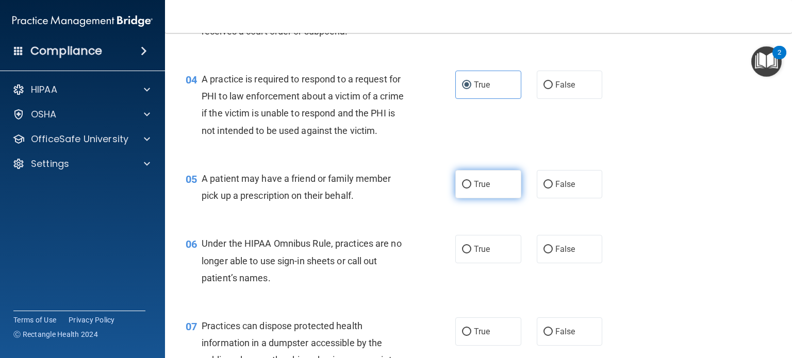
click at [499, 198] on label "True" at bounding box center [488, 184] width 66 height 28
click at [471, 189] on input "True" at bounding box center [466, 185] width 9 height 8
radio input "true"
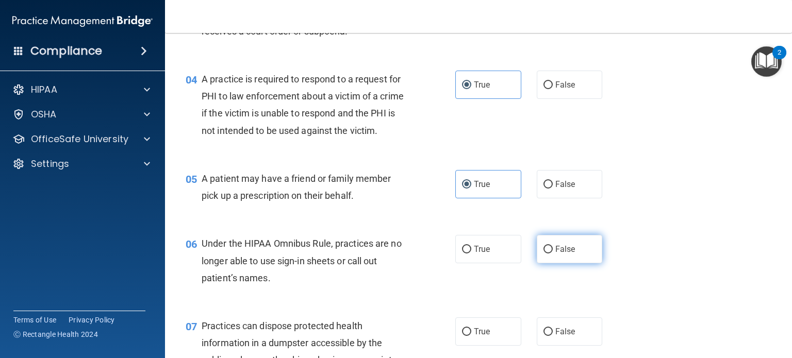
click at [555, 254] on span "False" at bounding box center [565, 249] width 20 height 10
click at [551, 254] on input "False" at bounding box center [547, 250] width 9 height 8
radio input "true"
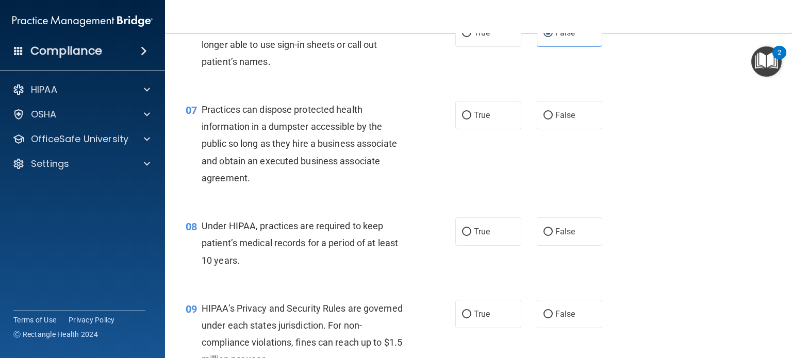
scroll to position [536, 0]
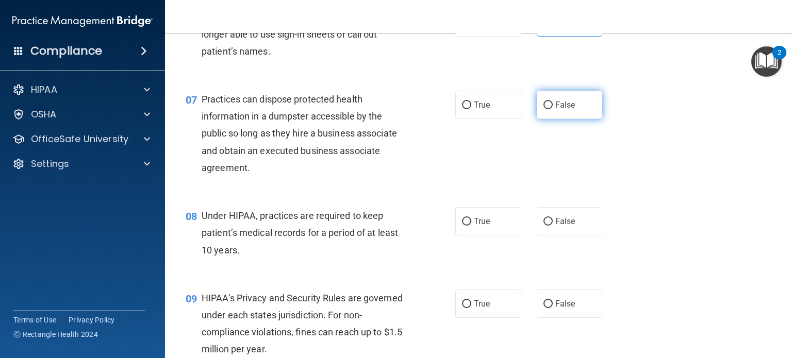
click at [537, 119] on label "False" at bounding box center [570, 105] width 66 height 28
click at [543, 109] on input "False" at bounding box center [547, 106] width 9 height 8
radio input "true"
click at [544, 226] on input "False" at bounding box center [547, 222] width 9 height 8
radio input "true"
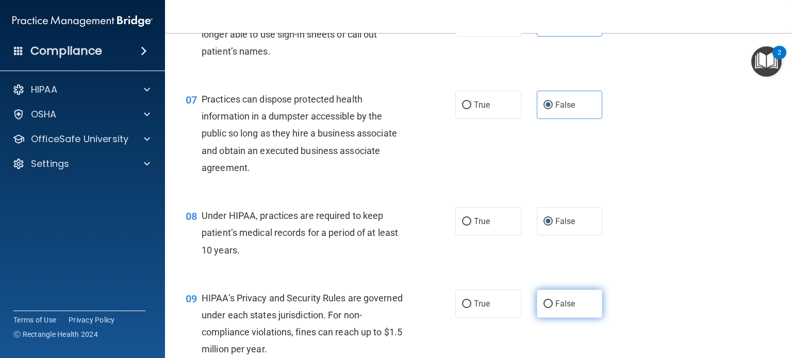
click at [540, 308] on label "False" at bounding box center [570, 304] width 66 height 28
click at [543, 308] on input "False" at bounding box center [547, 305] width 9 height 8
radio input "true"
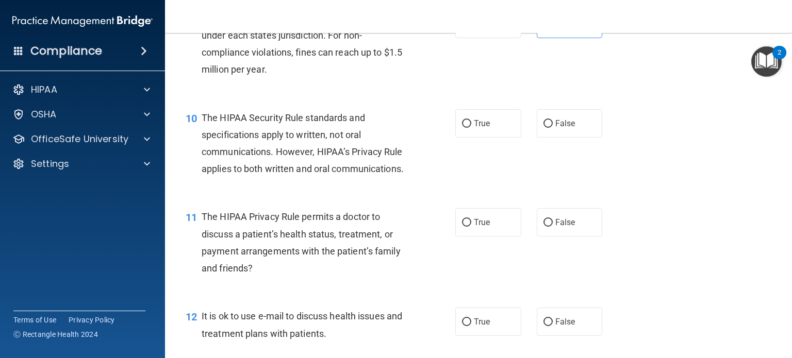
scroll to position [825, 0]
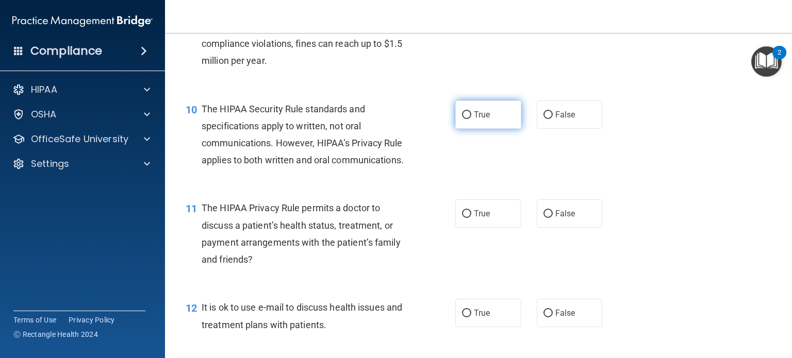
click at [482, 120] on span "True" at bounding box center [482, 115] width 16 height 10
click at [471, 119] on input "True" at bounding box center [466, 115] width 9 height 8
radio input "true"
click at [489, 228] on label "True" at bounding box center [488, 213] width 66 height 28
click at [471, 218] on input "True" at bounding box center [466, 214] width 9 height 8
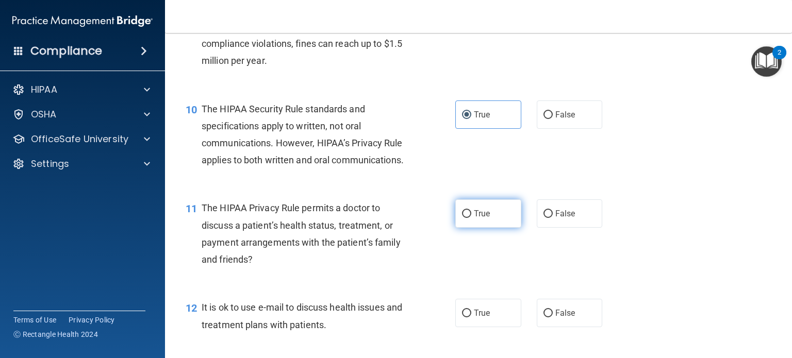
radio input "true"
click at [474, 327] on label "True" at bounding box center [488, 313] width 66 height 28
click at [471, 318] on input "True" at bounding box center [466, 314] width 9 height 8
radio input "true"
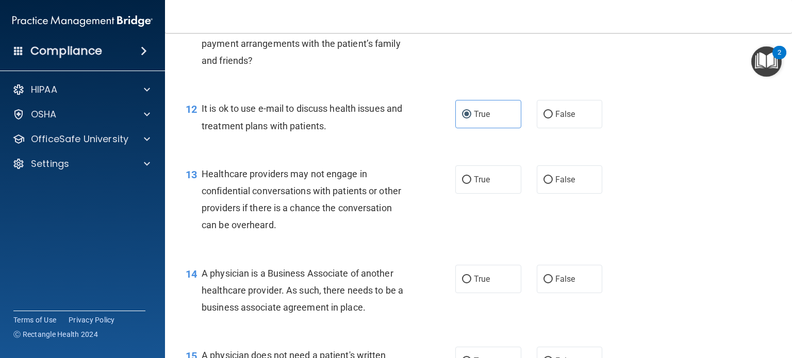
scroll to position [1031, 0]
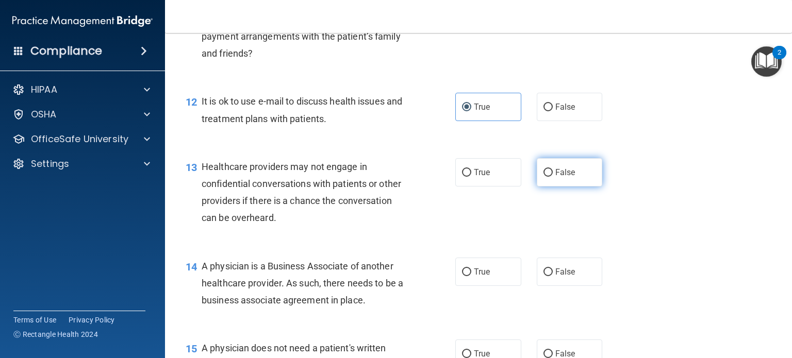
click at [563, 187] on label "False" at bounding box center [570, 172] width 66 height 28
click at [553, 177] on input "False" at bounding box center [547, 173] width 9 height 8
radio input "true"
click at [503, 286] on label "True" at bounding box center [488, 272] width 66 height 28
click at [471, 276] on input "True" at bounding box center [466, 273] width 9 height 8
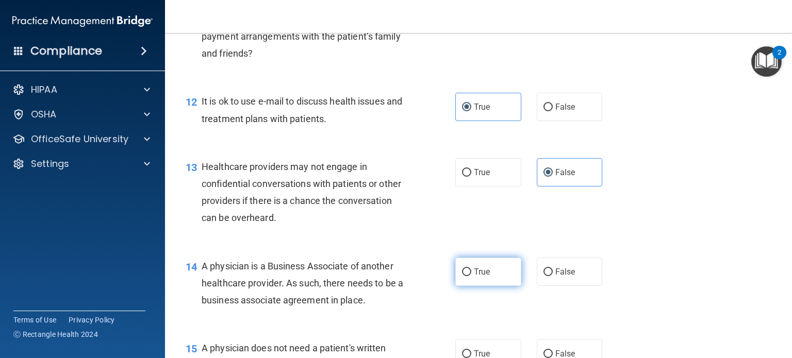
radio input "true"
click at [543, 276] on input "False" at bounding box center [547, 273] width 9 height 8
radio input "true"
radio input "false"
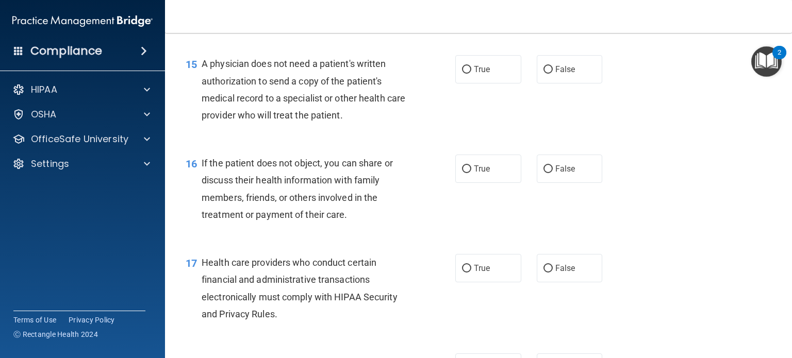
scroll to position [1320, 0]
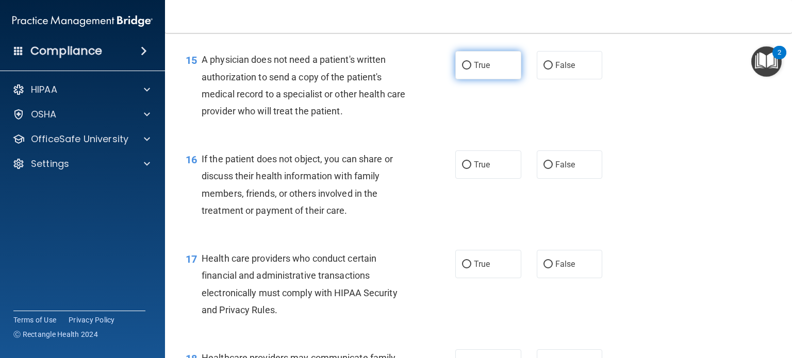
click at [491, 79] on label "True" at bounding box center [488, 65] width 66 height 28
click at [471, 70] on input "True" at bounding box center [466, 66] width 9 height 8
radio input "true"
click at [499, 179] on label "True" at bounding box center [488, 165] width 66 height 28
click at [471, 169] on input "True" at bounding box center [466, 165] width 9 height 8
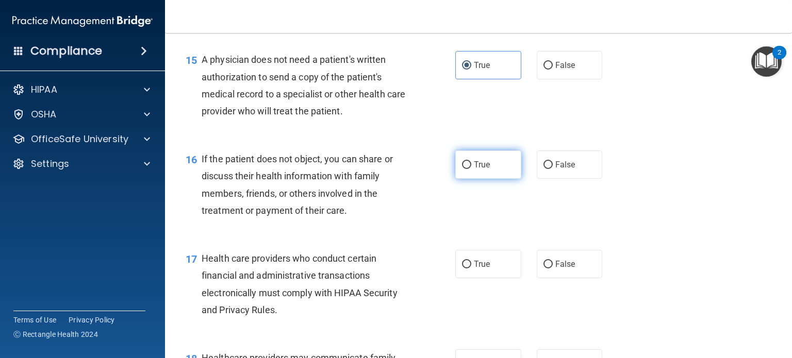
radio input "true"
click at [497, 278] on label "True" at bounding box center [488, 264] width 66 height 28
click at [471, 269] on input "True" at bounding box center [466, 265] width 9 height 8
radio input "true"
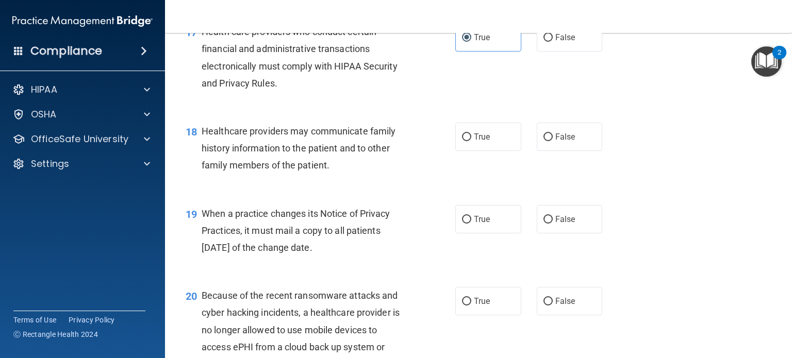
scroll to position [1567, 0]
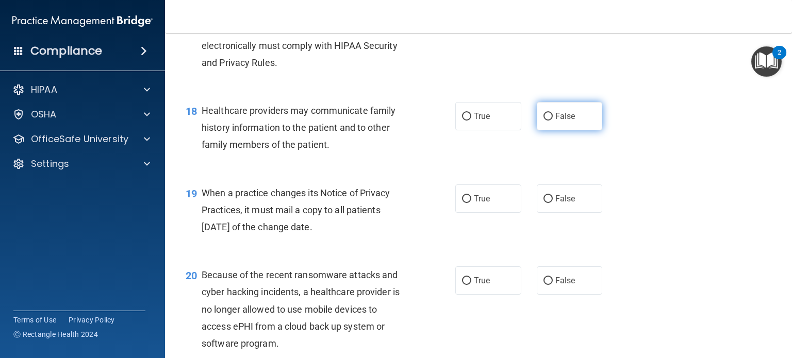
click at [538, 130] on label "False" at bounding box center [570, 116] width 66 height 28
click at [543, 121] on input "False" at bounding box center [547, 117] width 9 height 8
radio input "true"
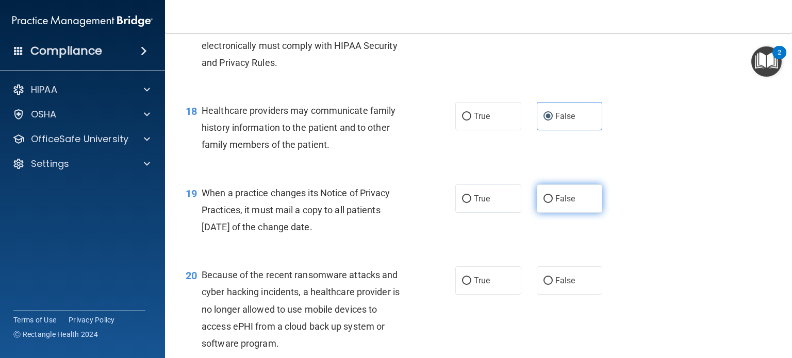
click at [549, 213] on label "False" at bounding box center [570, 199] width 66 height 28
click at [549, 203] on input "False" at bounding box center [547, 199] width 9 height 8
radio input "true"
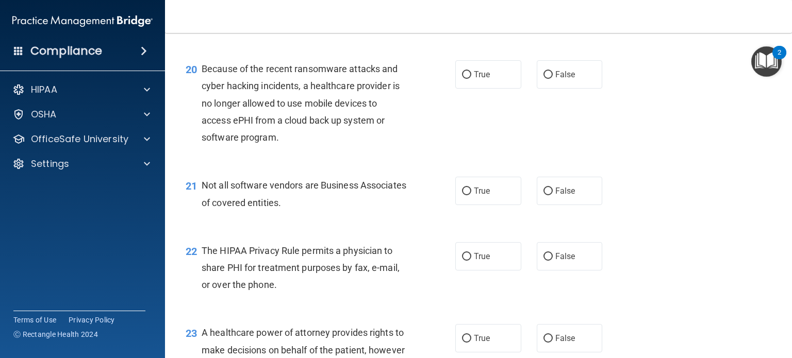
scroll to position [1794, 0]
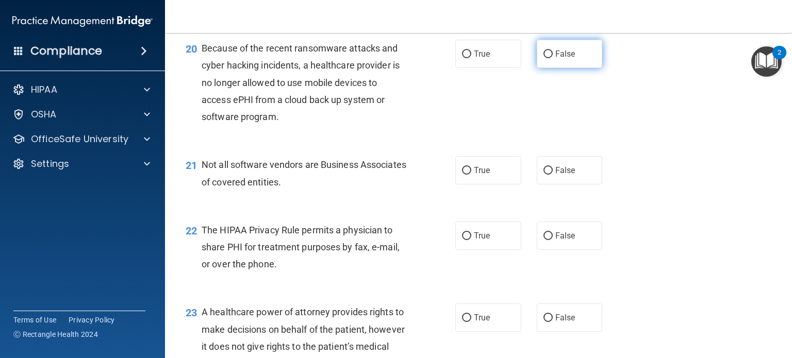
click at [544, 68] on label "False" at bounding box center [570, 54] width 66 height 28
click at [544, 58] on input "False" at bounding box center [547, 55] width 9 height 8
radio input "true"
click at [497, 185] on label "True" at bounding box center [488, 170] width 66 height 28
click at [471, 175] on input "True" at bounding box center [466, 171] width 9 height 8
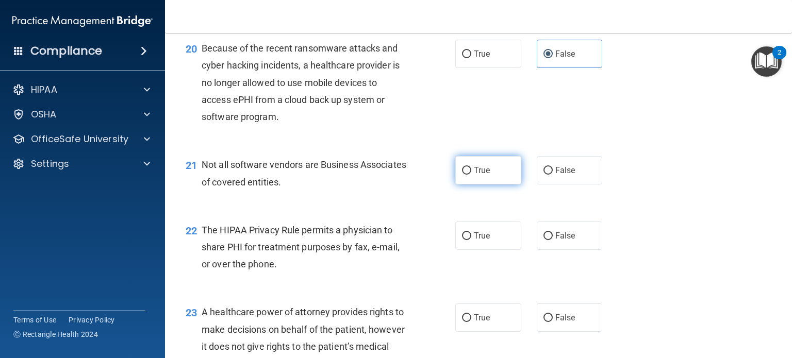
radio input "true"
click at [499, 250] on label "True" at bounding box center [488, 236] width 66 height 28
click at [471, 240] on input "True" at bounding box center [466, 236] width 9 height 8
radio input "true"
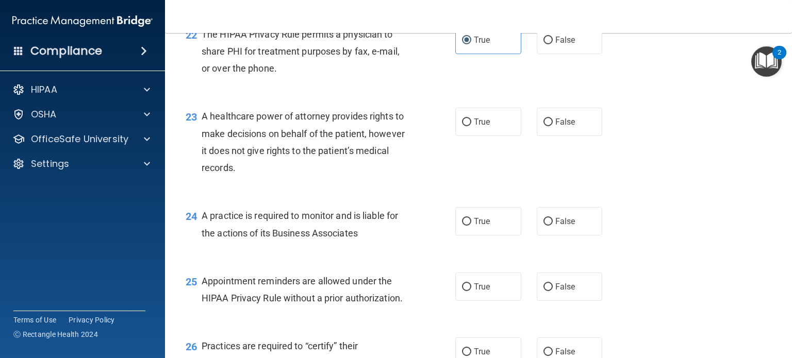
scroll to position [2000, 0]
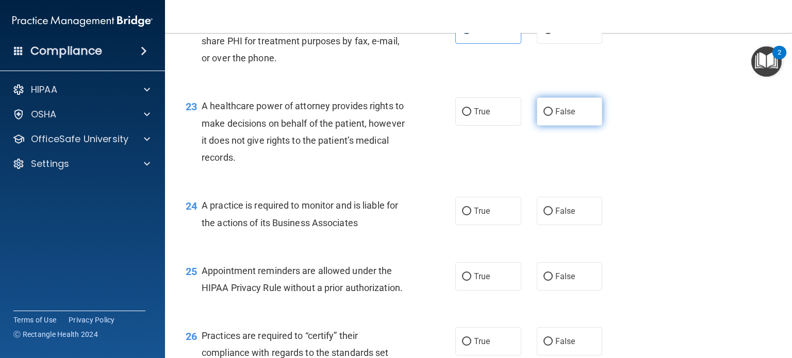
click at [555, 116] on span "False" at bounding box center [565, 112] width 20 height 10
click at [551, 116] on input "False" at bounding box center [547, 112] width 9 height 8
radio input "true"
click at [562, 225] on div "True False" at bounding box center [534, 211] width 158 height 28
click at [559, 216] on span "False" at bounding box center [565, 211] width 20 height 10
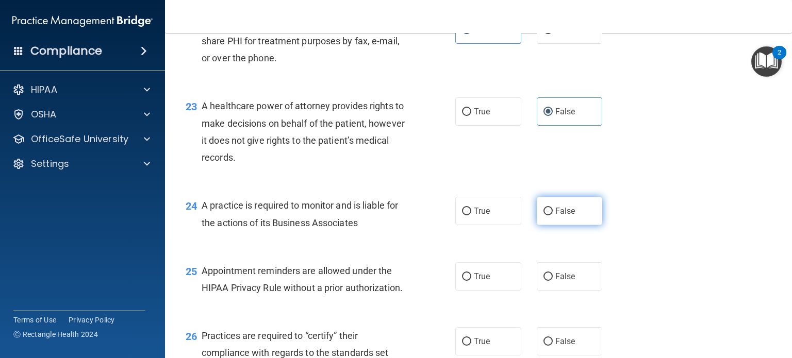
click at [553, 215] on input "False" at bounding box center [547, 212] width 9 height 8
radio input "true"
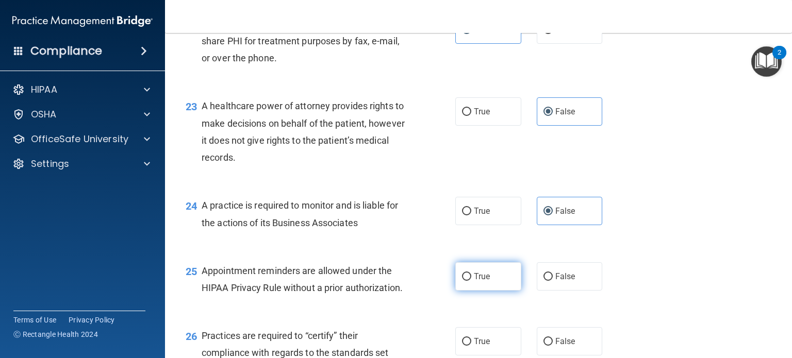
click at [471, 291] on label "True" at bounding box center [488, 276] width 66 height 28
click at [471, 281] on input "True" at bounding box center [466, 277] width 9 height 8
radio input "true"
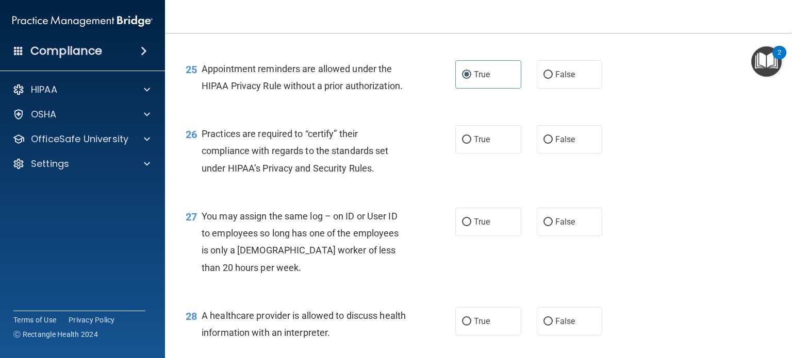
scroll to position [2206, 0]
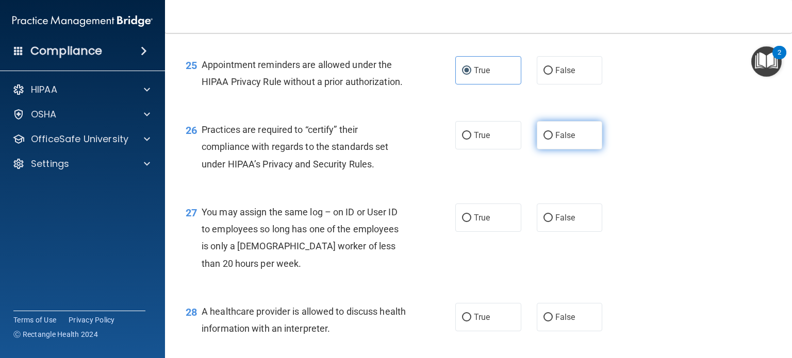
click at [543, 140] on input "False" at bounding box center [547, 136] width 9 height 8
radio input "true"
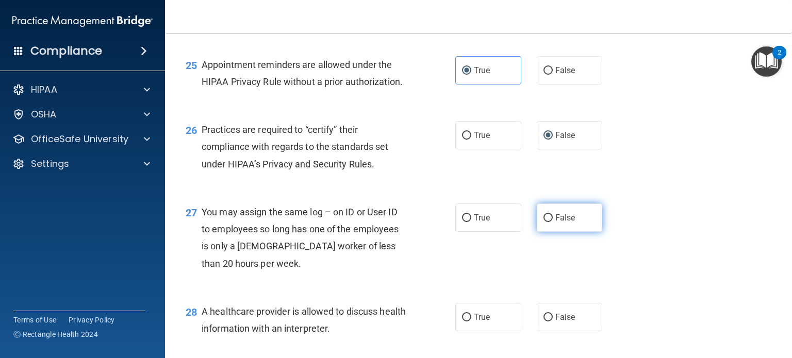
click at [555, 232] on label "False" at bounding box center [570, 218] width 66 height 28
click at [553, 222] on input "False" at bounding box center [547, 218] width 9 height 8
radio input "true"
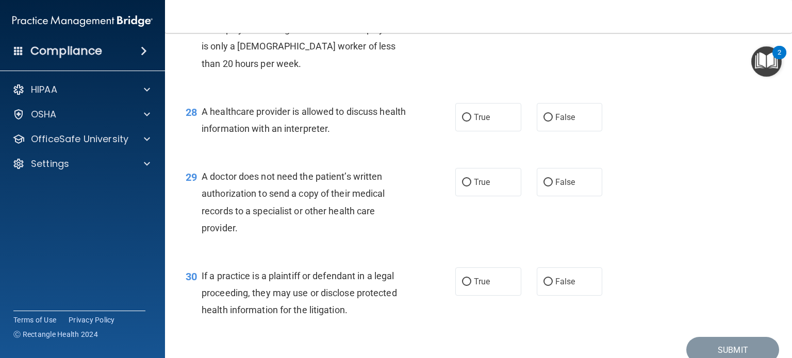
scroll to position [2412, 0]
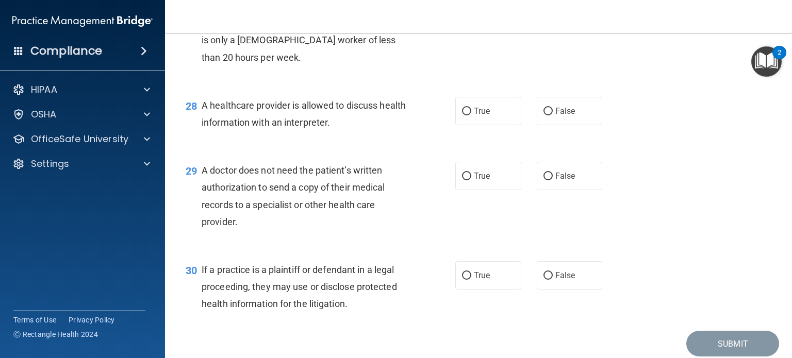
click at [505, 149] on div "28 A healthcare provider is allowed to discuss health information with an inter…" at bounding box center [478, 116] width 601 height 65
click at [493, 125] on label "True" at bounding box center [488, 111] width 66 height 28
click at [471, 115] on input "True" at bounding box center [466, 112] width 9 height 8
radio input "true"
click at [493, 190] on label "True" at bounding box center [488, 176] width 66 height 28
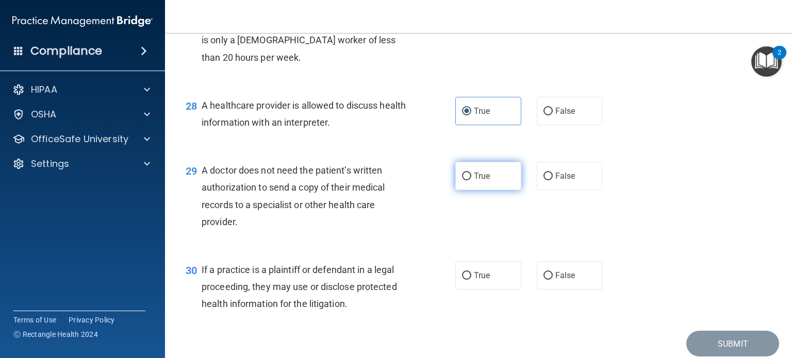
click at [471, 180] on input "True" at bounding box center [466, 177] width 9 height 8
radio input "true"
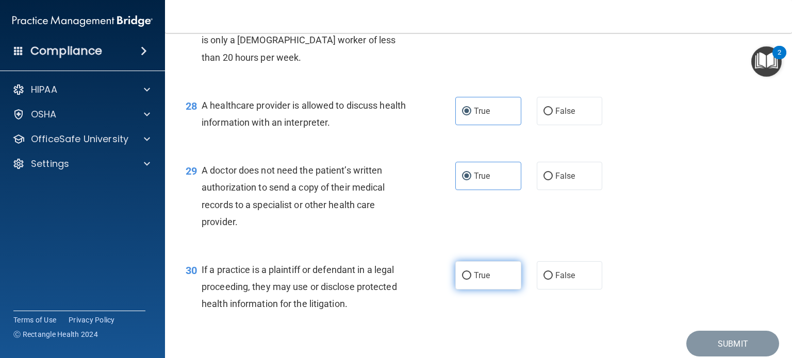
click at [491, 290] on label "True" at bounding box center [488, 275] width 66 height 28
click at [471, 280] on input "True" at bounding box center [466, 276] width 9 height 8
radio input "true"
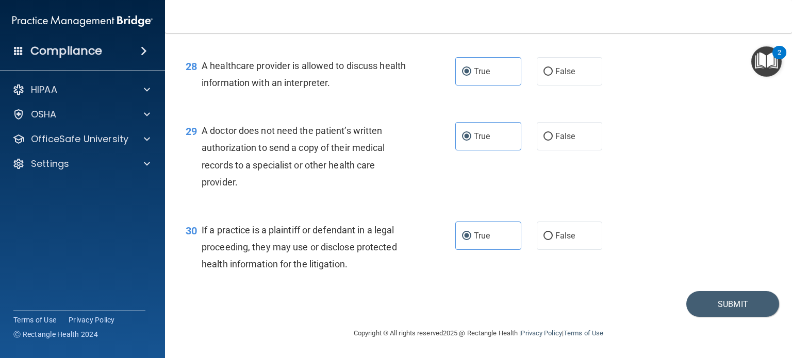
scroll to position [2487, 0]
click at [701, 299] on button "Submit" at bounding box center [732, 304] width 93 height 26
